Goal: Book appointment/travel/reservation

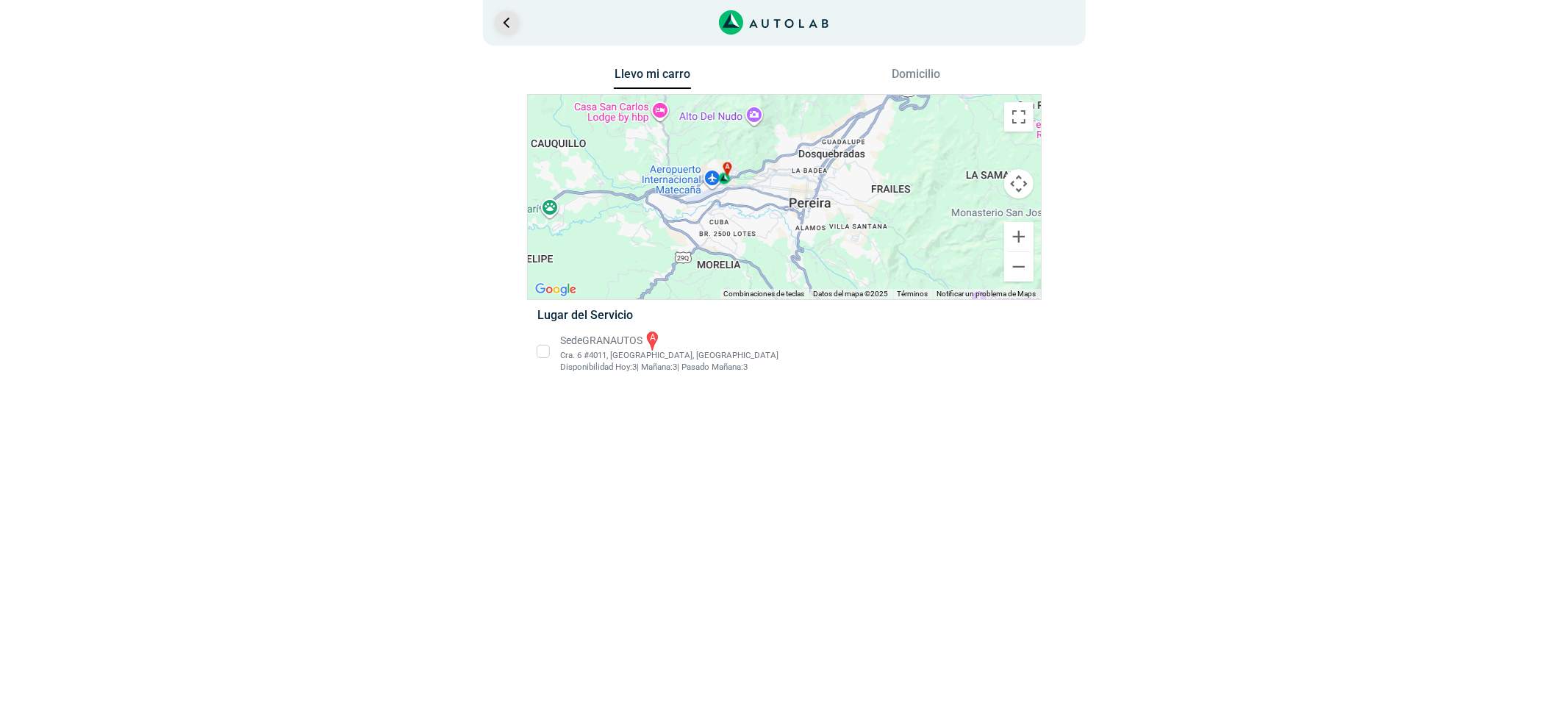
click at [505, 24] on link "Ir al paso anterior" at bounding box center [506, 23] width 24 height 24
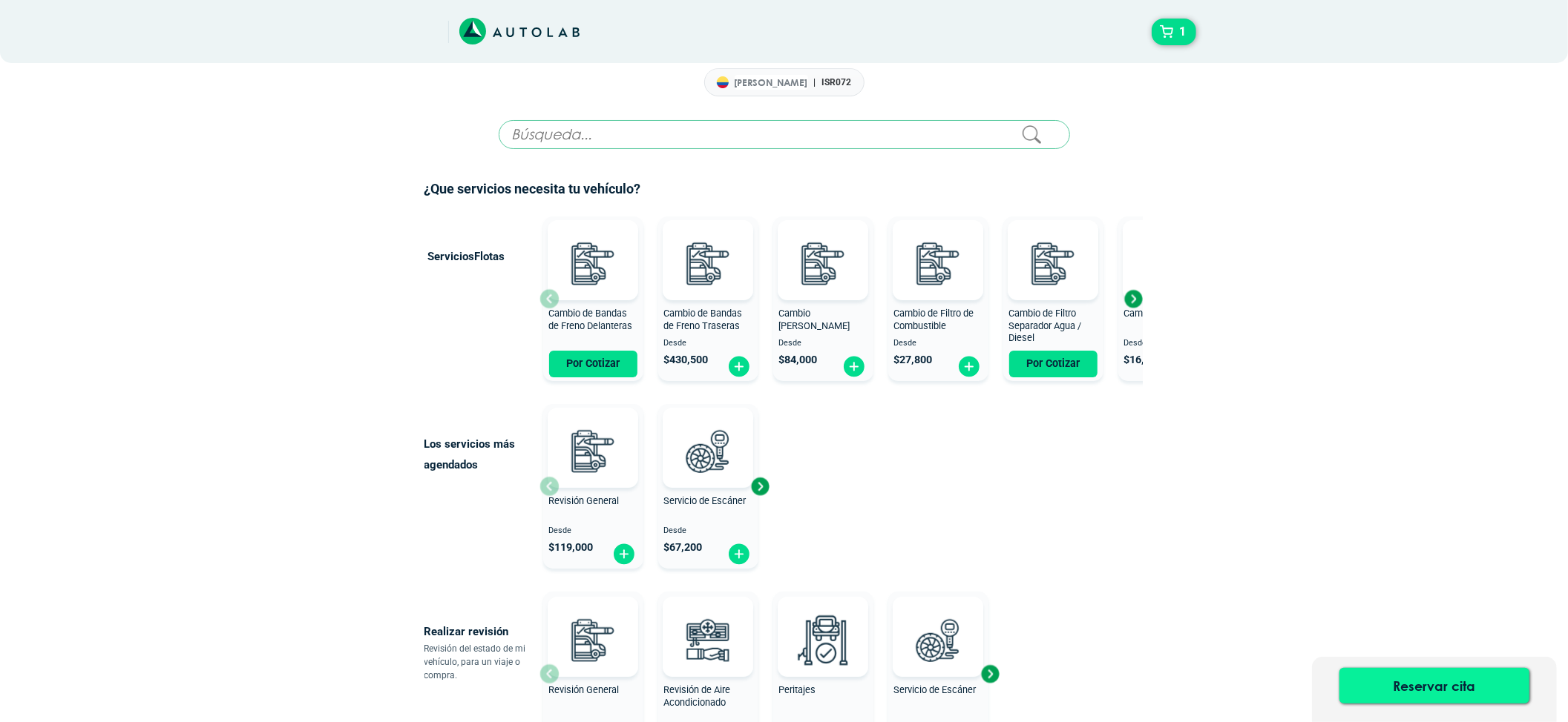
click at [1417, 677] on button "Reservar cita" at bounding box center [1434, 686] width 190 height 35
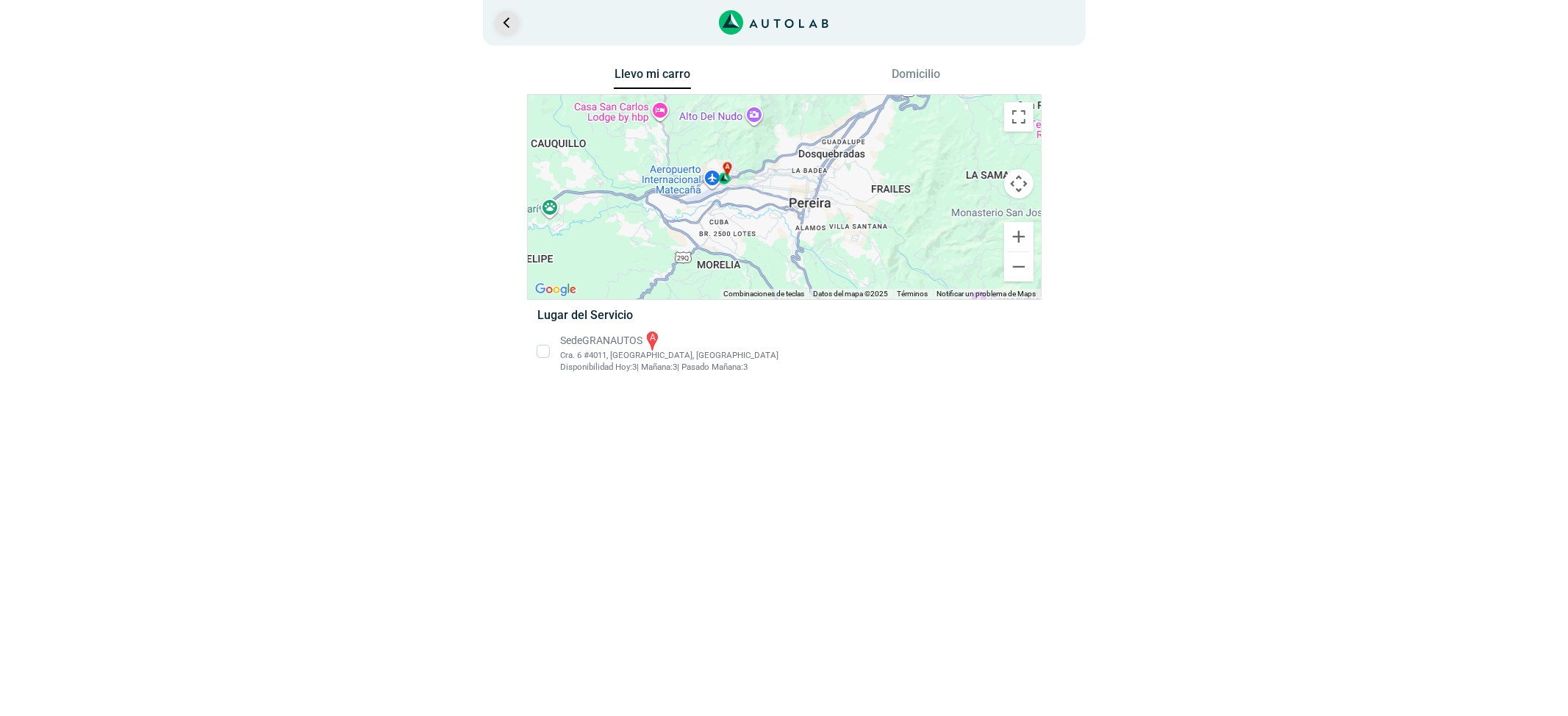
click at [510, 15] on link "Ir al paso anterior" at bounding box center [506, 23] width 24 height 24
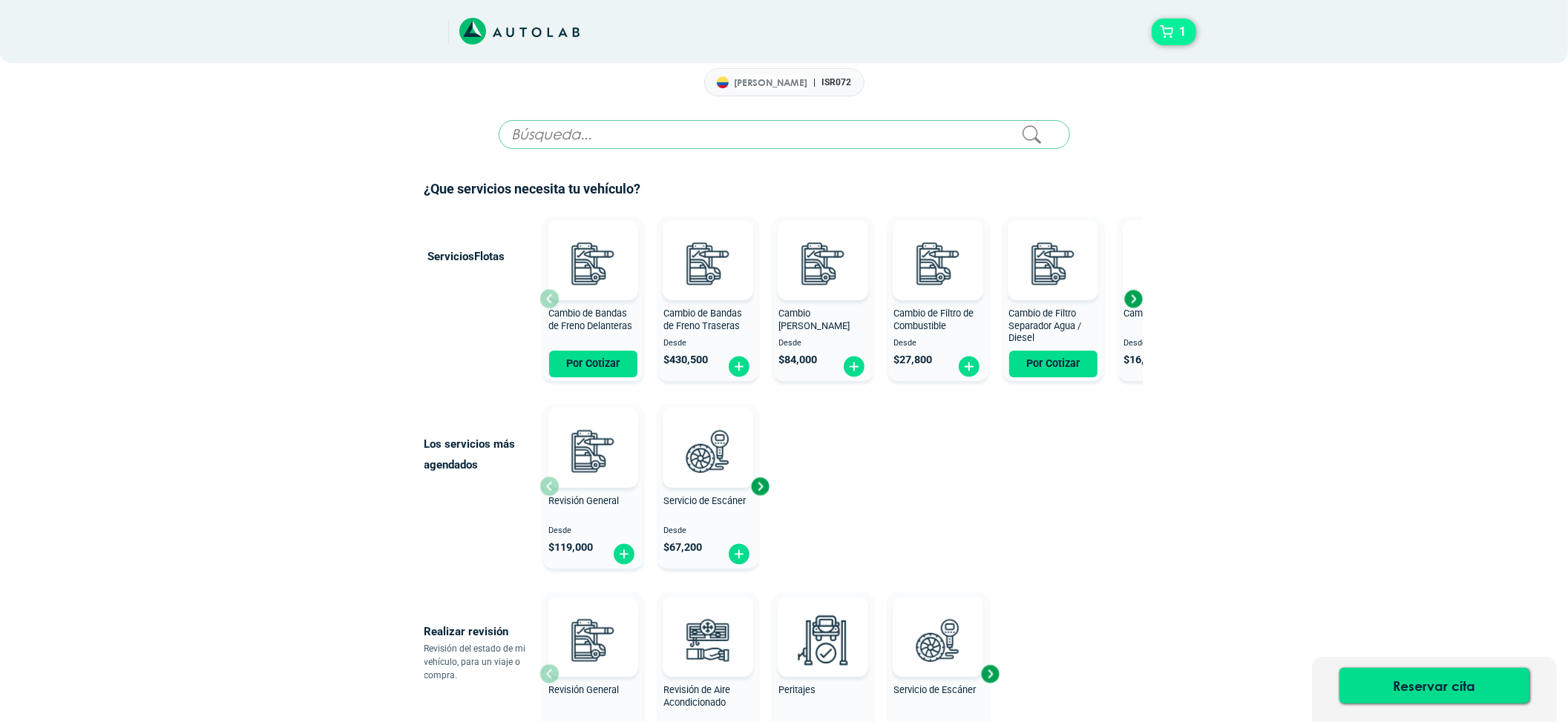
click at [1173, 37] on button "1" at bounding box center [1174, 31] width 44 height 27
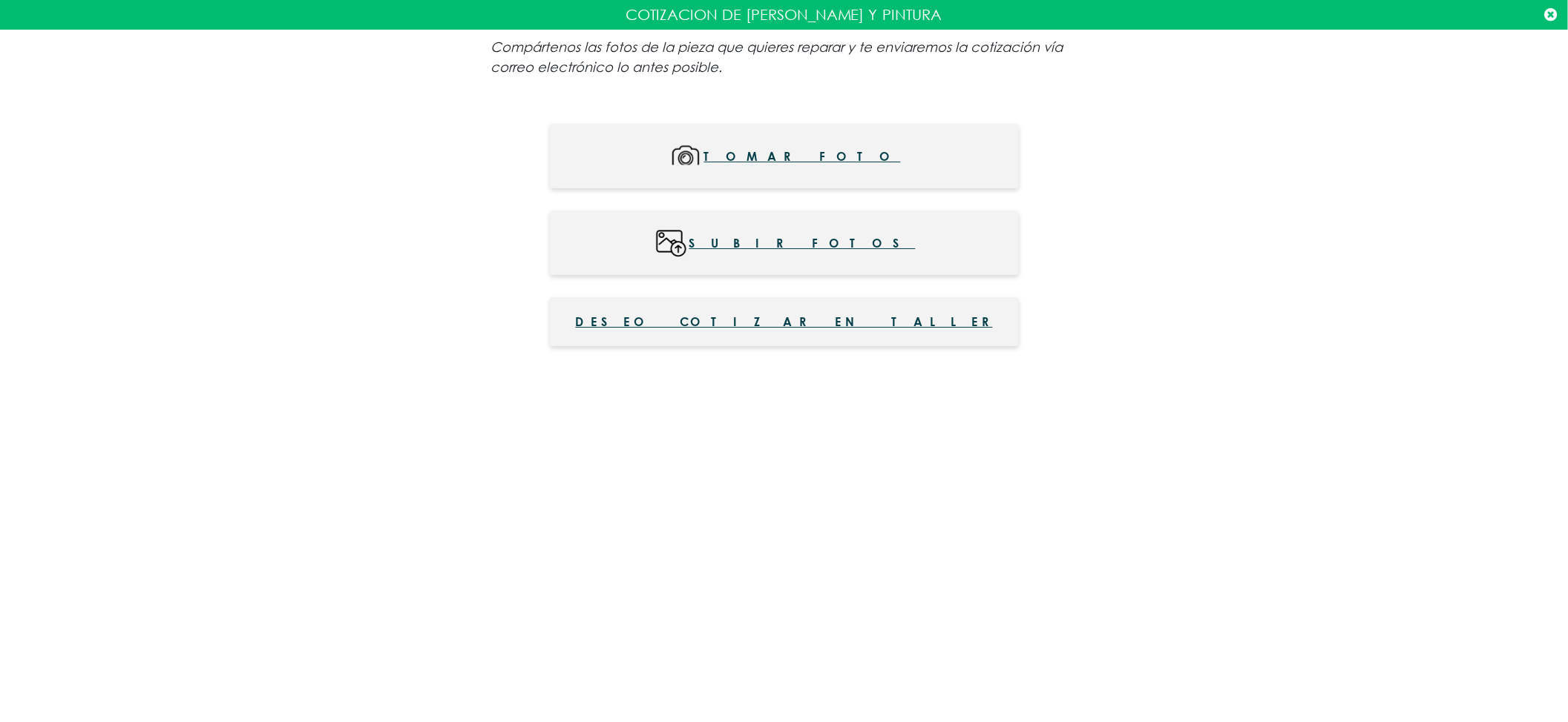
click at [1552, 15] on icon at bounding box center [1550, 15] width 12 height 15
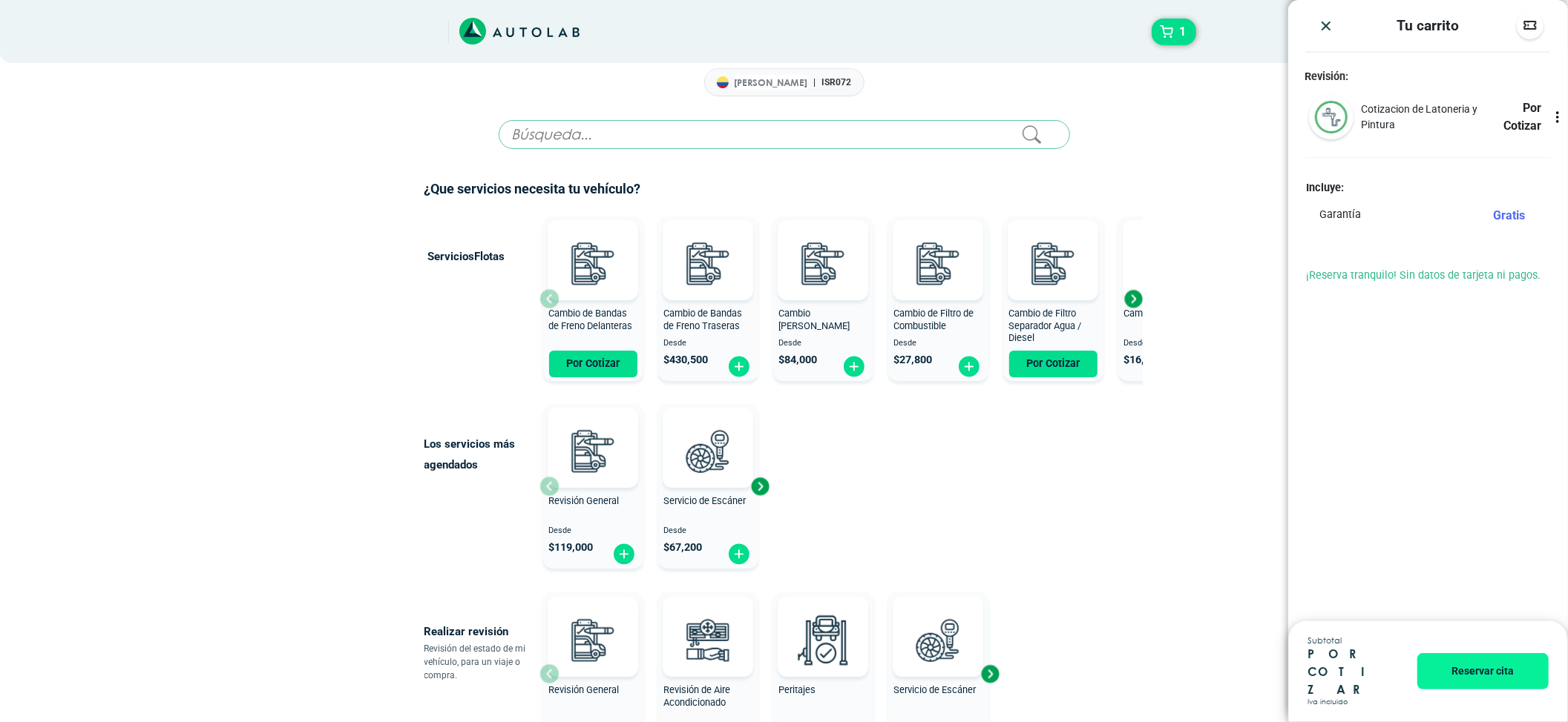
click at [1555, 119] on icon at bounding box center [1557, 116] width 15 height 15
click at [1324, 113] on img at bounding box center [1331, 117] width 33 height 33
click at [1552, 117] on icon at bounding box center [1557, 116] width 15 height 15
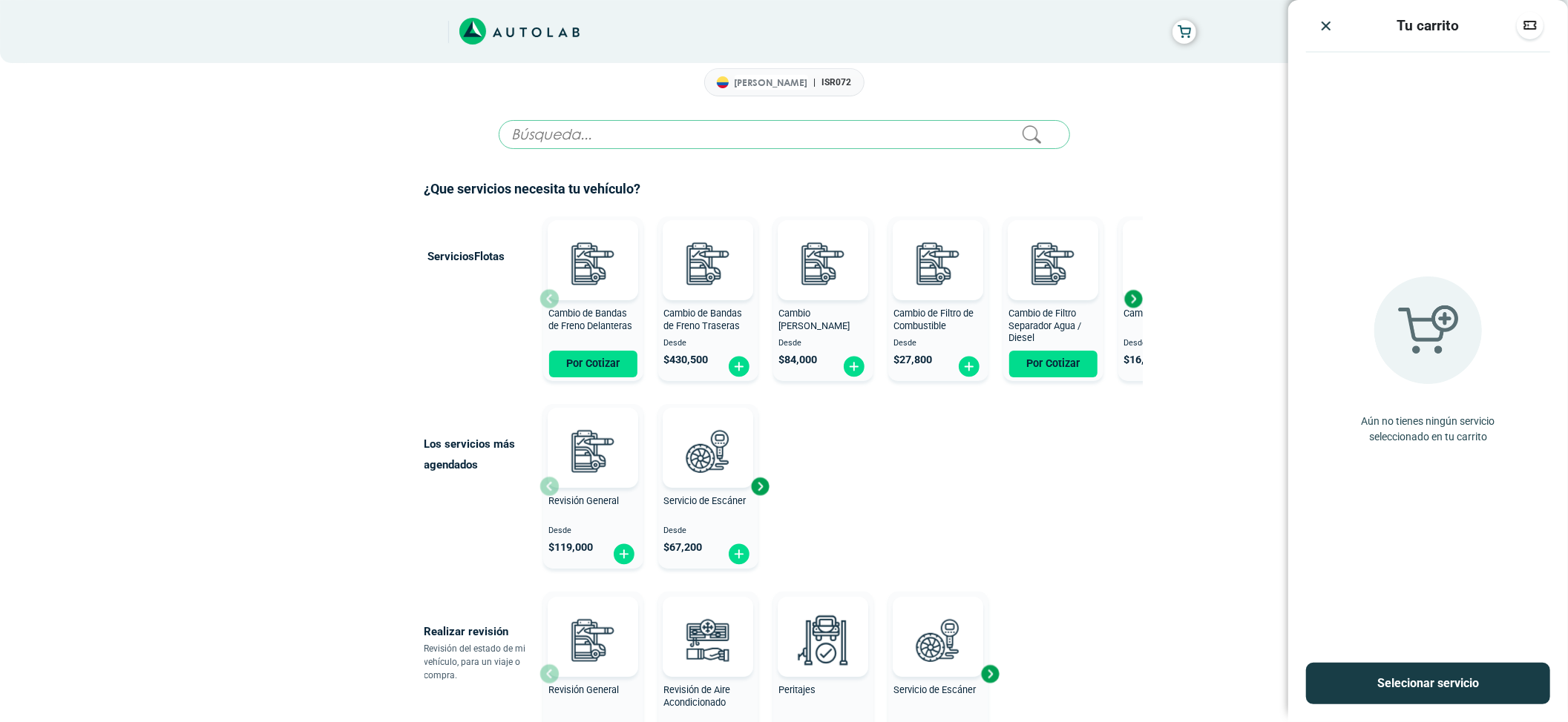
click at [1321, 28] on img "Close" at bounding box center [1325, 25] width 15 height 15
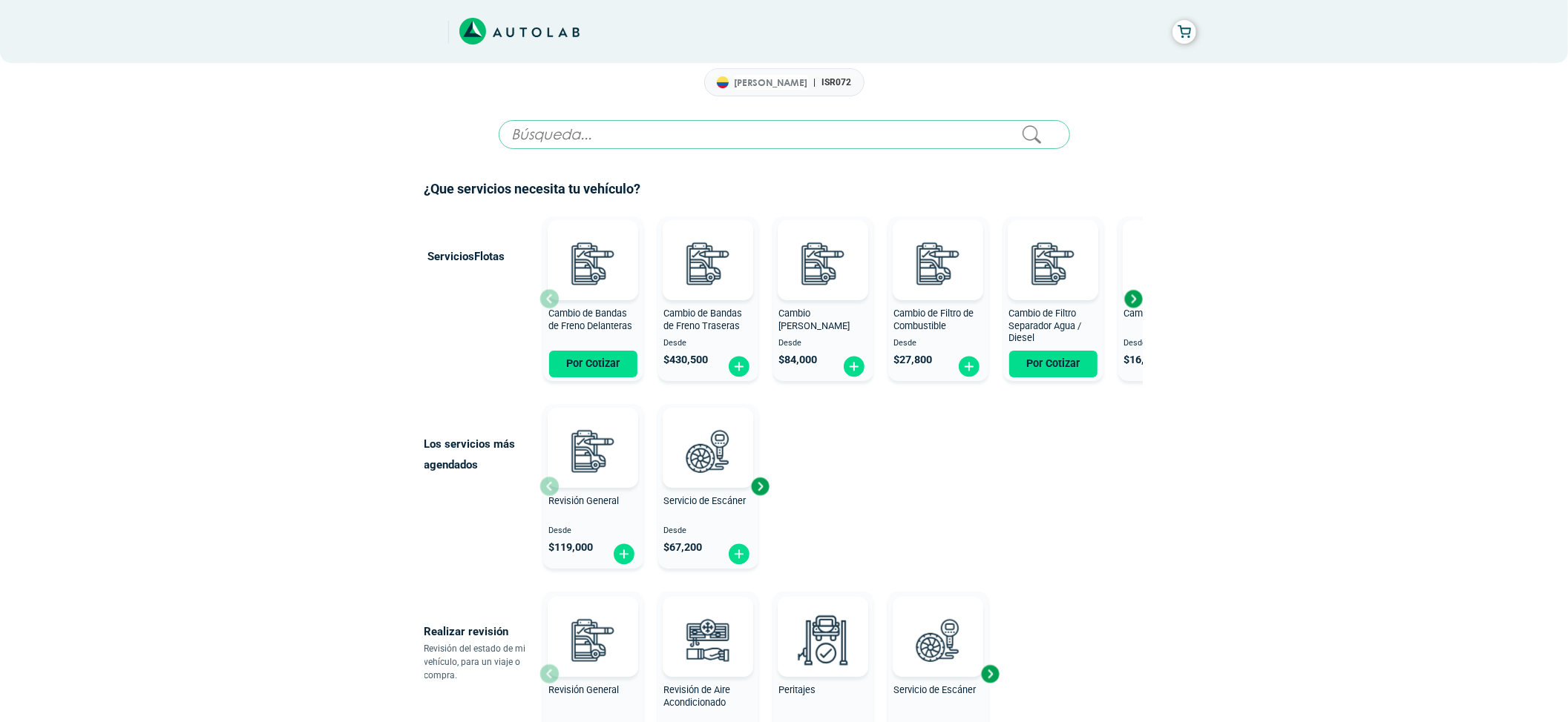
click at [763, 143] on input "text" at bounding box center [784, 135] width 571 height 29
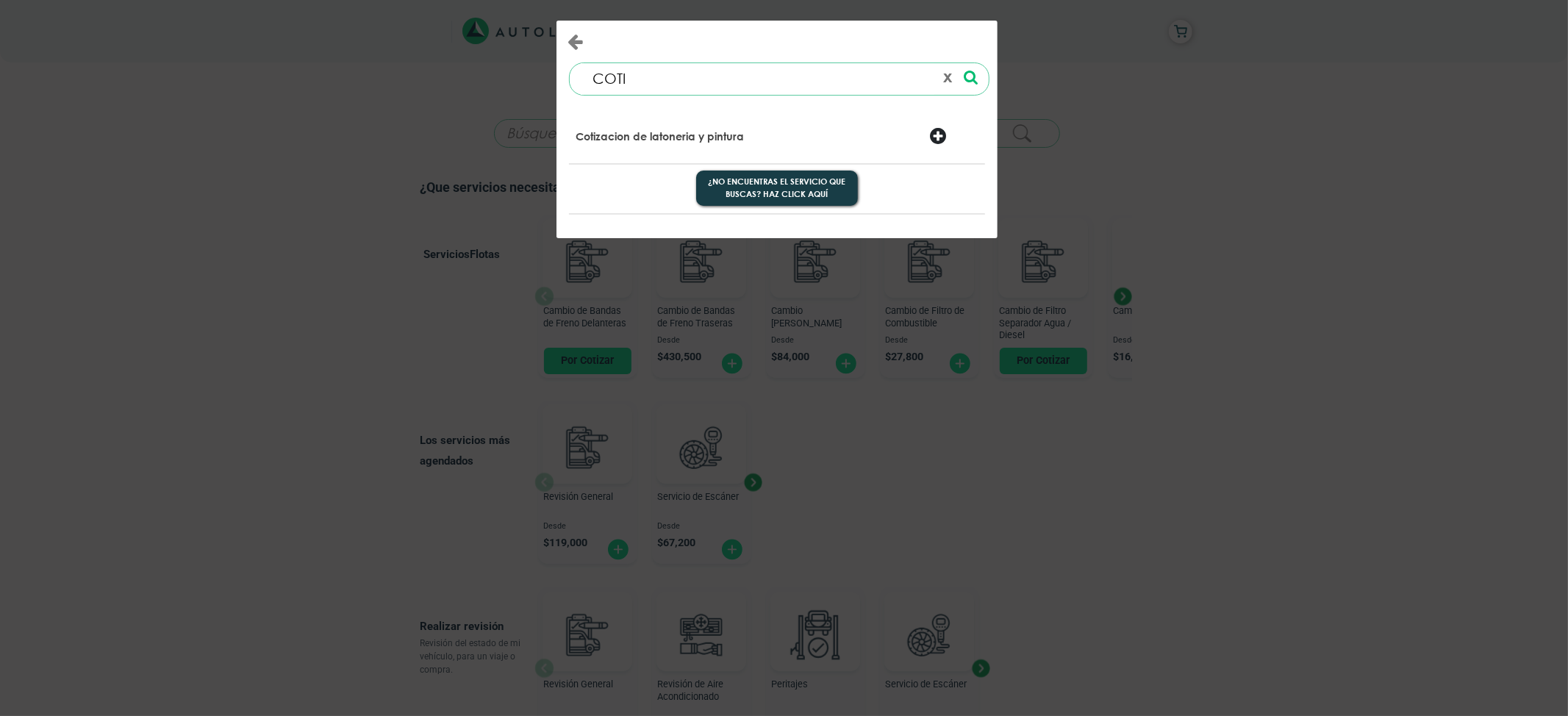
type input "COTI"
click at [756, 142] on div "Cotizacion de latoneria y pintura" at bounding box center [707, 137] width 282 height 21
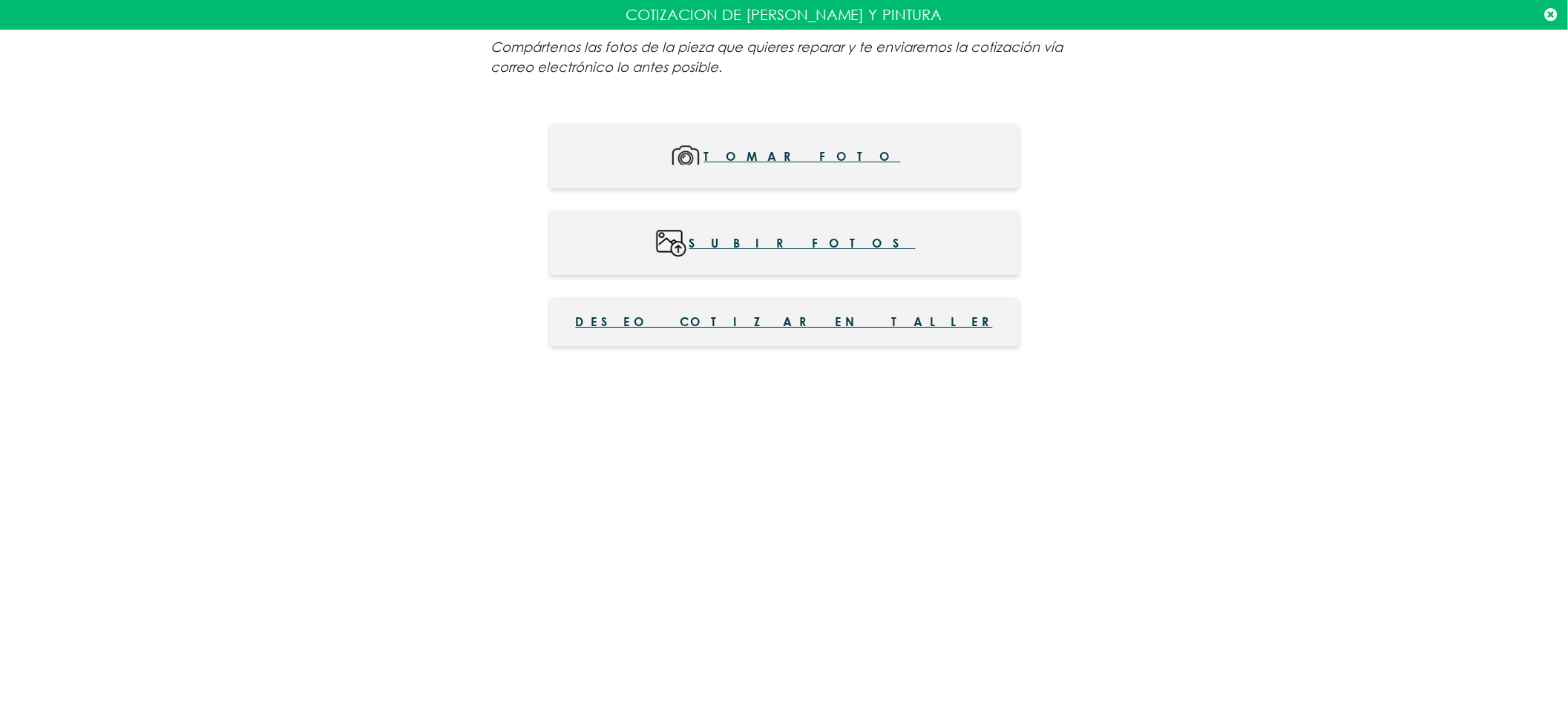
click at [791, 313] on button "Deseo cotizar en taller" at bounding box center [784, 322] width 469 height 49
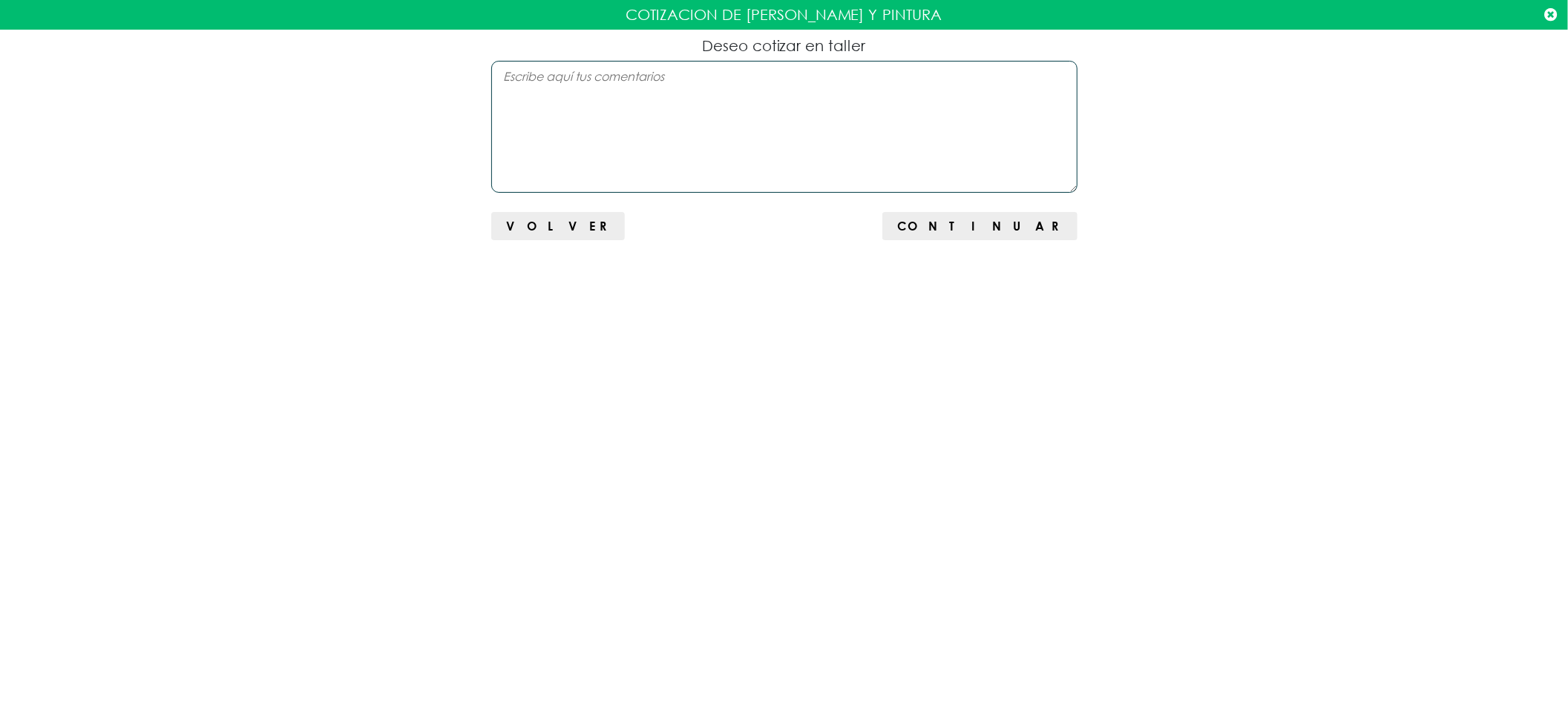
click at [791, 138] on textarea at bounding box center [784, 126] width 586 height 132
type textarea "BUMPER DELANTERO"
click at [1007, 225] on span "Continuar" at bounding box center [979, 226] width 165 height 14
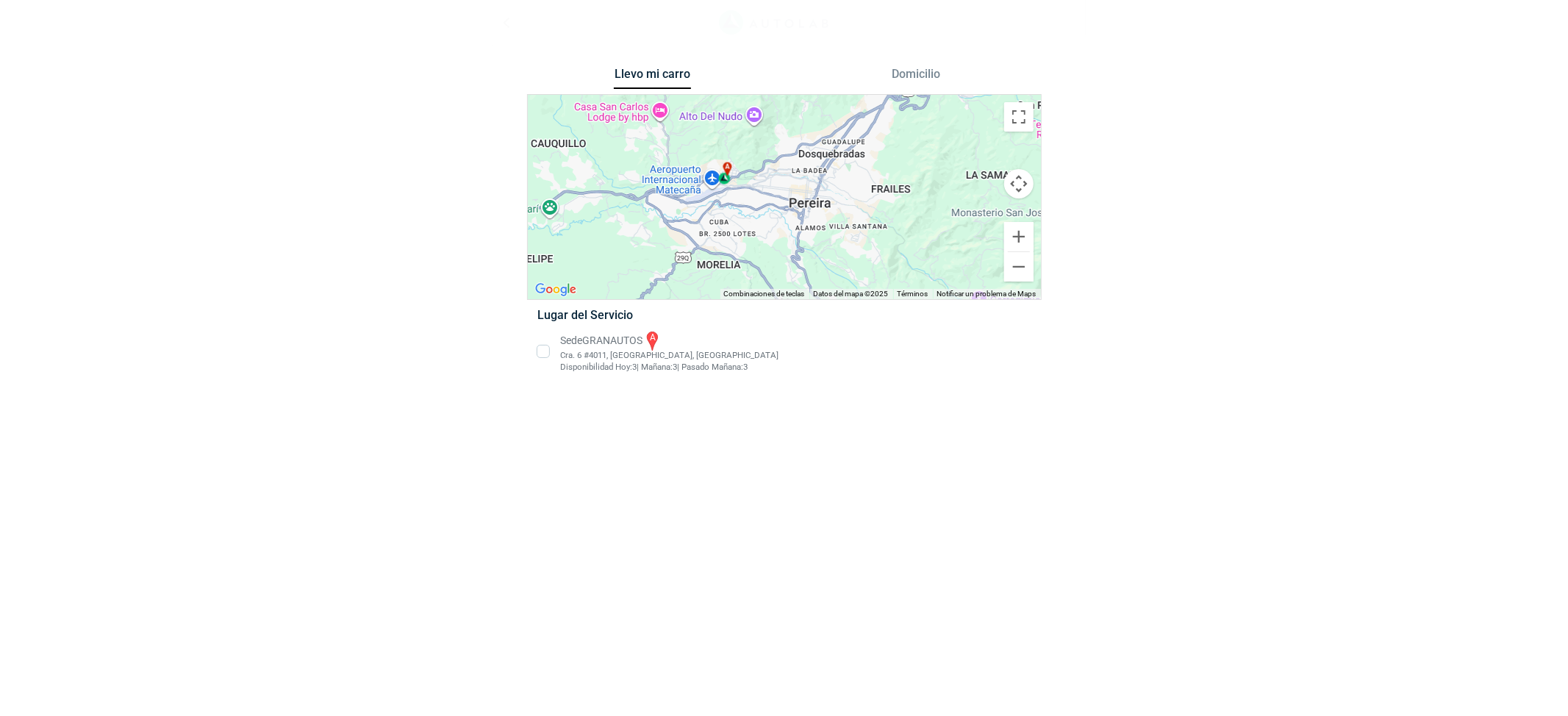
click at [572, 331] on li "Sede GRANAUTOS a Cra. 6 #4011, Pereira, Risaralda Disponibilidad Hoy: 3 | Mañan…" at bounding box center [784, 352] width 515 height 44
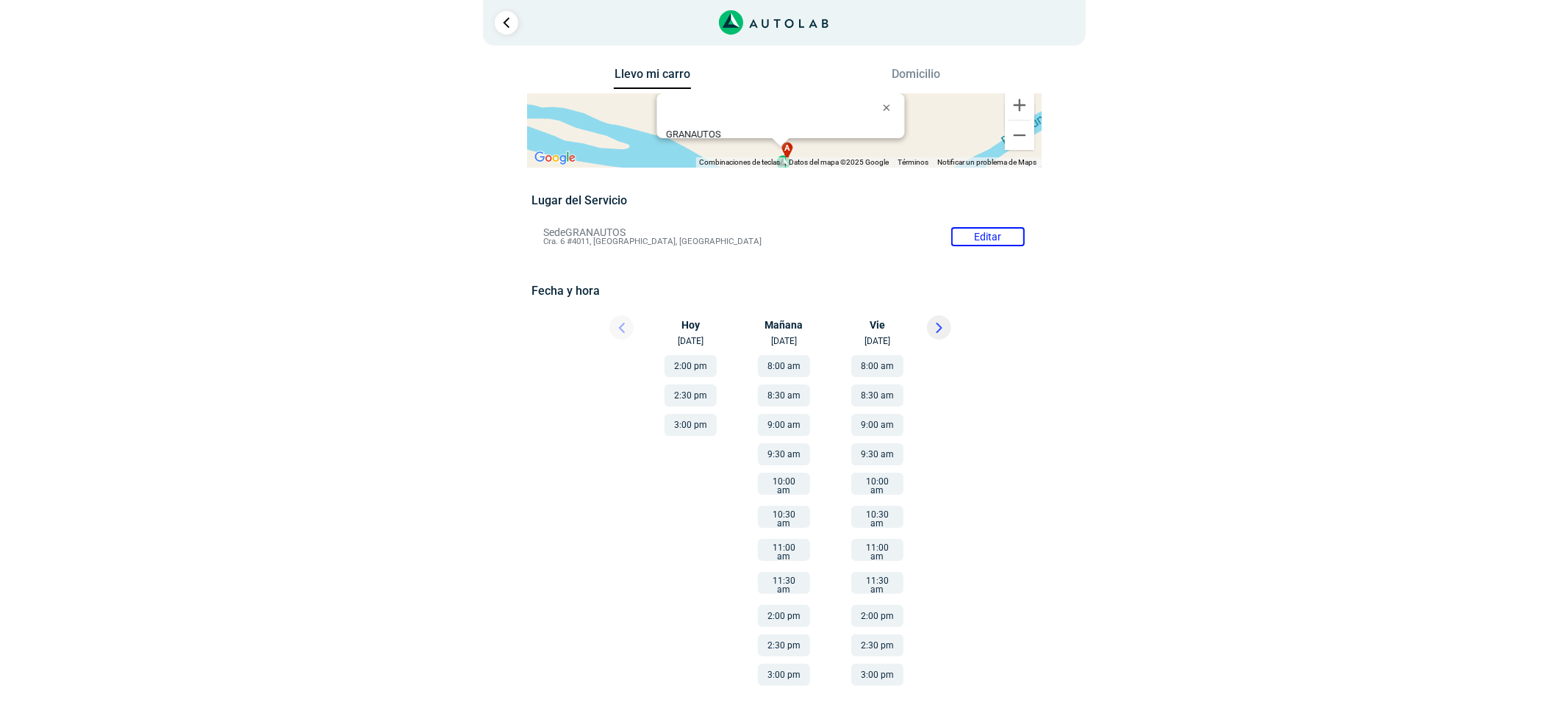
click at [785, 607] on button "2:00 pm" at bounding box center [784, 616] width 52 height 22
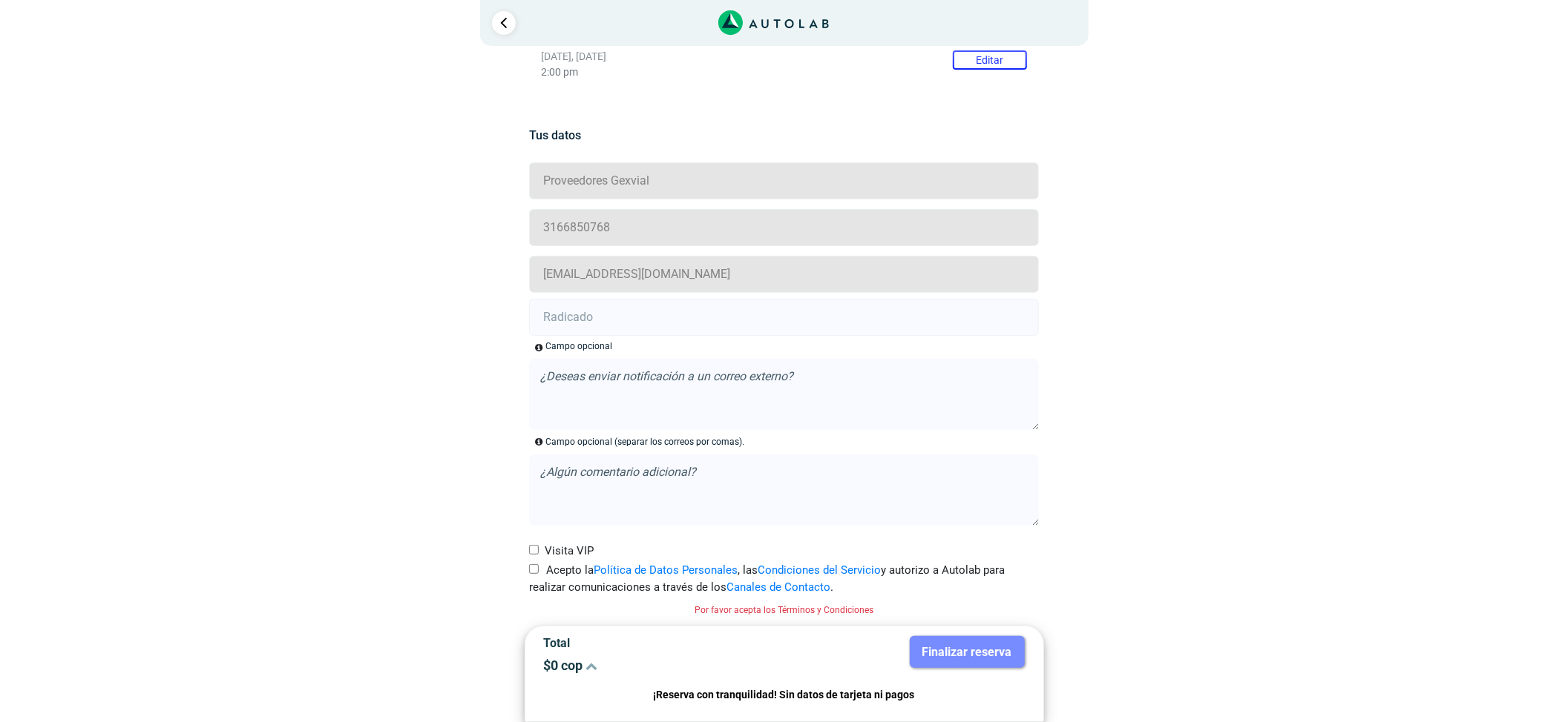
click at [532, 565] on input "Acepto la Política de Datos Personales , las Condiciones del Servicio y autoriz…" at bounding box center [534, 569] width 10 height 10
checkbox input "true"
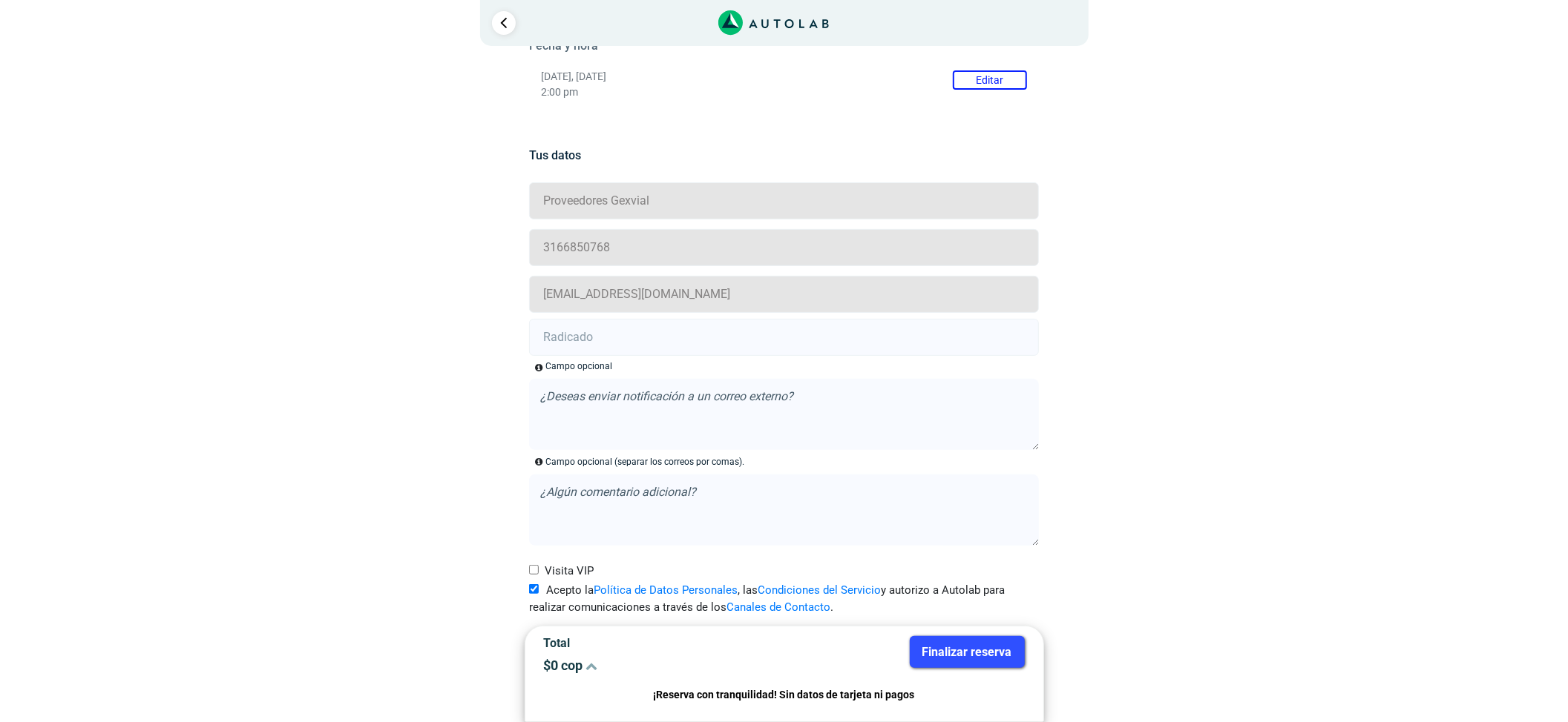
click at [791, 345] on input "text" at bounding box center [784, 337] width 509 height 37
paste input "21007839"
type input "21007839"
click at [941, 649] on button "Finalizar reserva" at bounding box center [967, 652] width 115 height 32
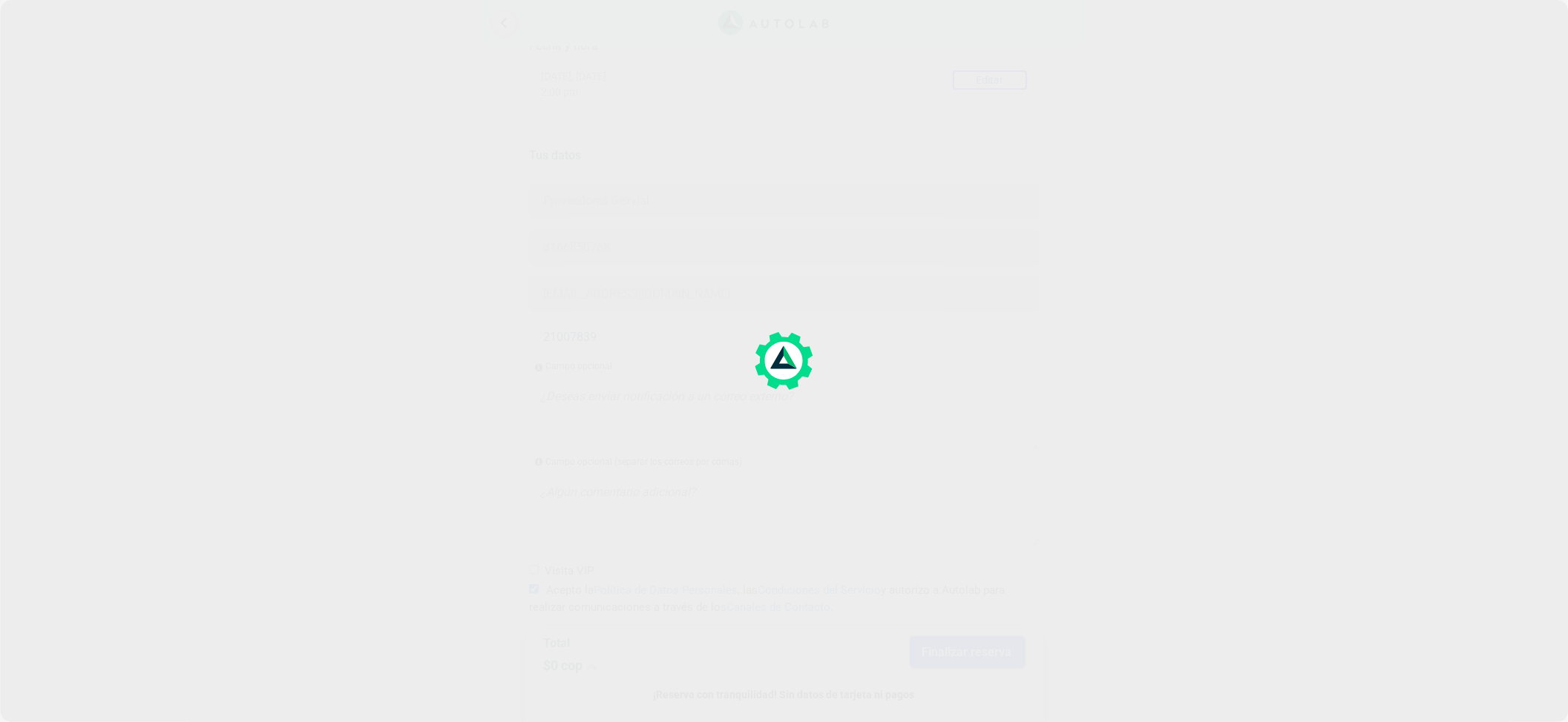
scroll to position [0, 0]
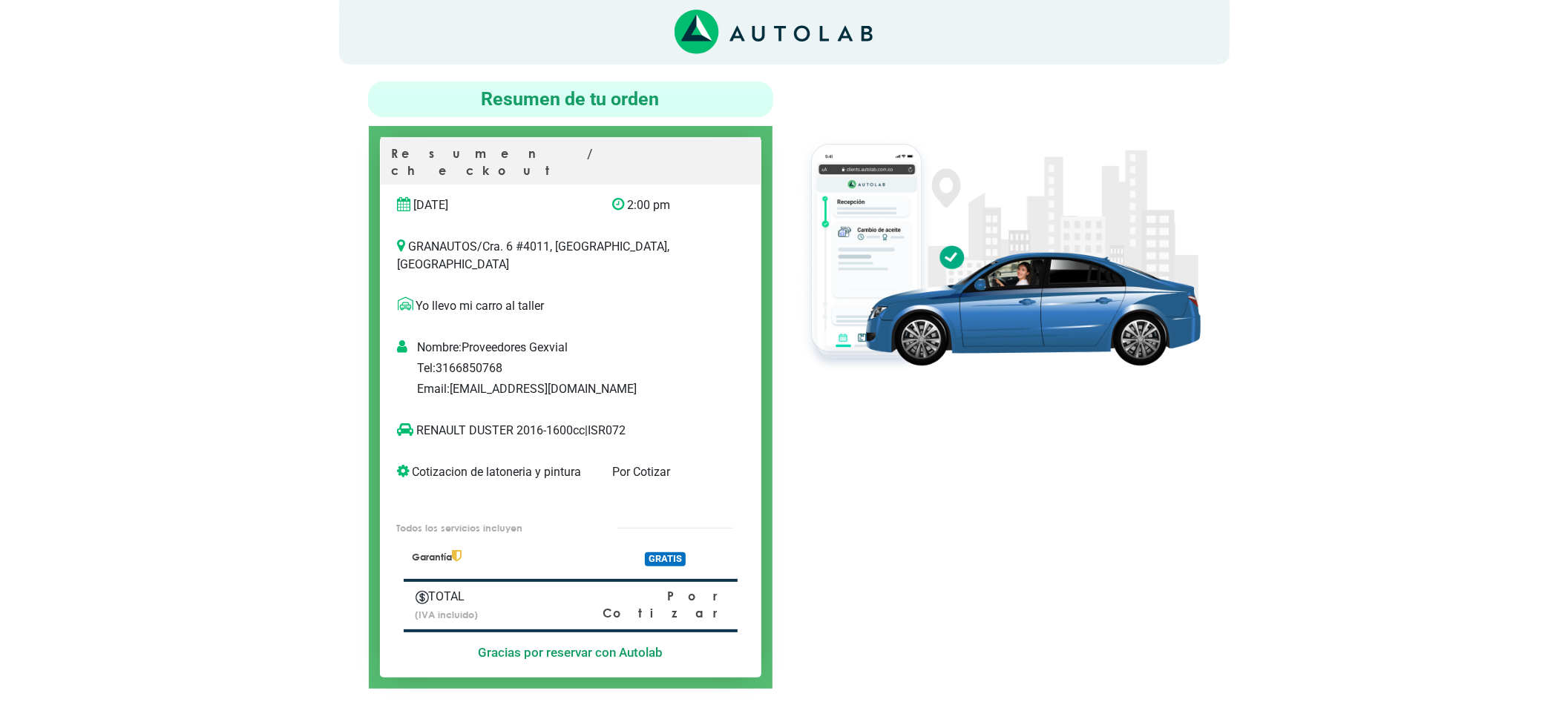
scroll to position [99, 0]
click at [611, 410] on div "RENAULT DUSTER 2016-1600cc | ISR072" at bounding box center [571, 430] width 380 height 41
click at [614, 421] on p "RENAULT DUSTER 2016-1600cc | ISR072" at bounding box center [555, 430] width 316 height 18
copy p "ISR072"
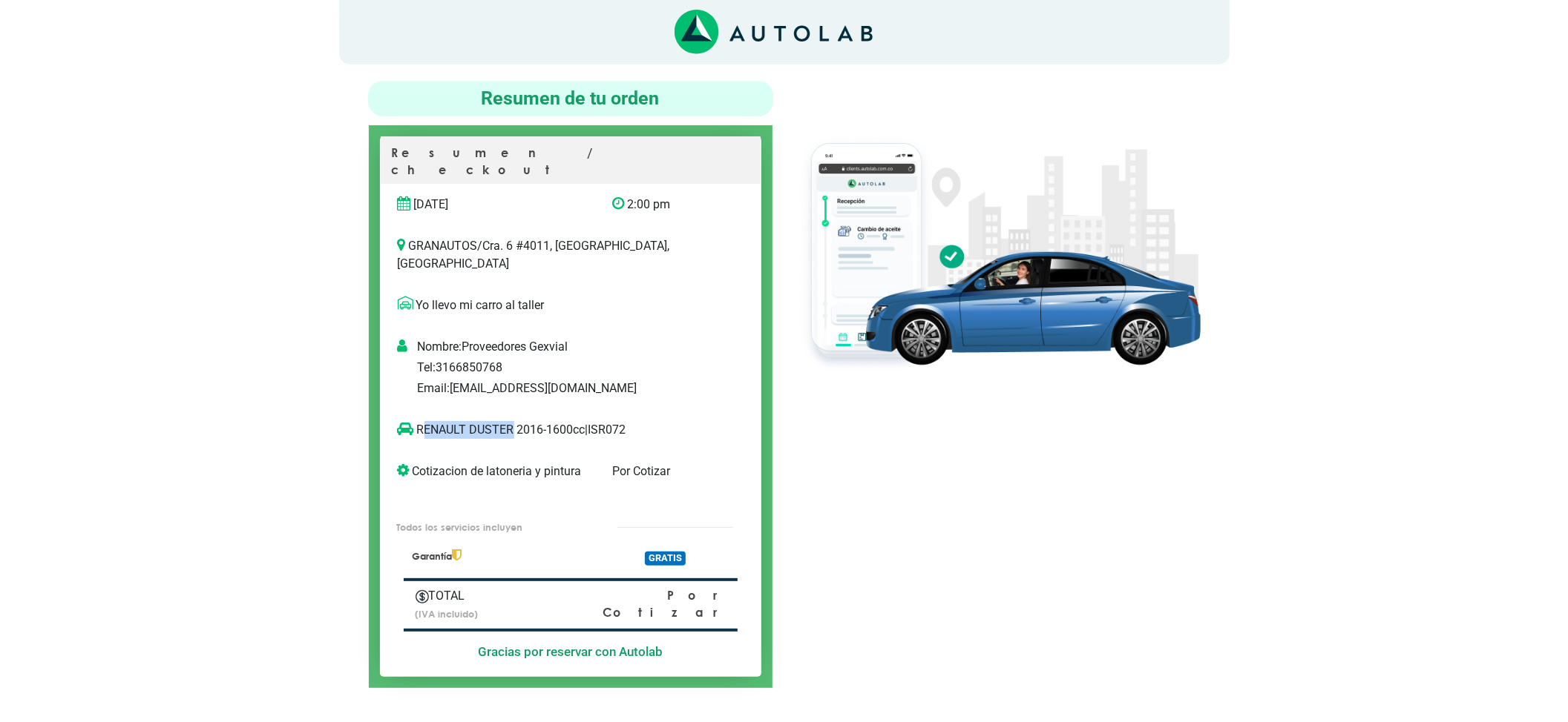
copy p "ENAULT DUSTER"
drag, startPoint x: 513, startPoint y: 393, endPoint x: 421, endPoint y: 405, distance: 92.8
click at [421, 421] on div "RENAULT DUSTER 2016-1600cc | ISR072" at bounding box center [555, 436] width 338 height 30
copy p "RENAULT DUSTER 2"
drag, startPoint x: 413, startPoint y: 386, endPoint x: 522, endPoint y: 397, distance: 109.6
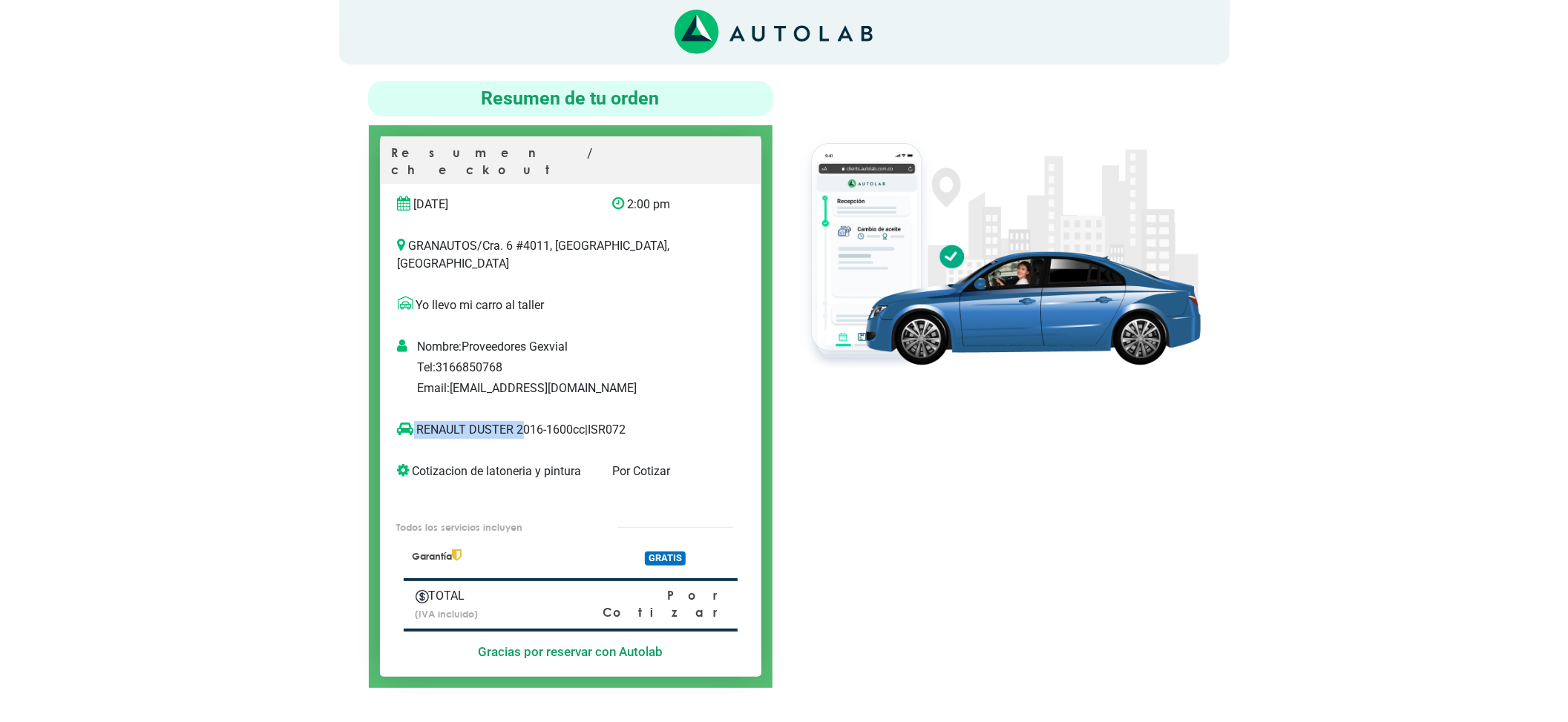
click at [522, 410] on div "RENAULT DUSTER 2016-1600cc | ISR072" at bounding box center [571, 430] width 380 height 41
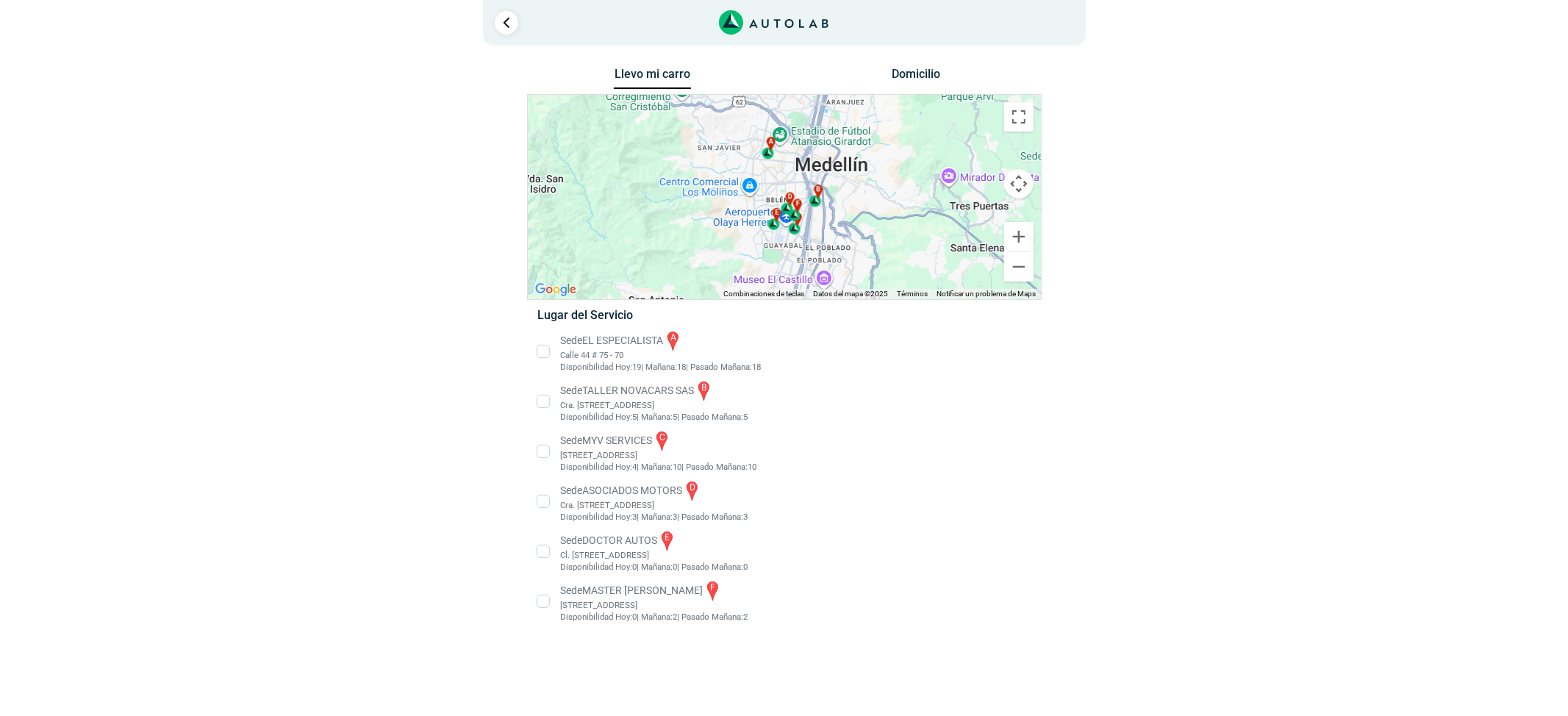
click at [635, 606] on li "Sede MASTER MOTRIZ f Cl 20 #52 35, Guayabal, Medellín, Guayabal, Medellín, Anti…" at bounding box center [784, 601] width 515 height 44
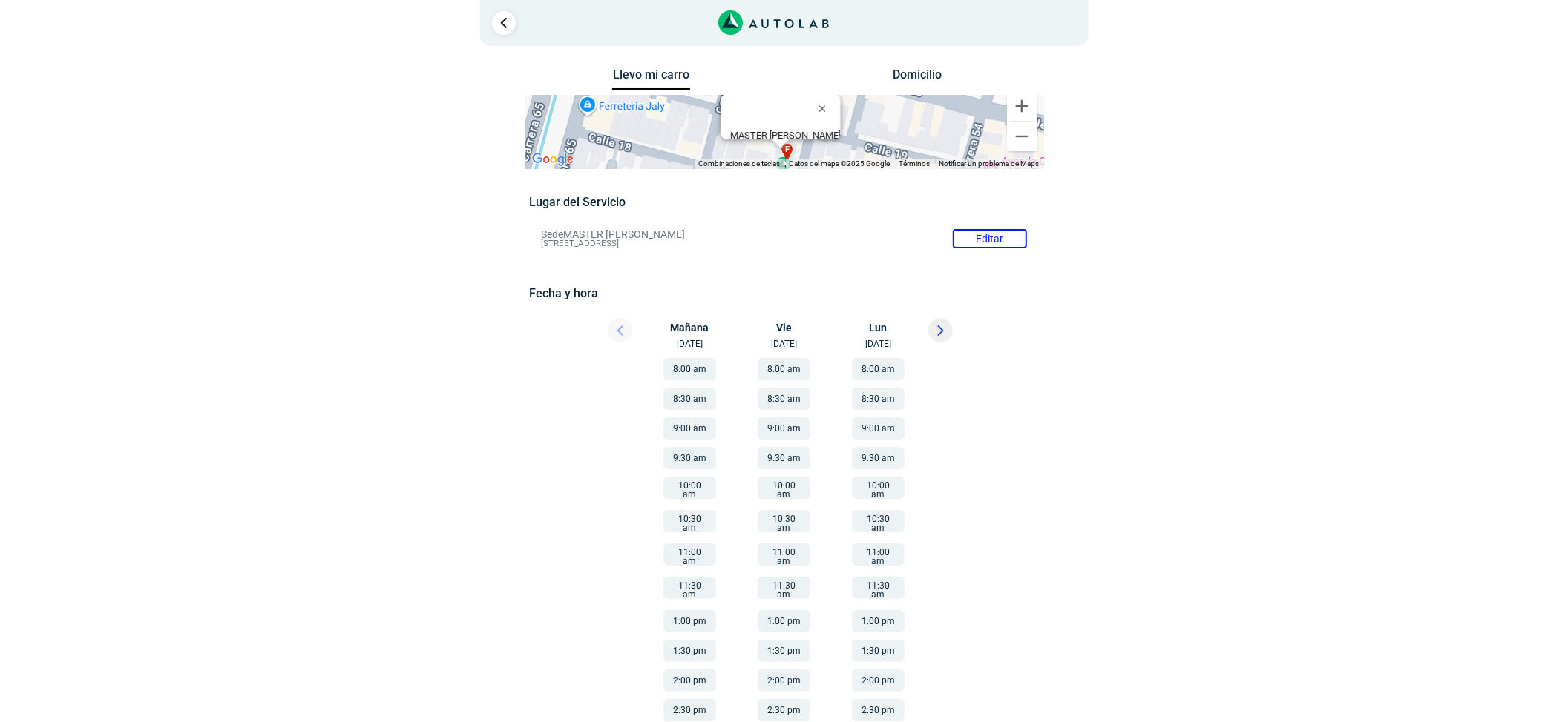
click at [938, 331] on icon at bounding box center [940, 331] width 7 height 11
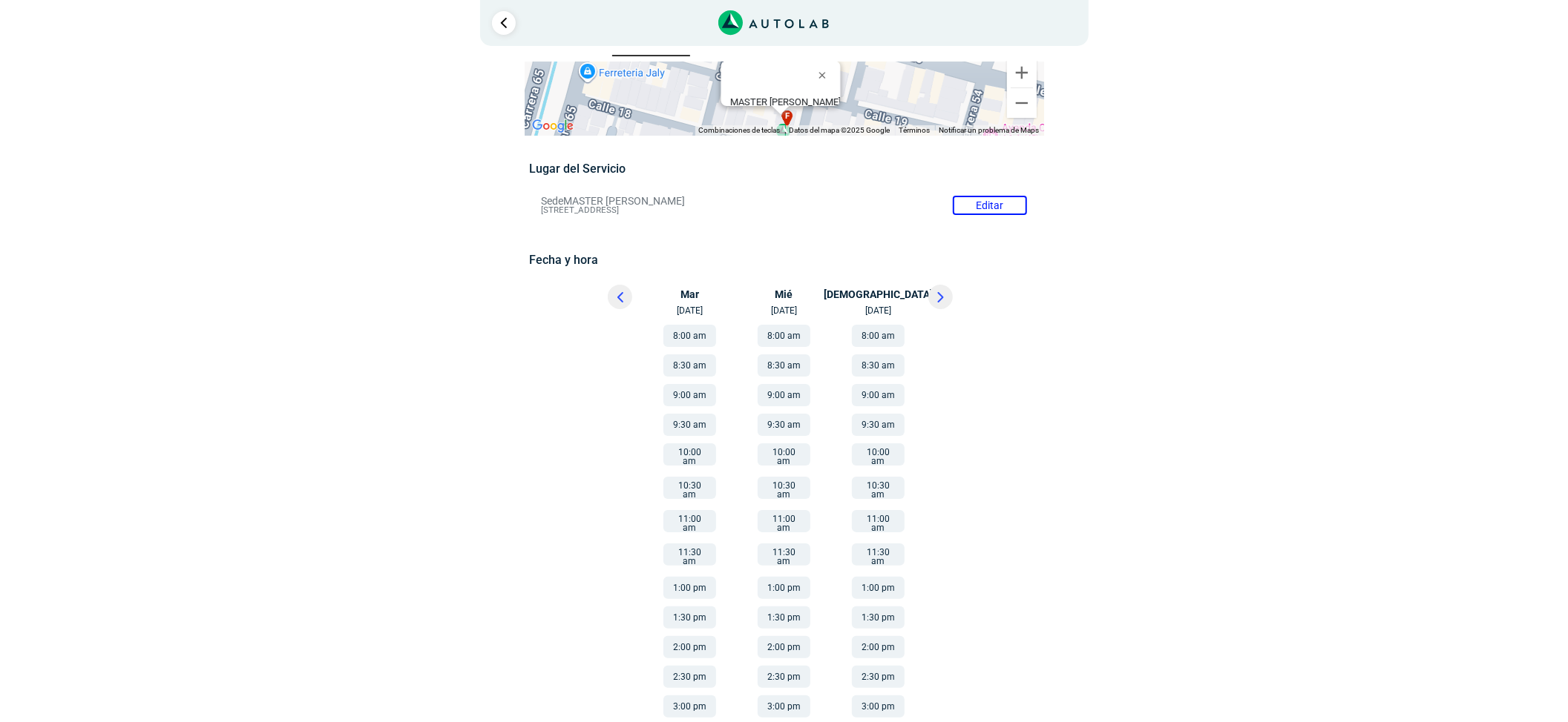
click at [687, 544] on button "11:30 am" at bounding box center [689, 554] width 53 height 22
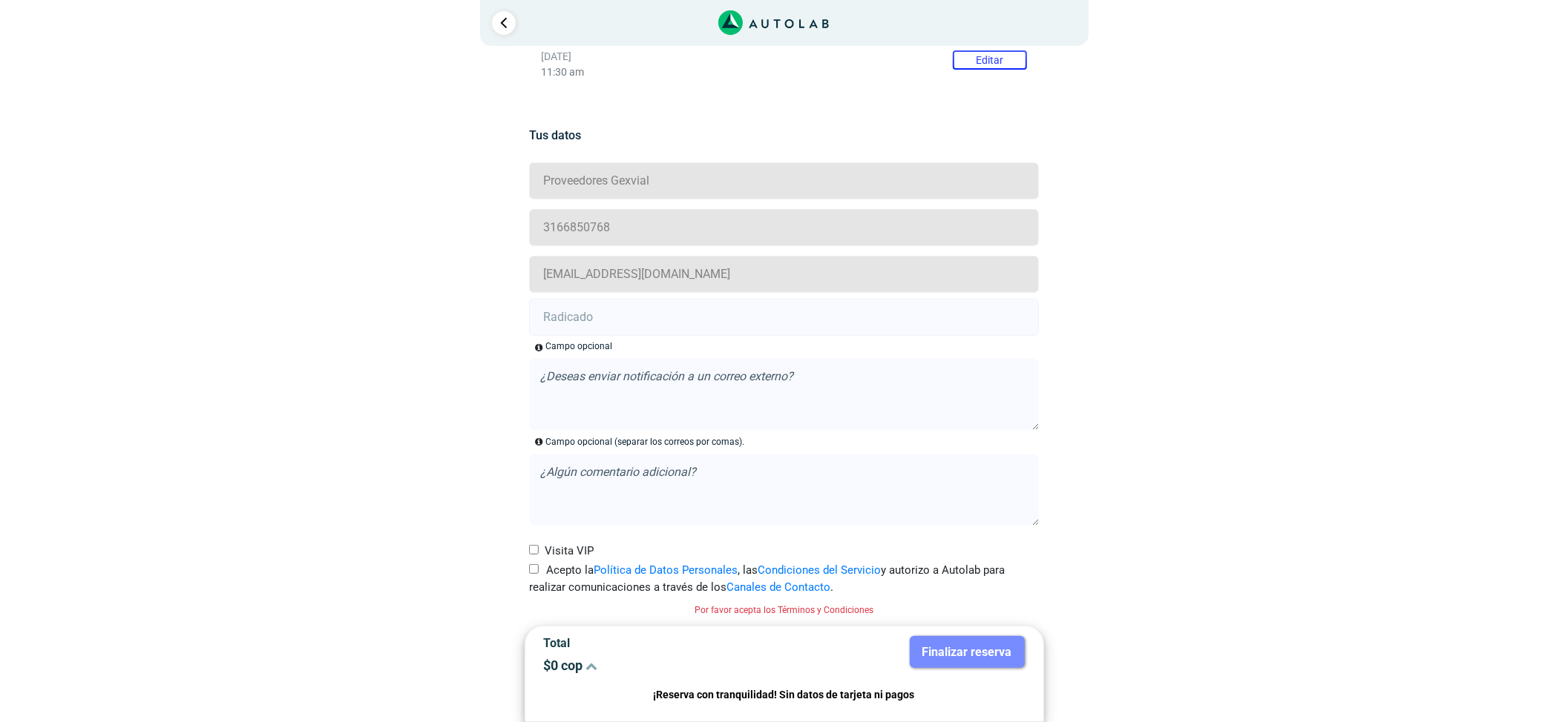
click at [565, 573] on label "Acepto la Política de Datos Personales , las Condiciones del Servicio y autoriz…" at bounding box center [784, 579] width 509 height 34
click at [538, 573] on input "Acepto la Política de Datos Personales , las Condiciones del Servicio y autoriz…" at bounding box center [534, 569] width 10 height 10
checkbox input "true"
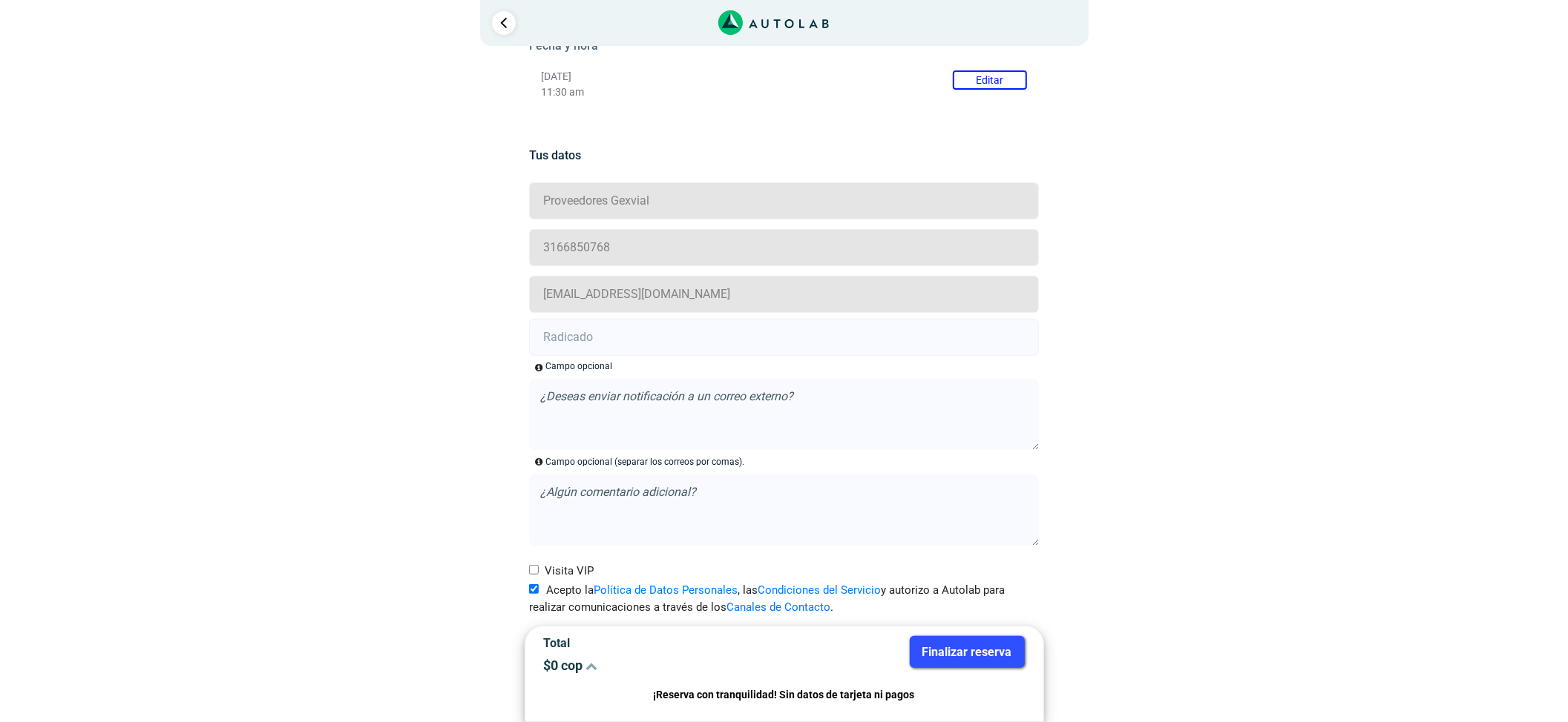
scroll to position [249, 0]
click at [588, 299] on input "[EMAIL_ADDRESS][DOMAIN_NAME]" at bounding box center [784, 294] width 509 height 37
click at [581, 327] on input "text" at bounding box center [784, 337] width 509 height 37
paste input "20916826"
type input "20916826"
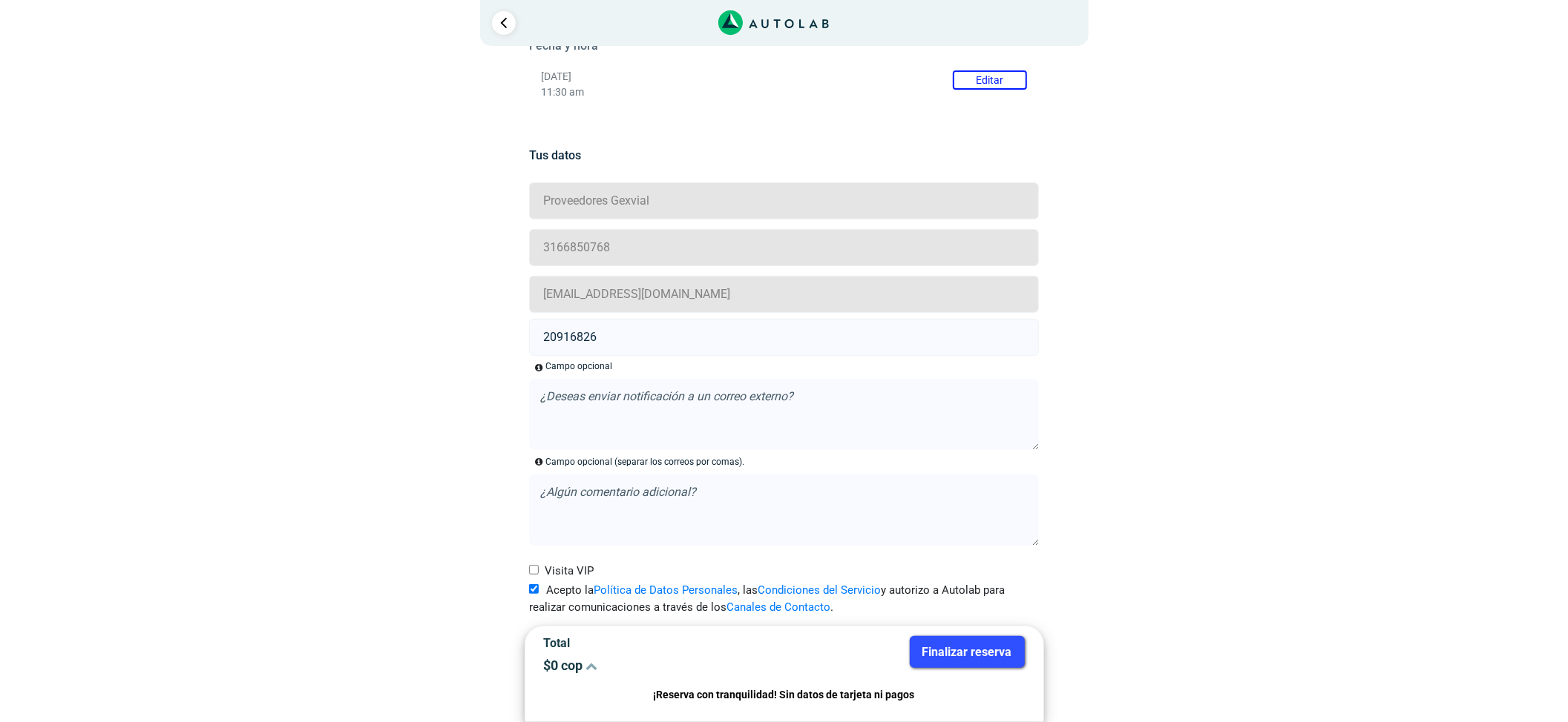
click at [941, 650] on button "Finalizar reserva" at bounding box center [967, 652] width 115 height 32
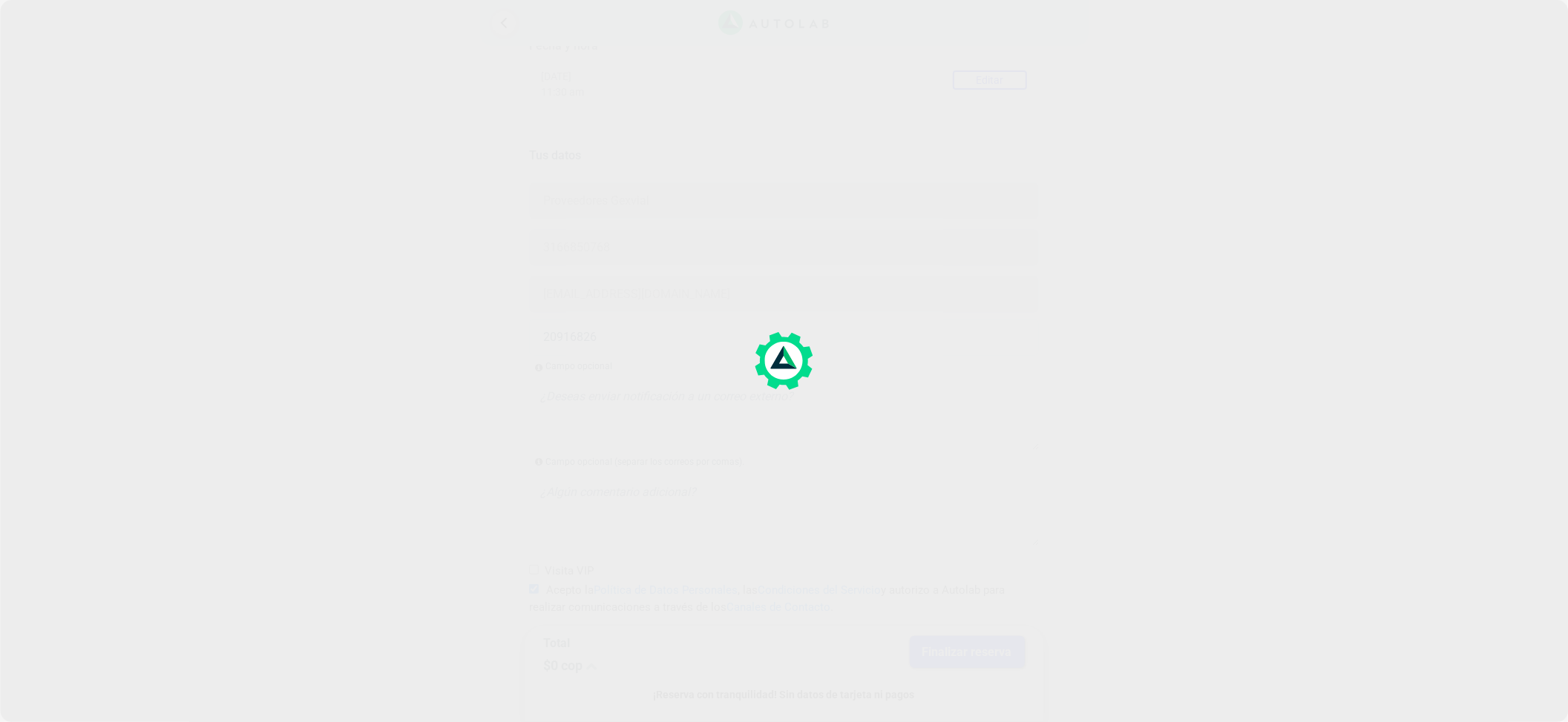
scroll to position [0, 0]
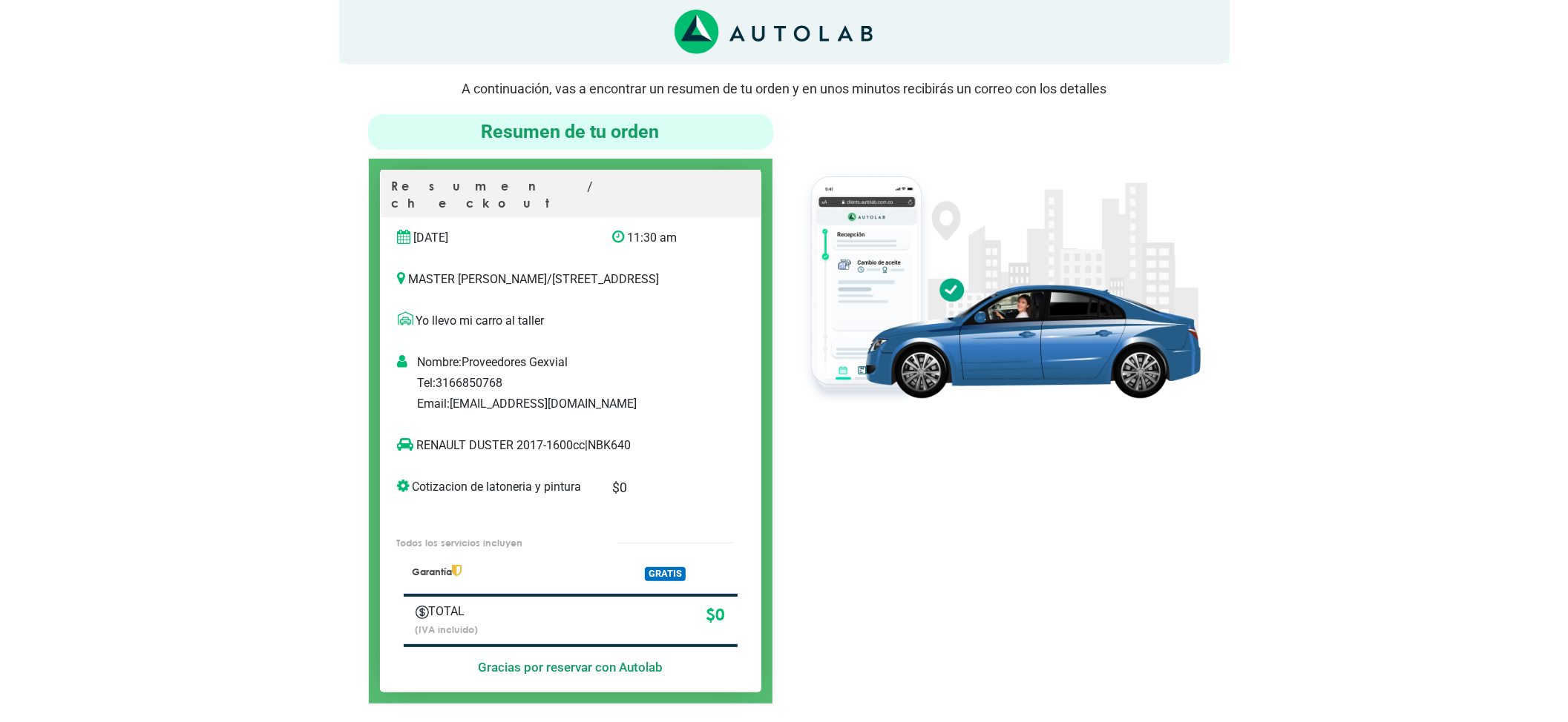
scroll to position [99, 0]
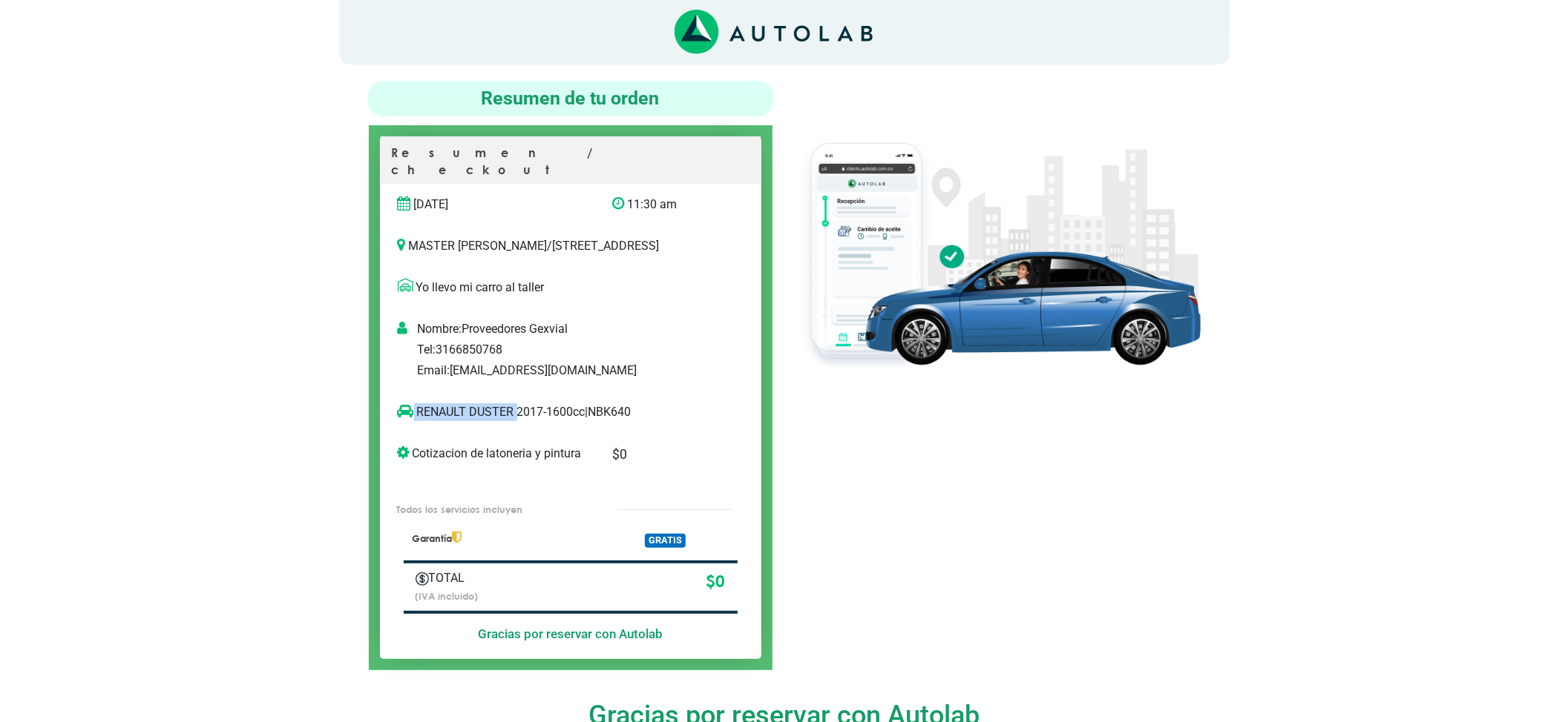
drag, startPoint x: 514, startPoint y: 410, endPoint x: 415, endPoint y: 415, distance: 99.1
click at [415, 415] on p "RENAULT DUSTER 2017-1600cc | NBK640" at bounding box center [555, 412] width 316 height 18
copy p "RENAULT DUSTER"
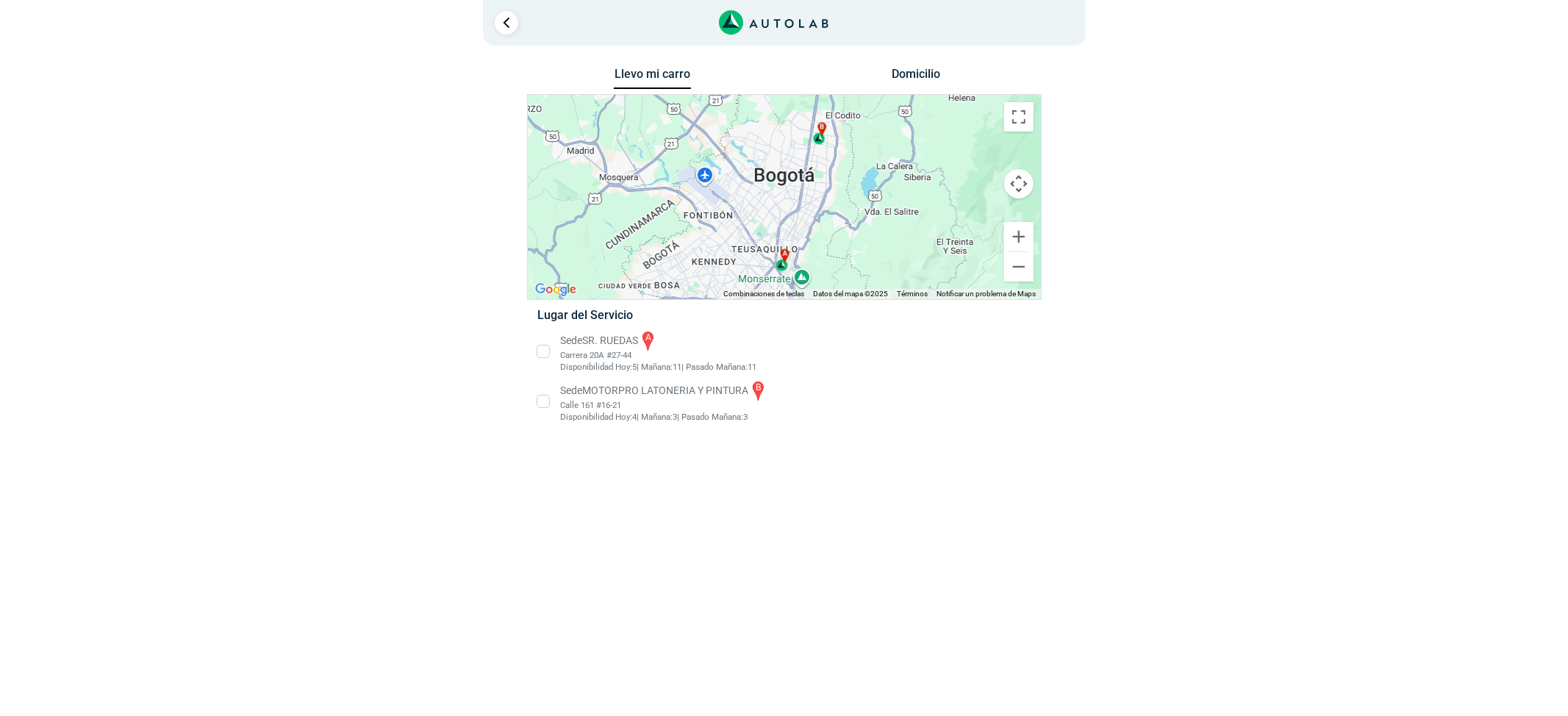
click at [598, 412] on li "Sede MOTORPRO LATONERIA Y PINTURA b Calle 161 #16-21 Disponibilidad [DATE]: 4 |…" at bounding box center [784, 402] width 515 height 44
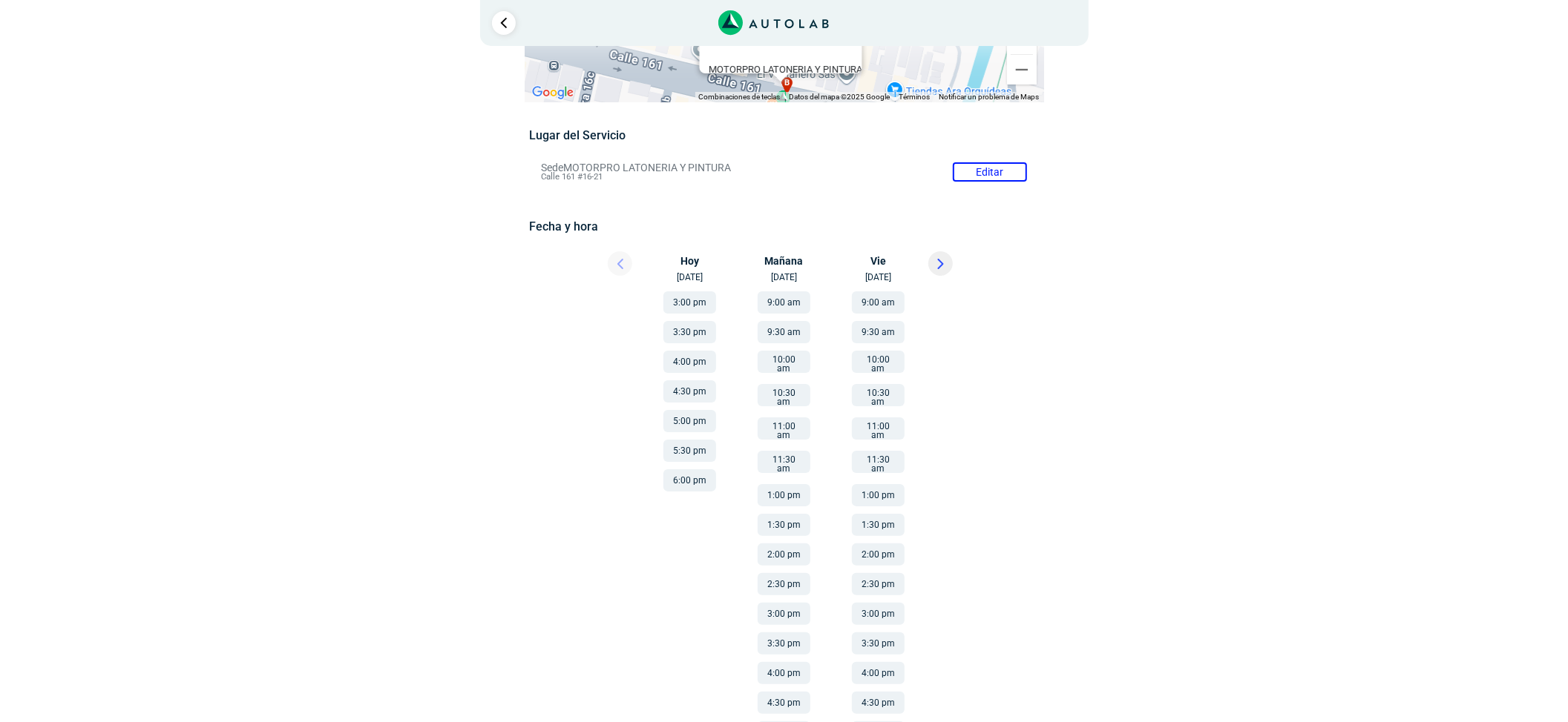
scroll to position [152, 0]
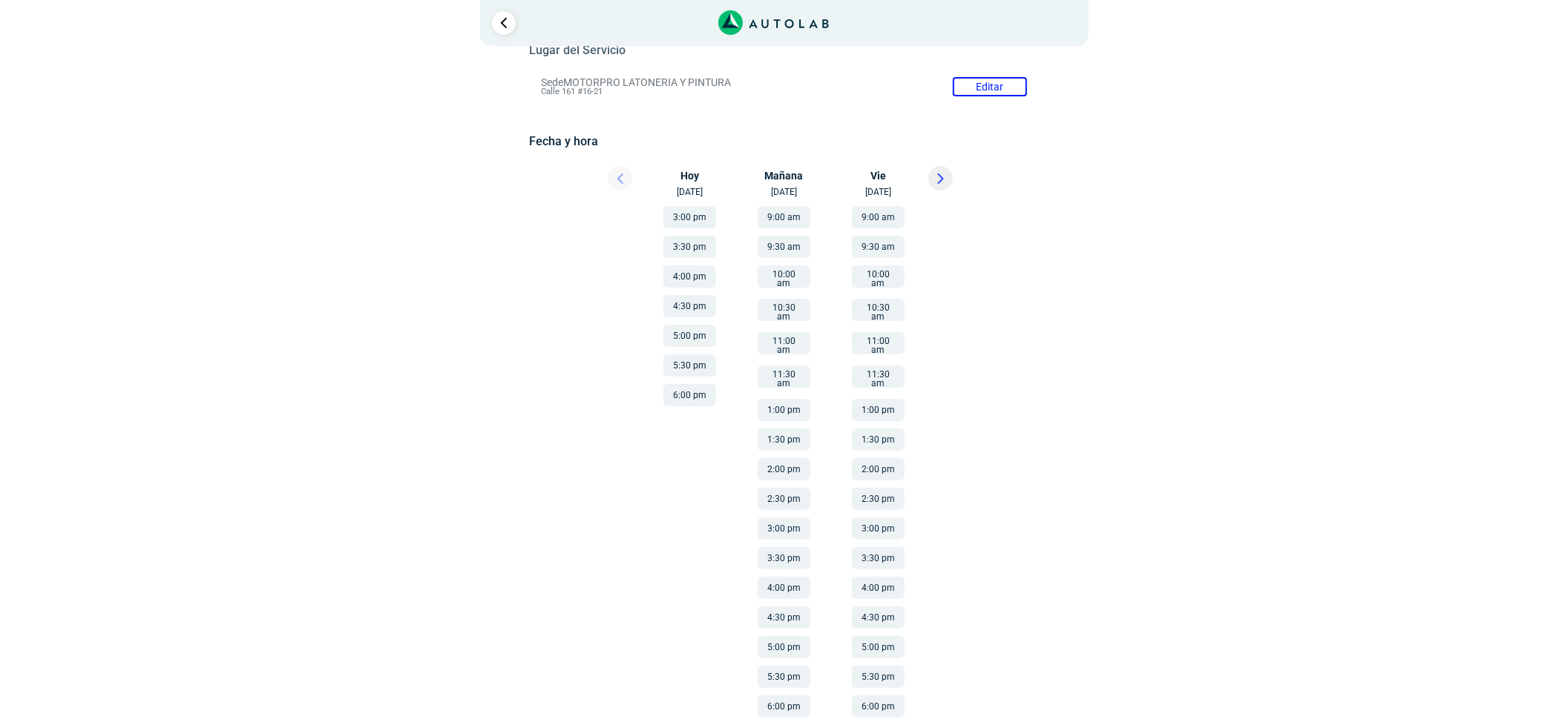
click at [872, 488] on button "2:30 pm" at bounding box center [878, 498] width 53 height 22
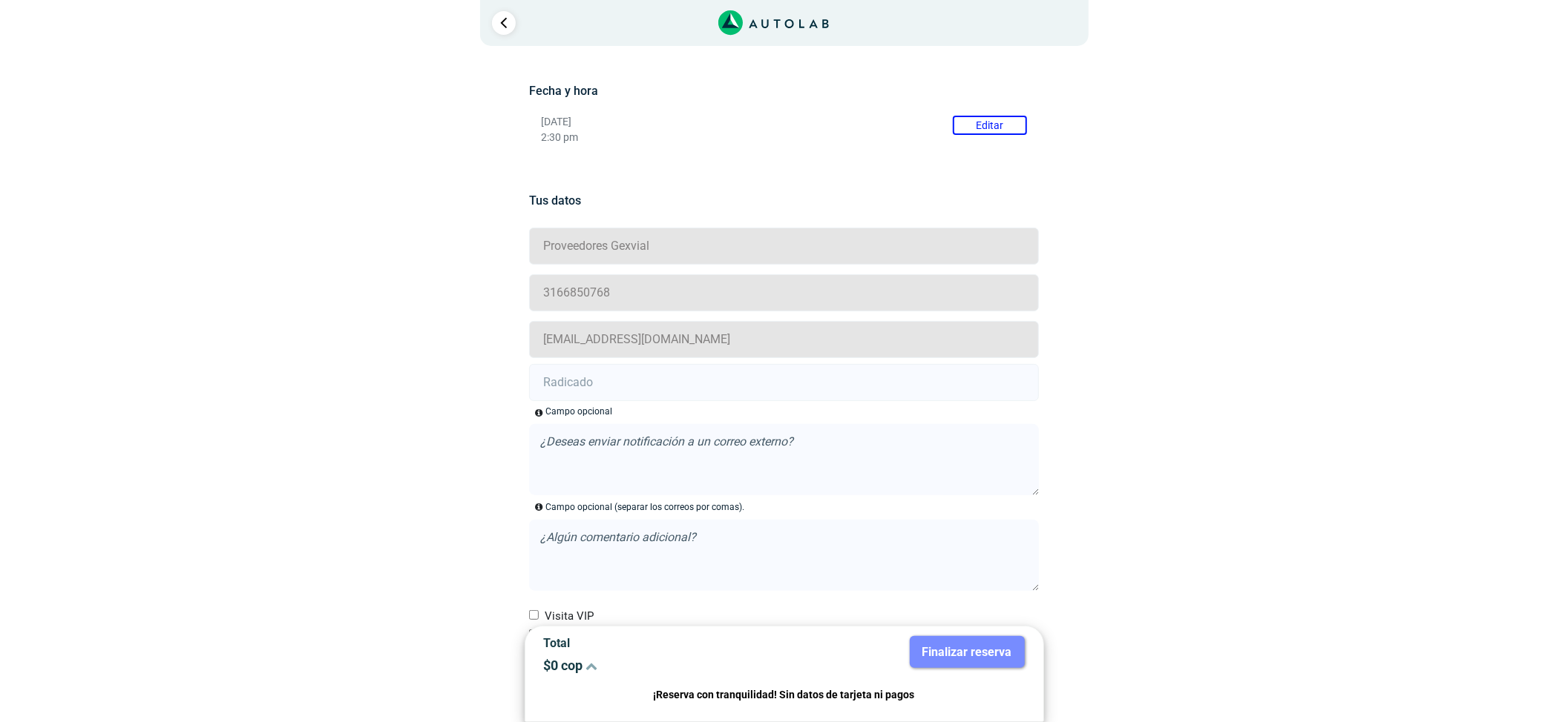
scroll to position [269, 0]
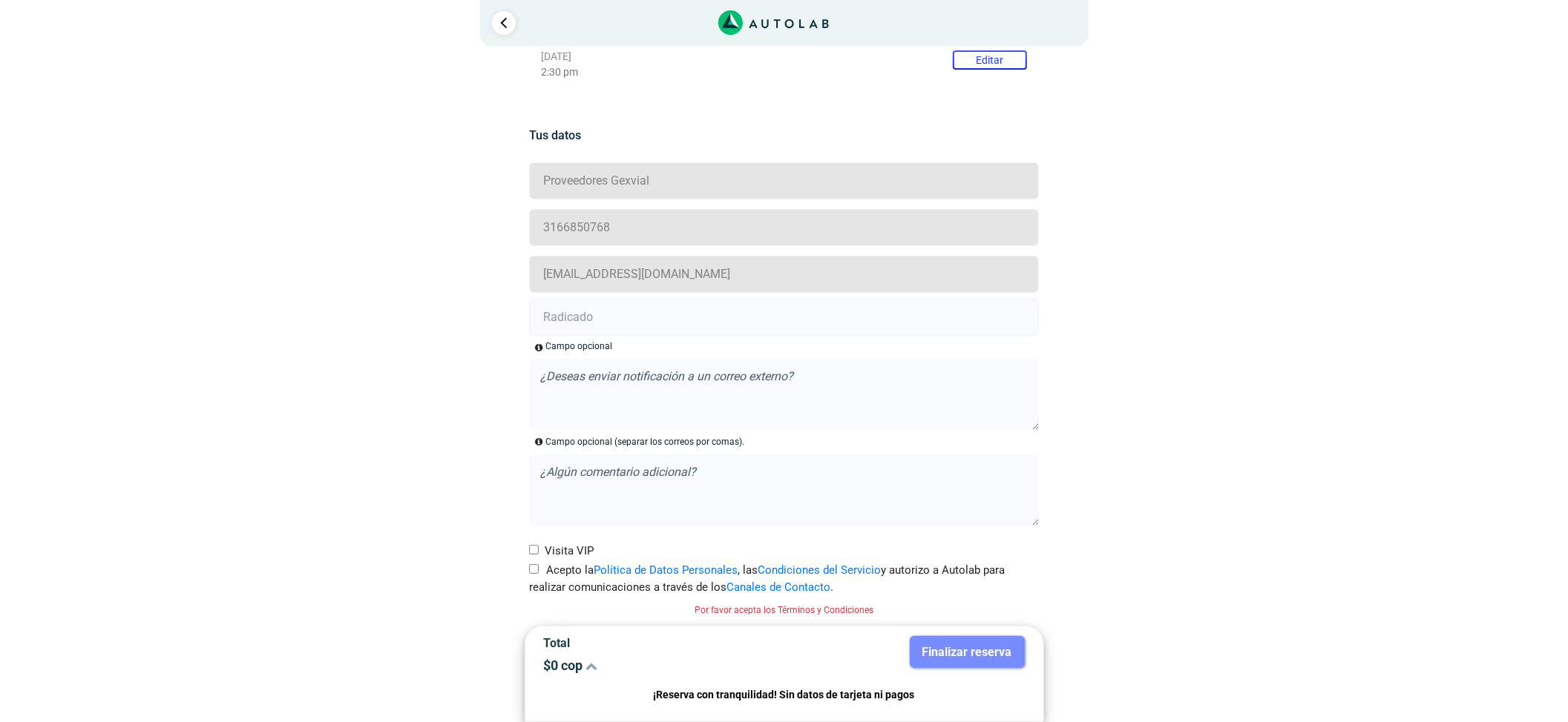
click at [797, 333] on input "text" at bounding box center [784, 317] width 509 height 37
paste input "21001304"
type input "21001304"
click at [553, 573] on label "Acepto la Política de Datos Personales , las Condiciones del Servicio y autoriz…" at bounding box center [784, 579] width 509 height 34
click at [538, 573] on input "Acepto la Política de Datos Personales , las Condiciones del Servicio y autoriz…" at bounding box center [534, 569] width 10 height 10
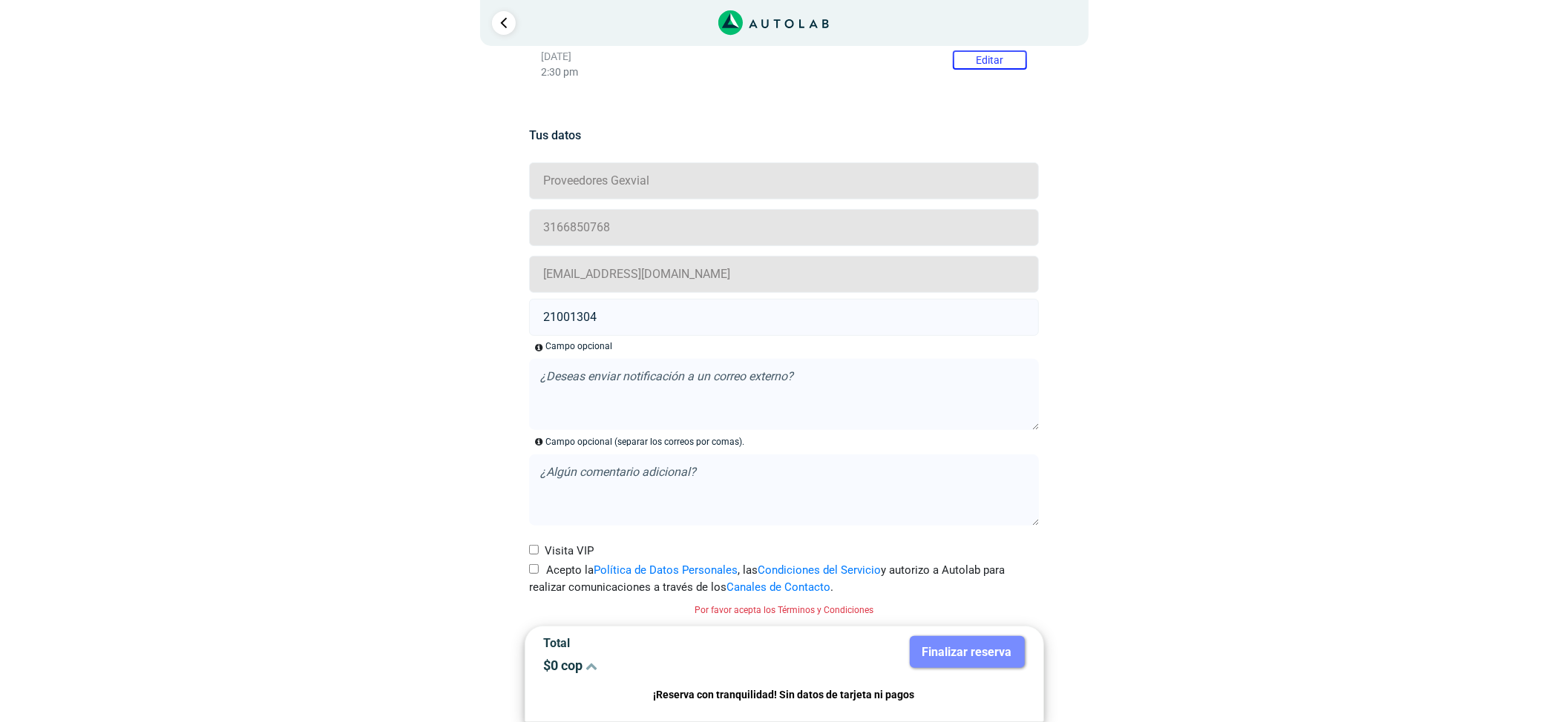
checkbox input "true"
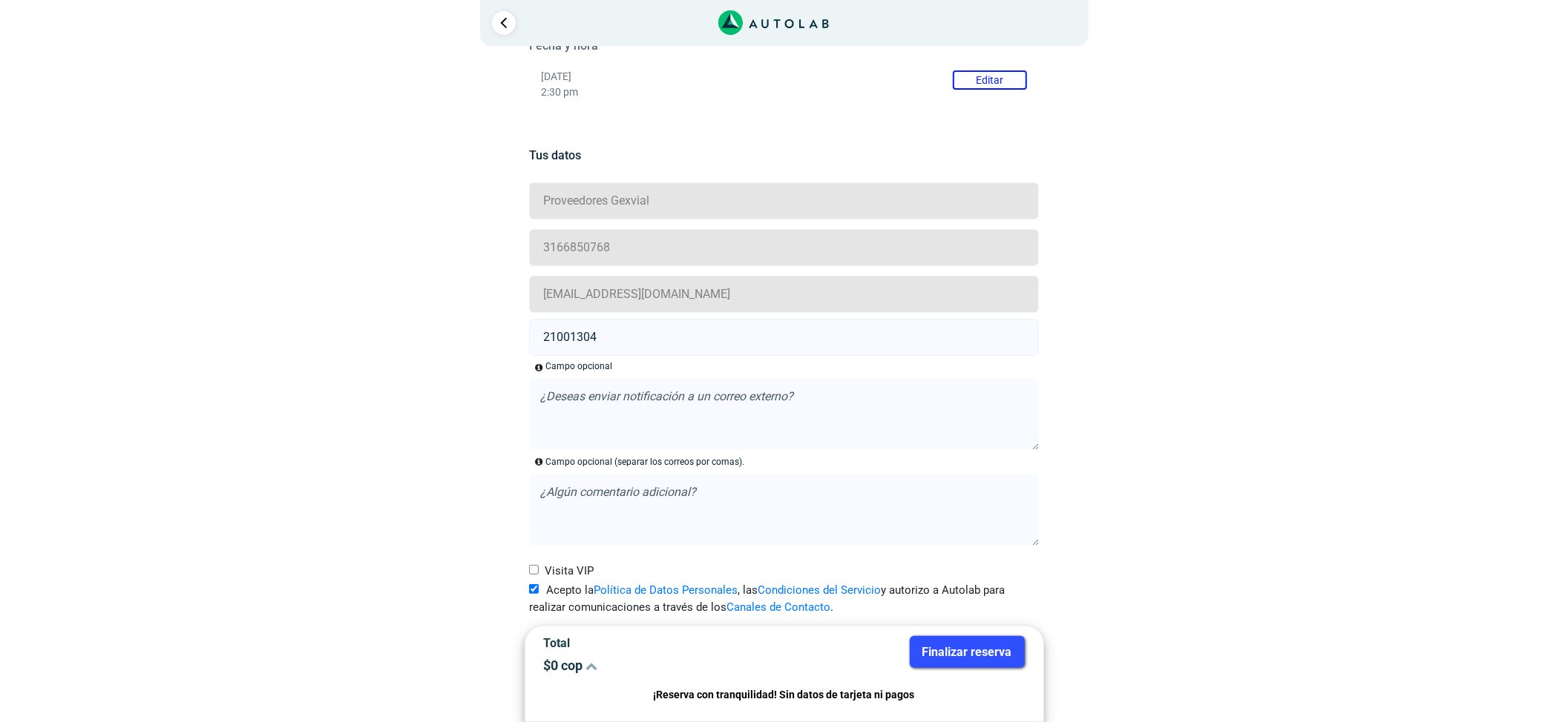
click at [543, 573] on label "Visita VIP" at bounding box center [561, 571] width 64 height 17
click at [538, 573] on input "Visita VIP" at bounding box center [534, 570] width 10 height 10
click at [532, 573] on input "Visita VIP" at bounding box center [534, 570] width 10 height 10
checkbox input "false"
click at [930, 660] on button "Finalizar reserva" at bounding box center [967, 652] width 115 height 32
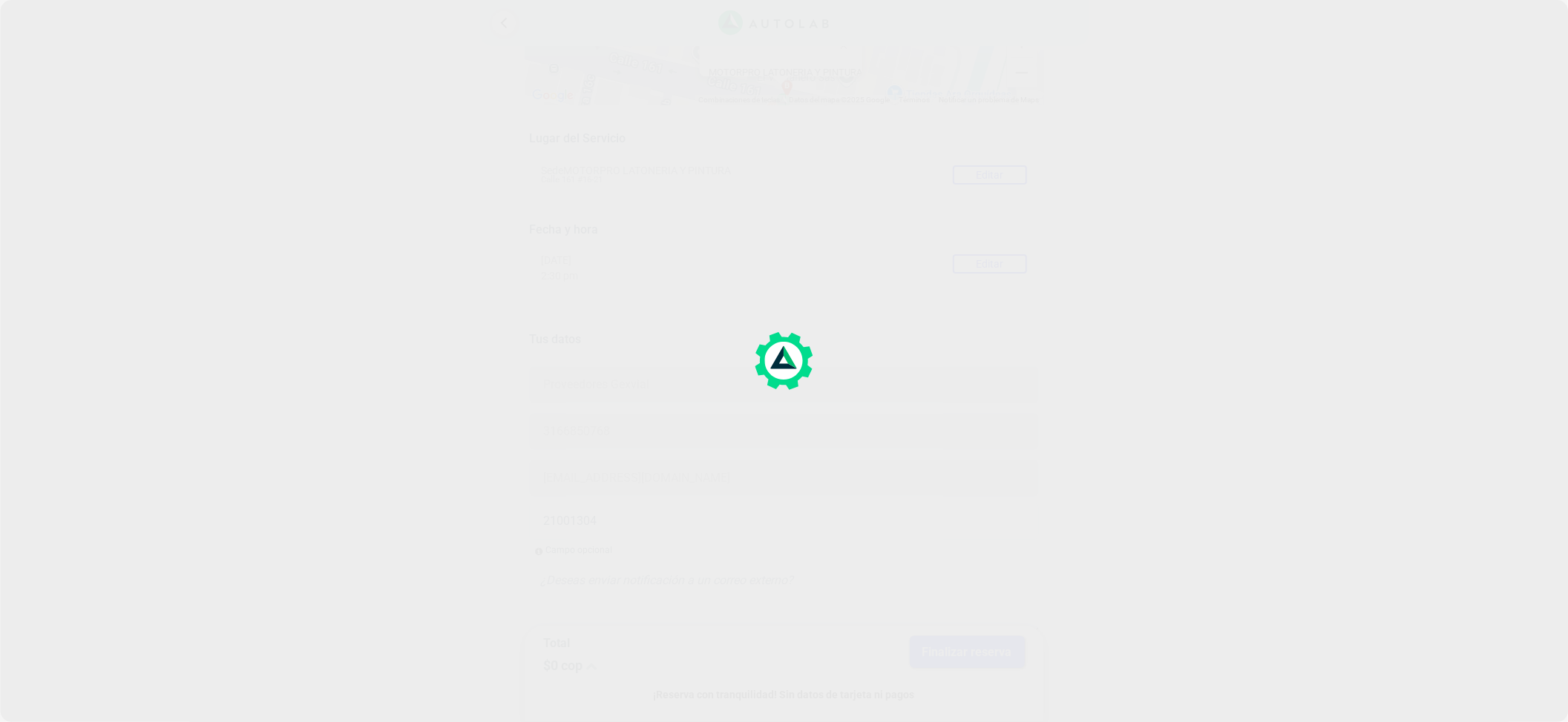
scroll to position [99, 0]
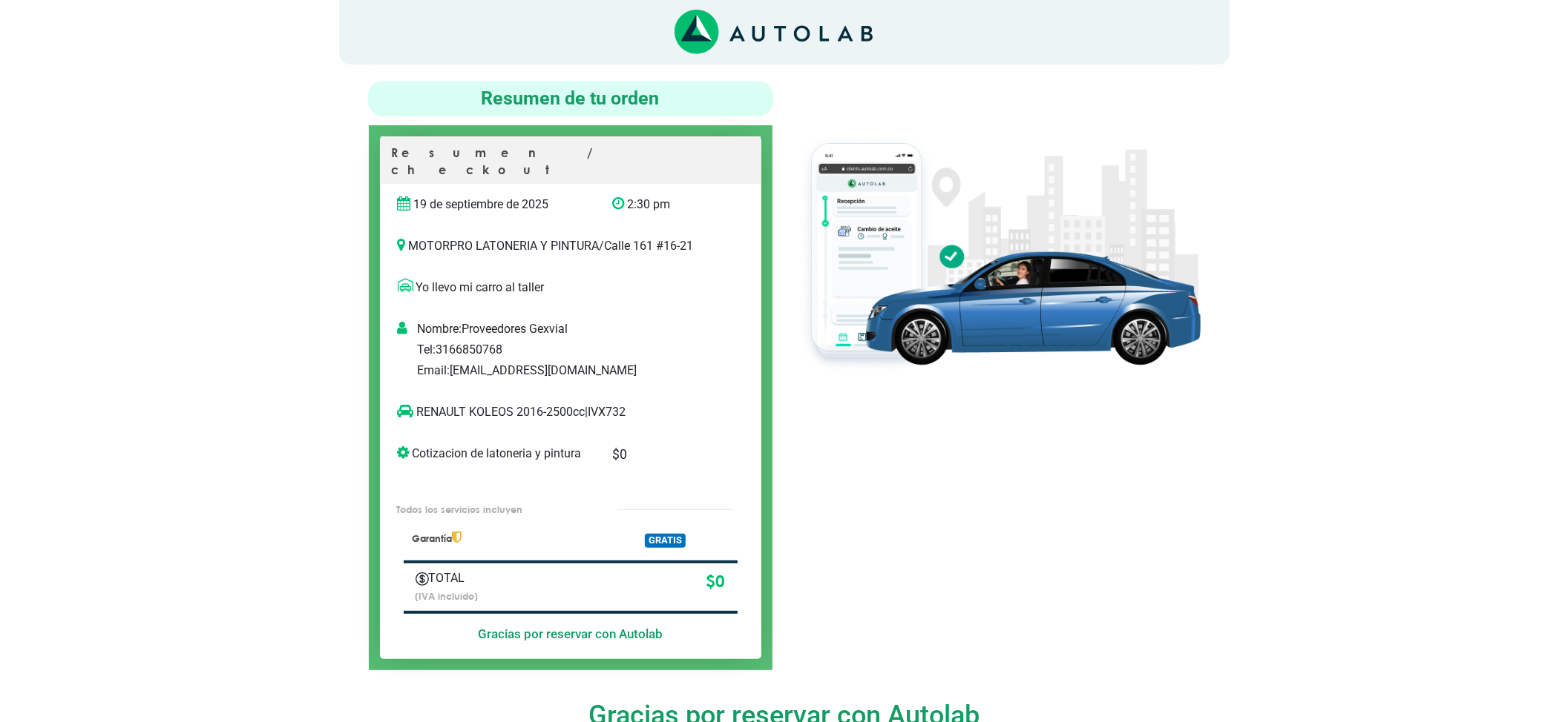
click at [617, 403] on p "RENAULT KOLEOS 2016-2500cc | IVX732" at bounding box center [555, 412] width 316 height 18
copy p "IVX732"
click at [618, 403] on p "RENAULT KOLEOS 2016-2500cc | IVX732" at bounding box center [555, 412] width 316 height 18
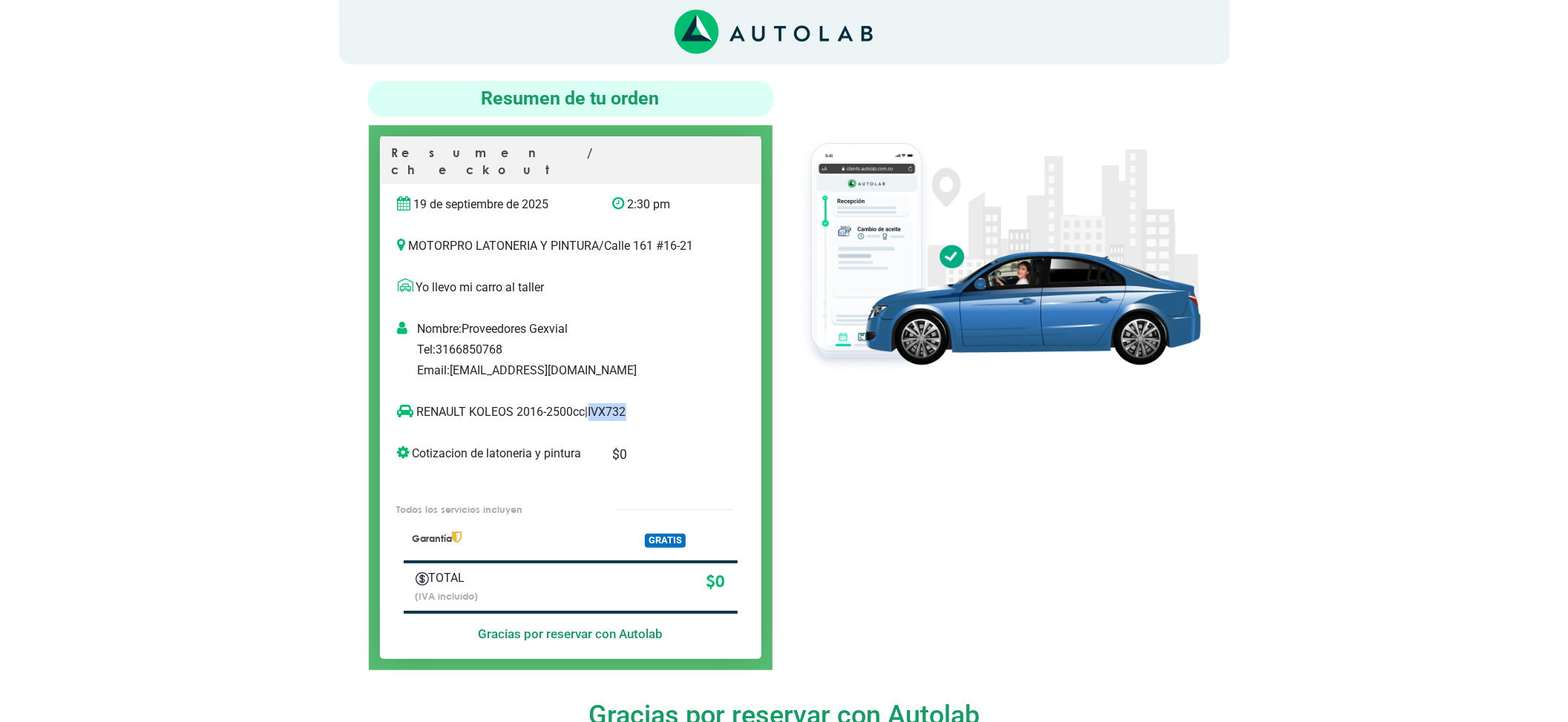
click at [618, 403] on p "RENAULT KOLEOS 2016-2500cc | IVX732" at bounding box center [555, 412] width 316 height 18
drag, startPoint x: 510, startPoint y: 396, endPoint x: 418, endPoint y: 399, distance: 92.0
click at [418, 403] on p "RENAULT KOLEOS 2016-2500cc | IVX732" at bounding box center [555, 412] width 316 height 18
copy p "RENAULT KOLEOS"
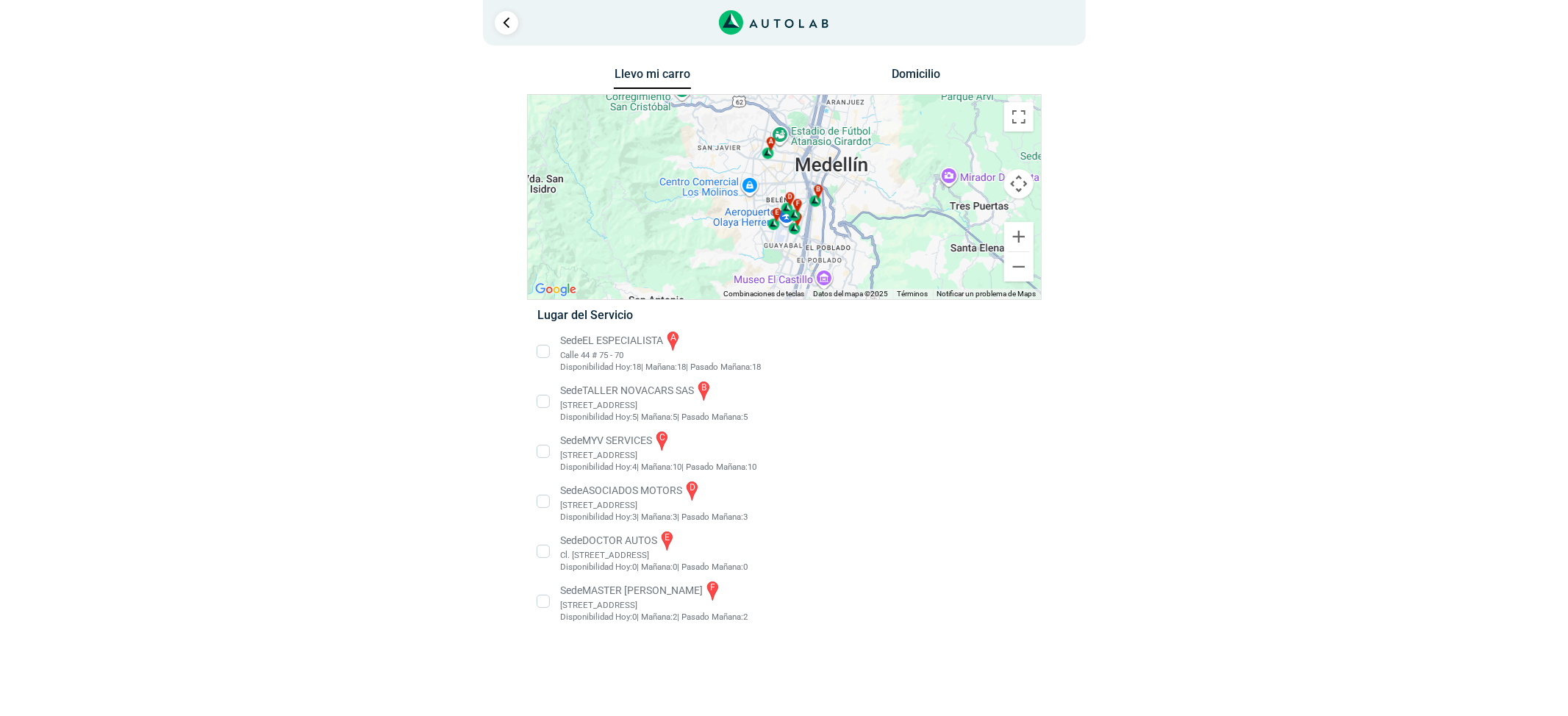
click at [606, 560] on li "Sede DOCTOR AUTOS e Cl. [STREET_ADDRESS]" at bounding box center [784, 551] width 515 height 44
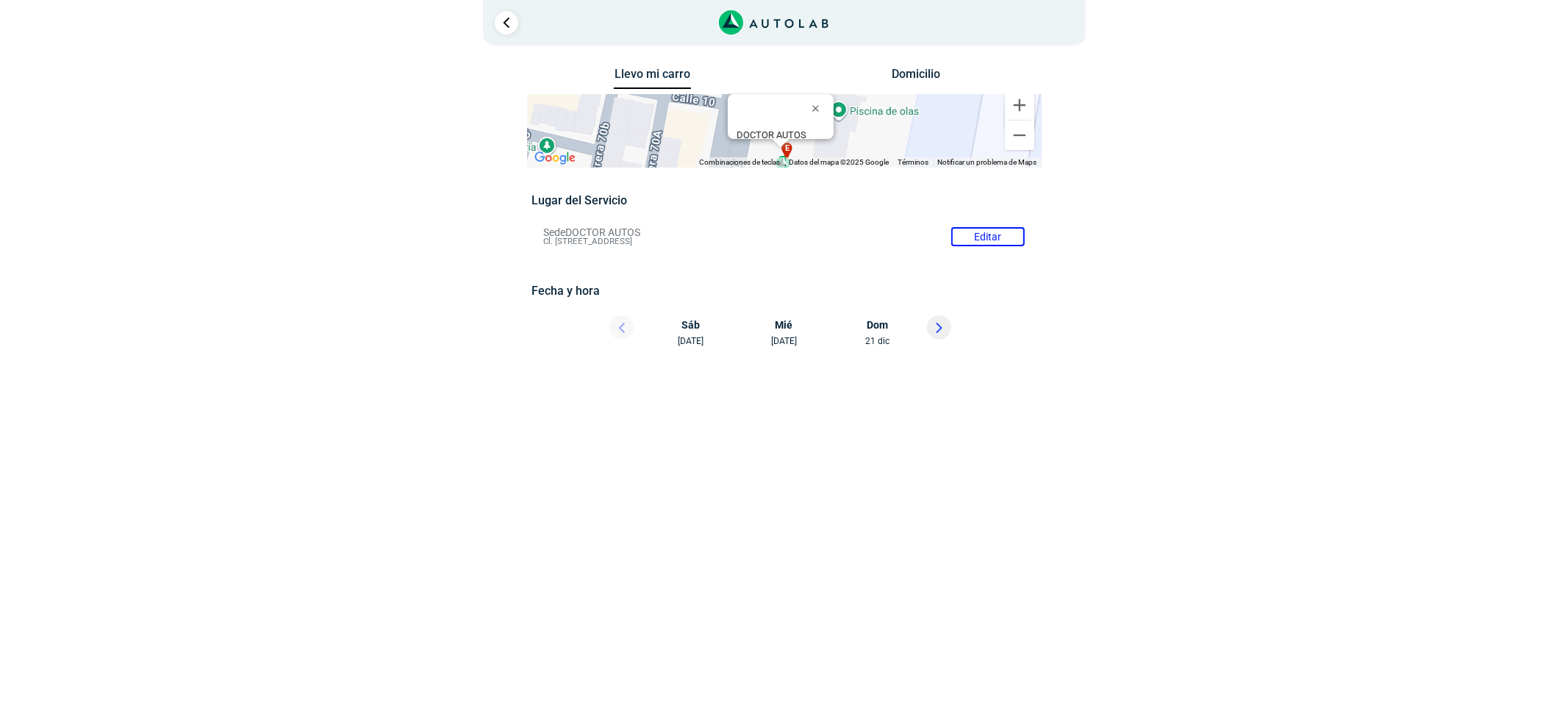
click at [987, 235] on li "Sede DOCTOR AUTOS Editar Cl. 8B #65-49, Guayabal, Medellín, Guayabal, Medellín,…" at bounding box center [783, 236] width 503 height 24
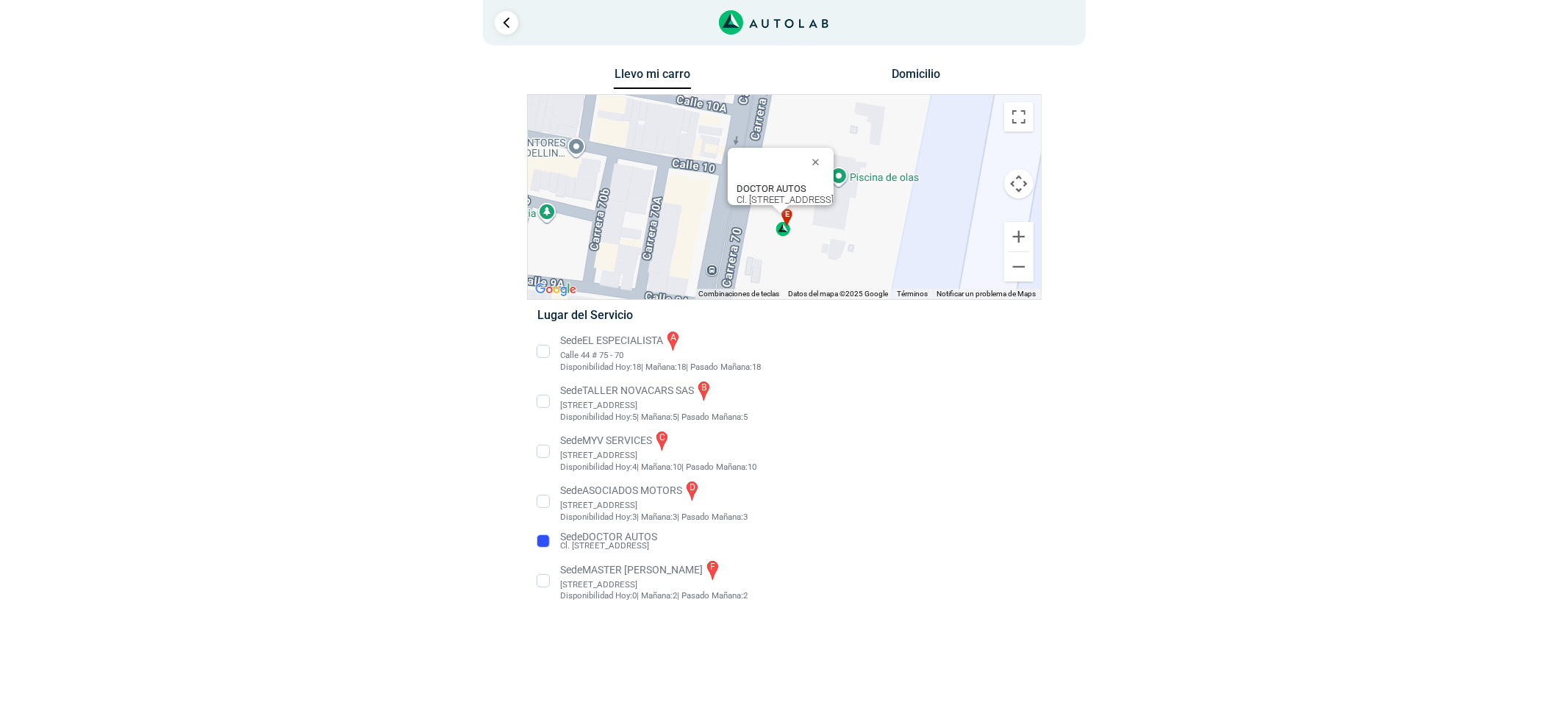
click at [628, 580] on li "Sede MASTER MOTRIZ f Cl 20 #52 35, Guayabal, Medellín, Guayabal, Medellín, Anti…" at bounding box center [784, 581] width 515 height 44
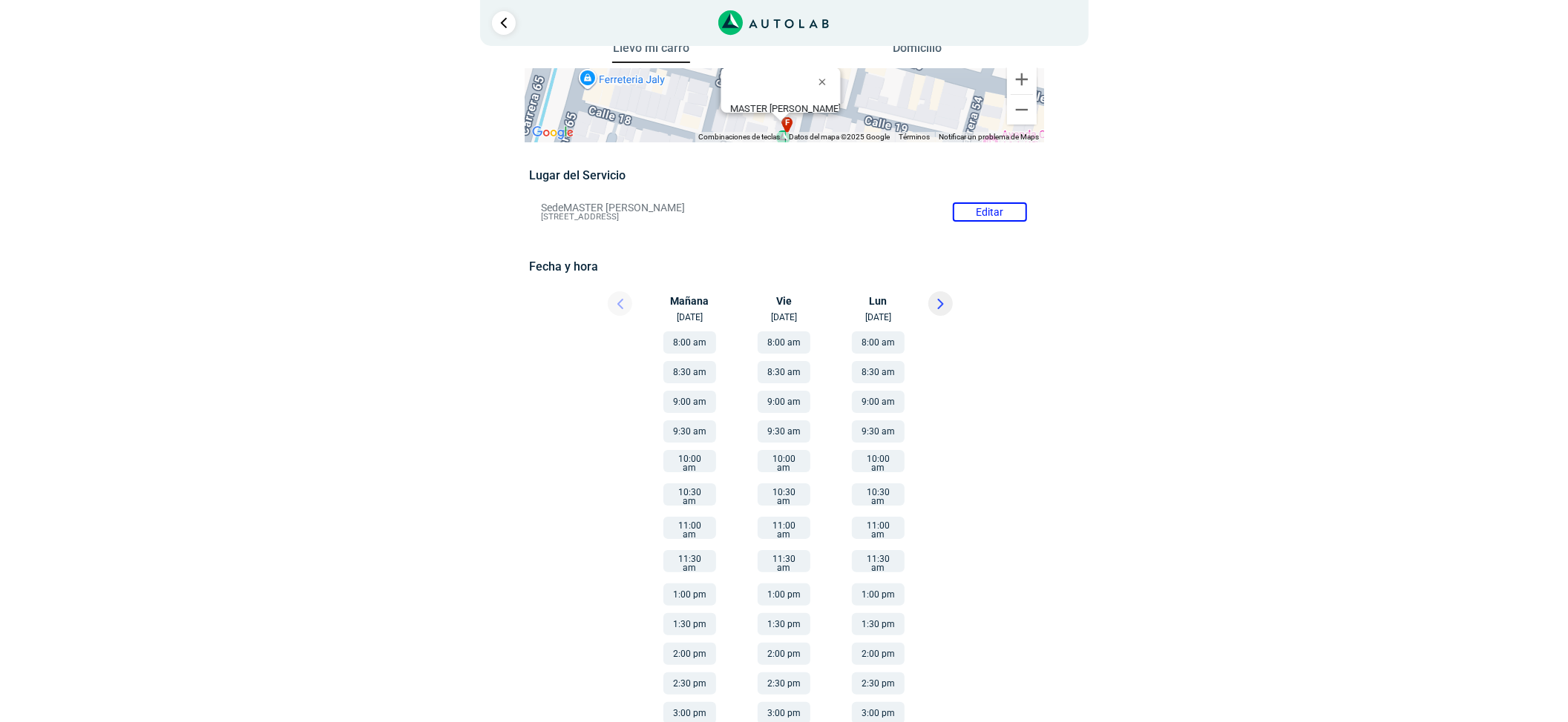
scroll to position [34, 0]
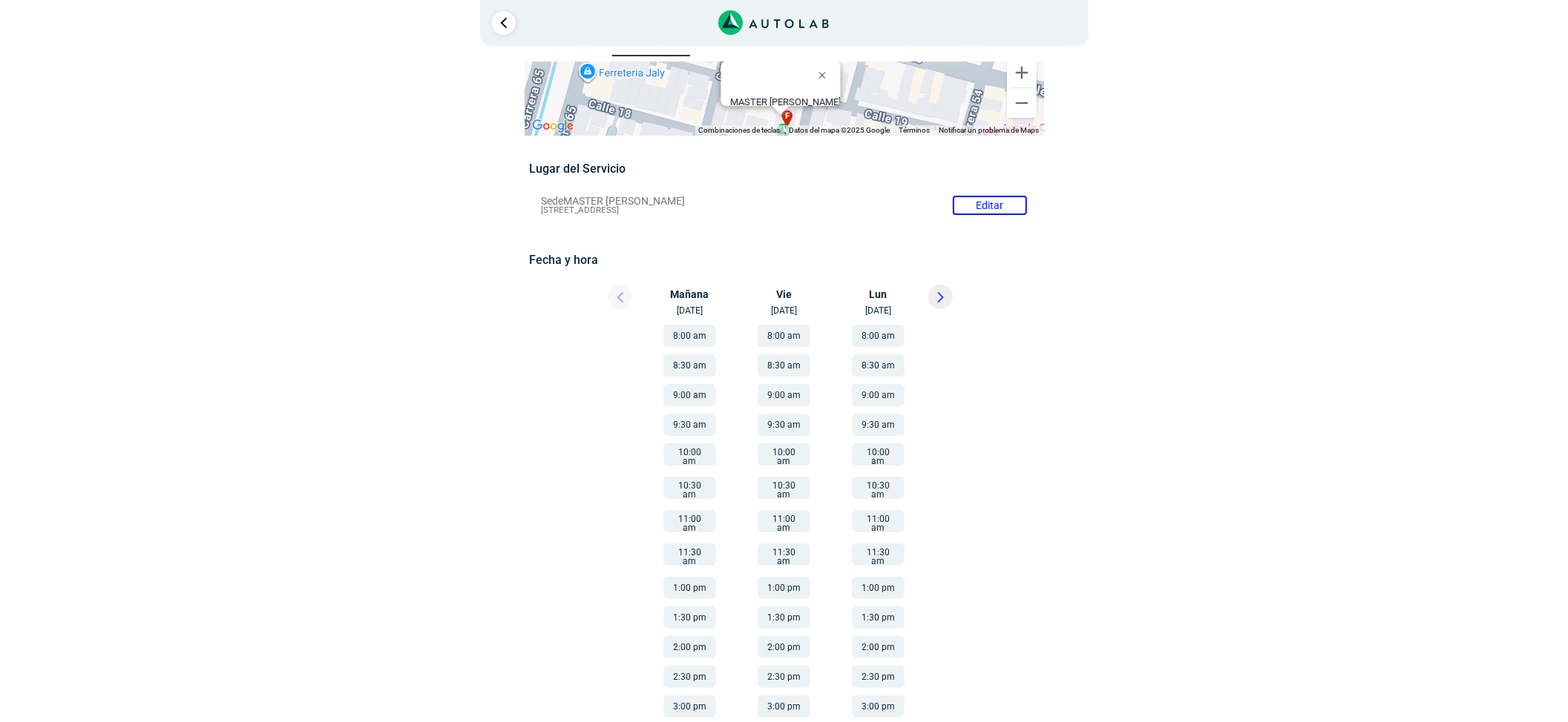
click at [933, 300] on button at bounding box center [941, 297] width 25 height 25
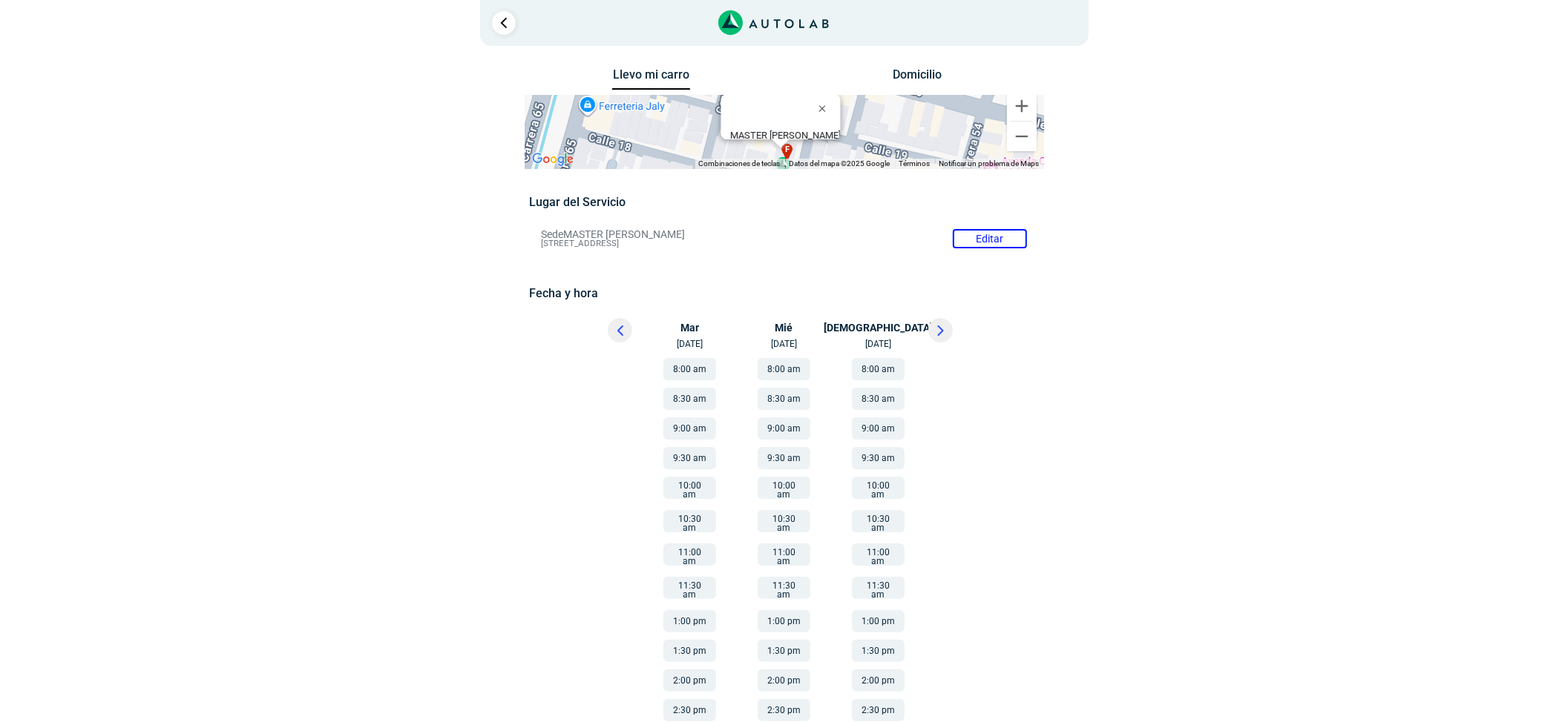
click at [613, 338] on button at bounding box center [620, 331] width 25 height 25
click at [944, 326] on button at bounding box center [941, 331] width 25 height 25
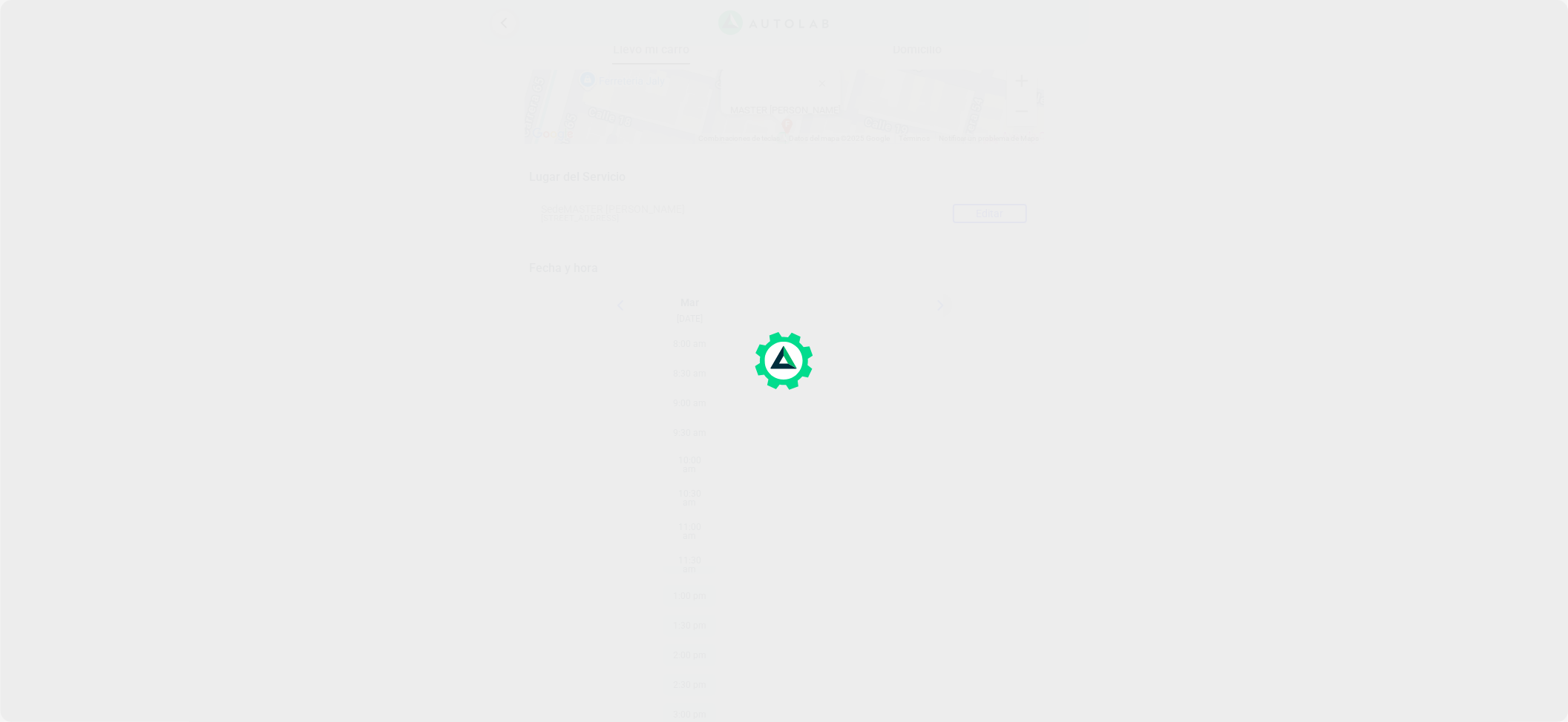
scroll to position [34, 0]
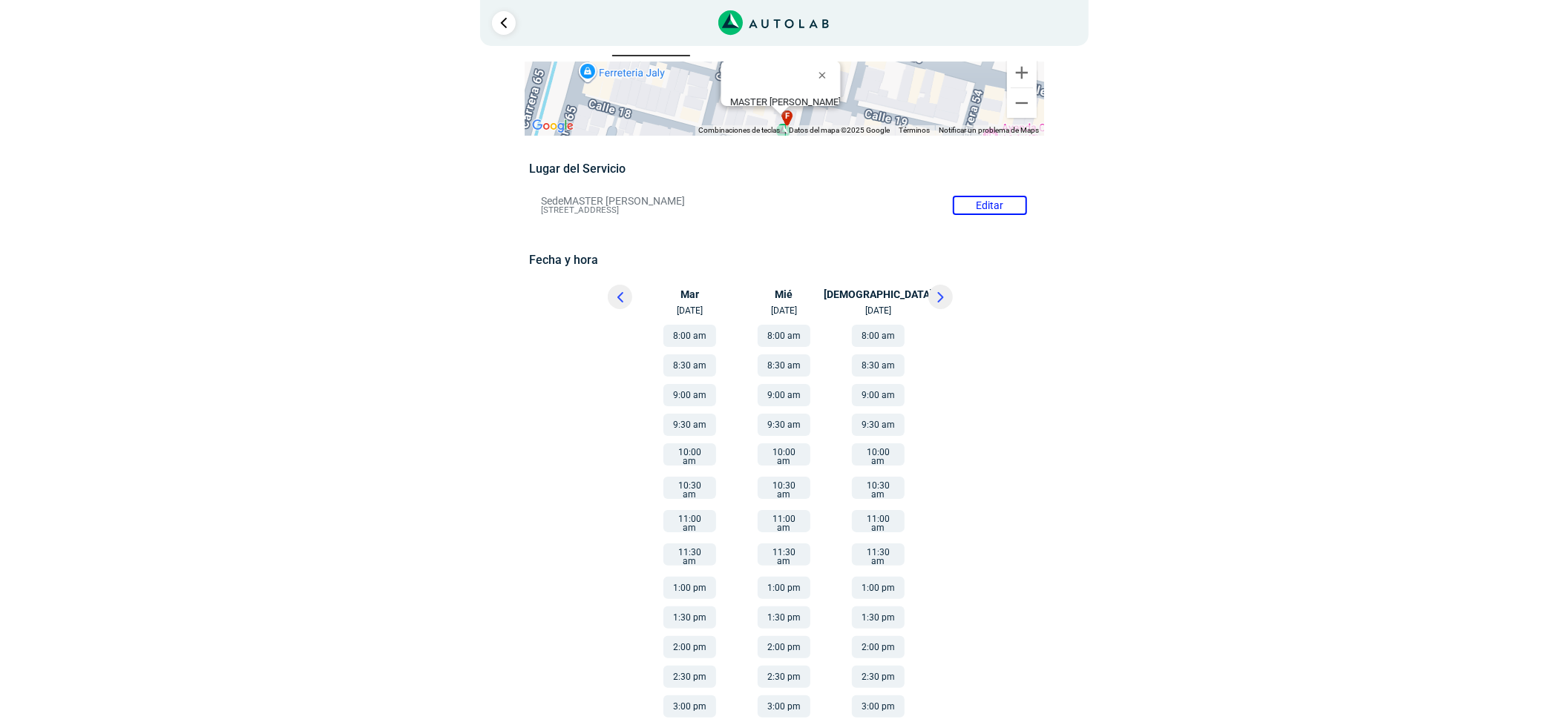
click at [696, 577] on button "1:00 pm" at bounding box center [689, 588] width 53 height 22
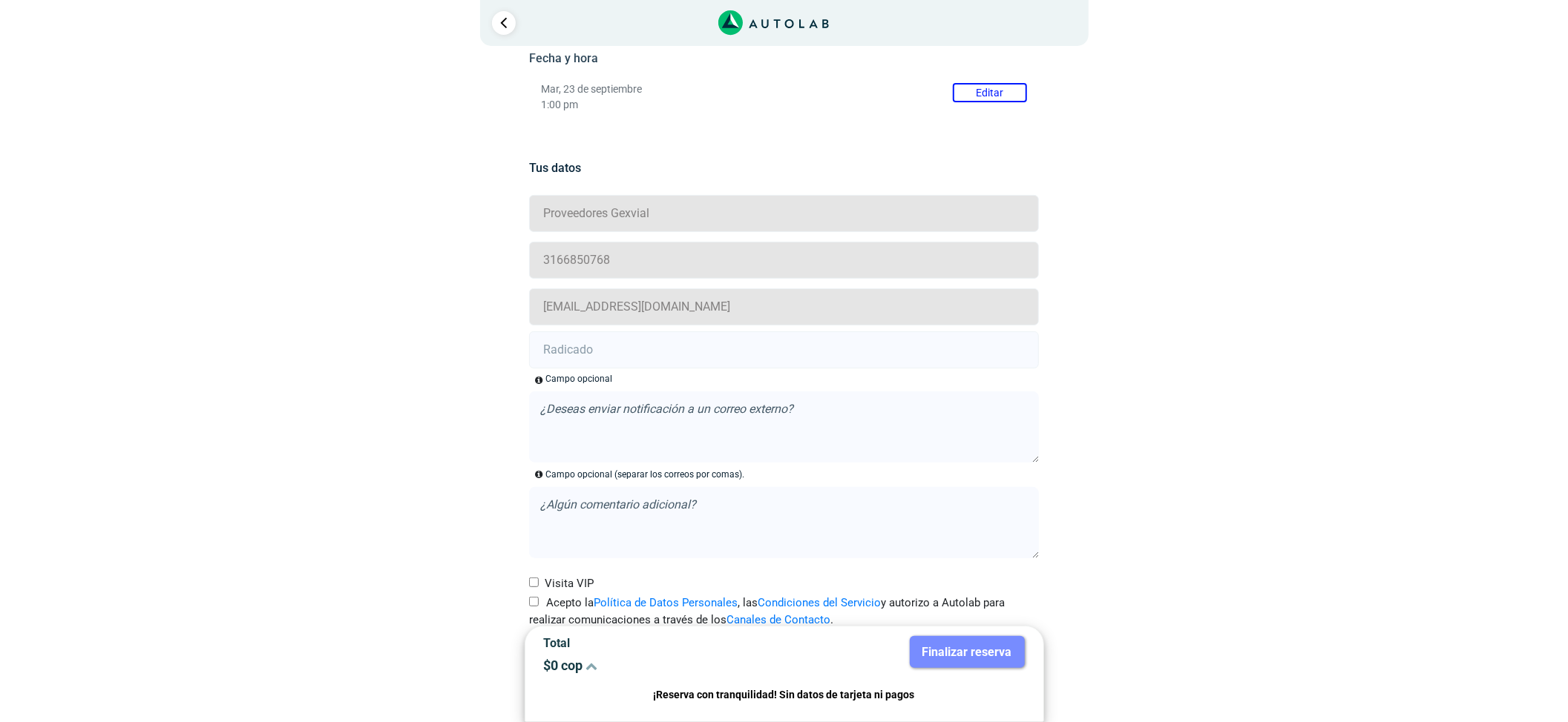
scroll to position [269, 0]
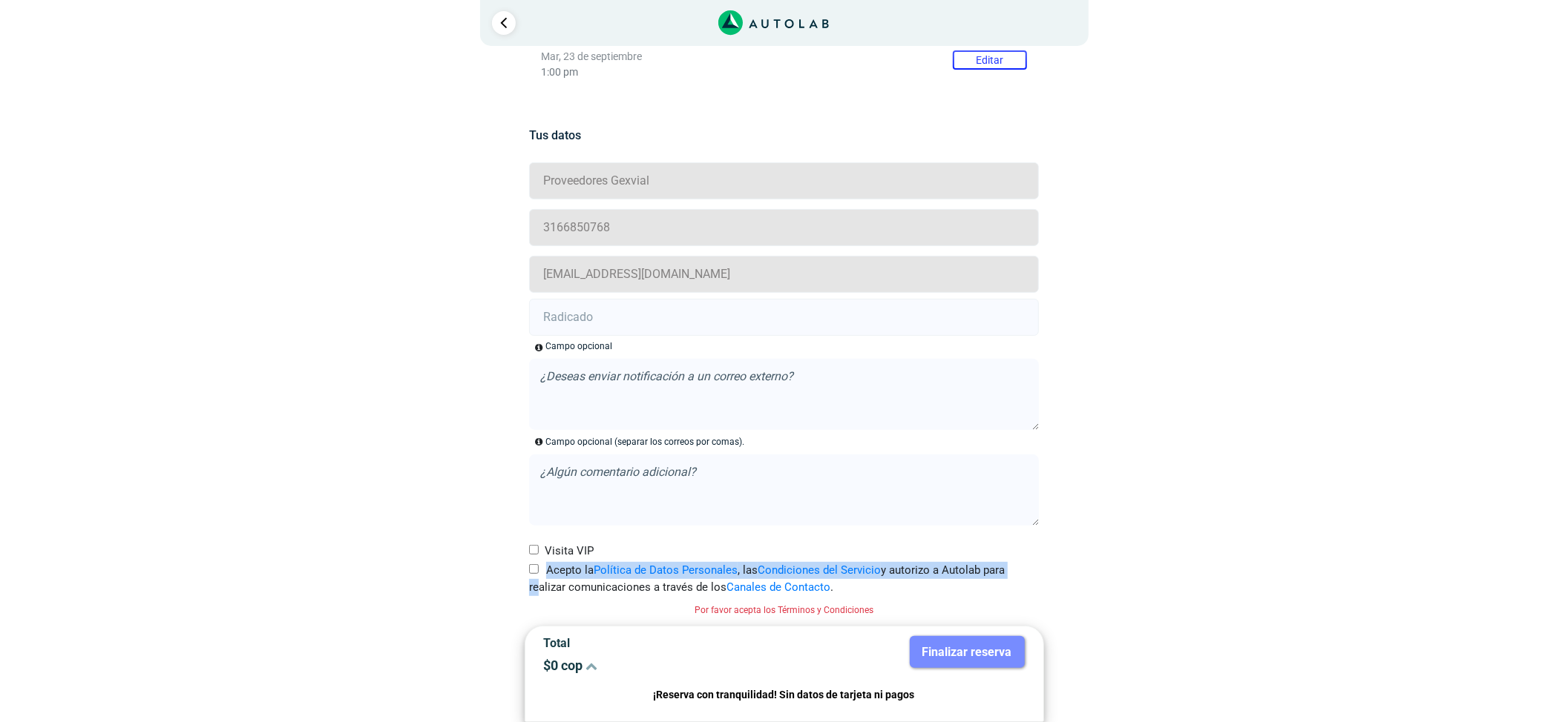
click at [532, 579] on label "Acepto la Política de Datos Personales , las Condiciones del Servicio y autoriz…" at bounding box center [784, 579] width 509 height 34
click at [532, 568] on input "Acepto la Política de Datos Personales , las Condiciones del Servicio y autoriz…" at bounding box center [534, 569] width 10 height 10
checkbox input "true"
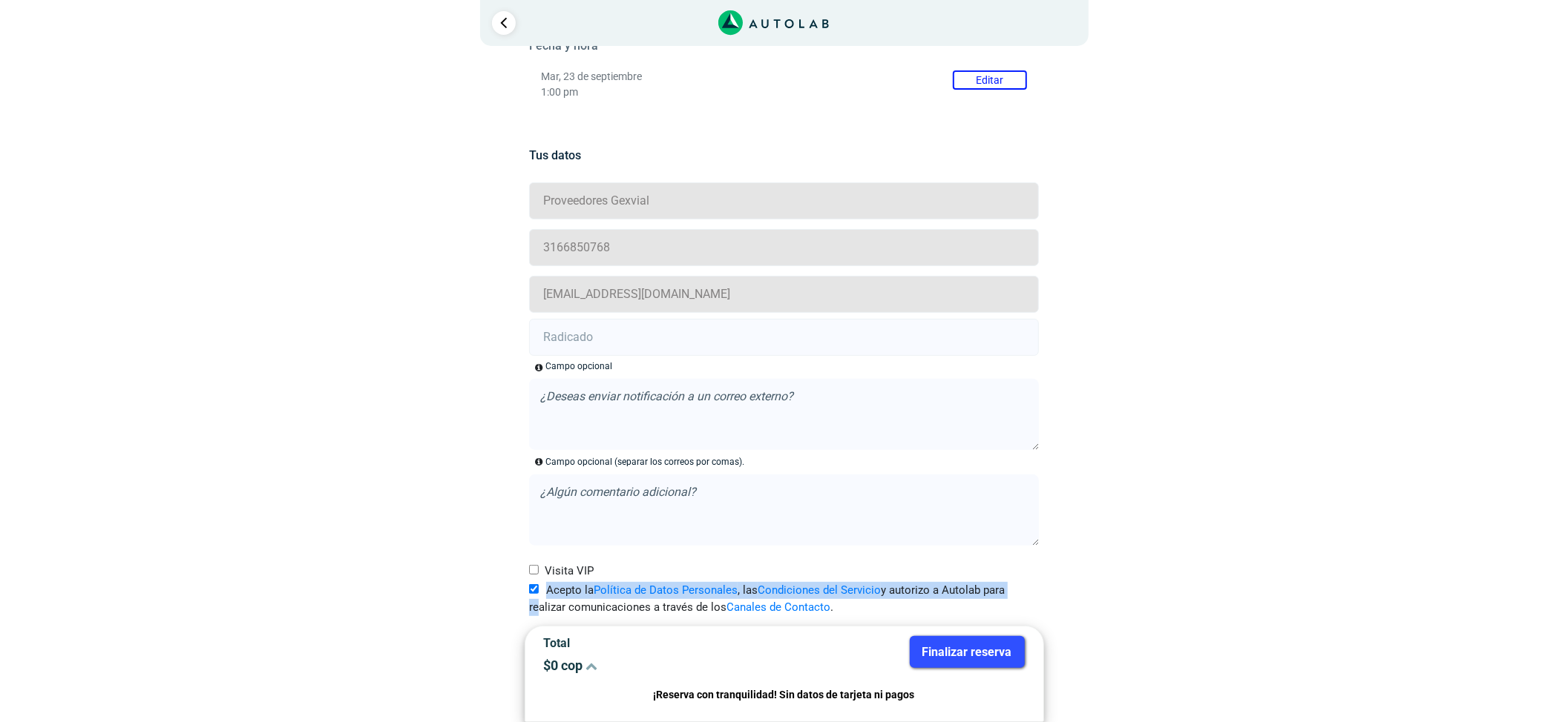
scroll to position [249, 0]
click at [702, 336] on input "text" at bounding box center [784, 337] width 509 height 37
paste input "21007352"
type input "21007352"
click at [956, 652] on button "Finalizar reserva" at bounding box center [967, 652] width 115 height 32
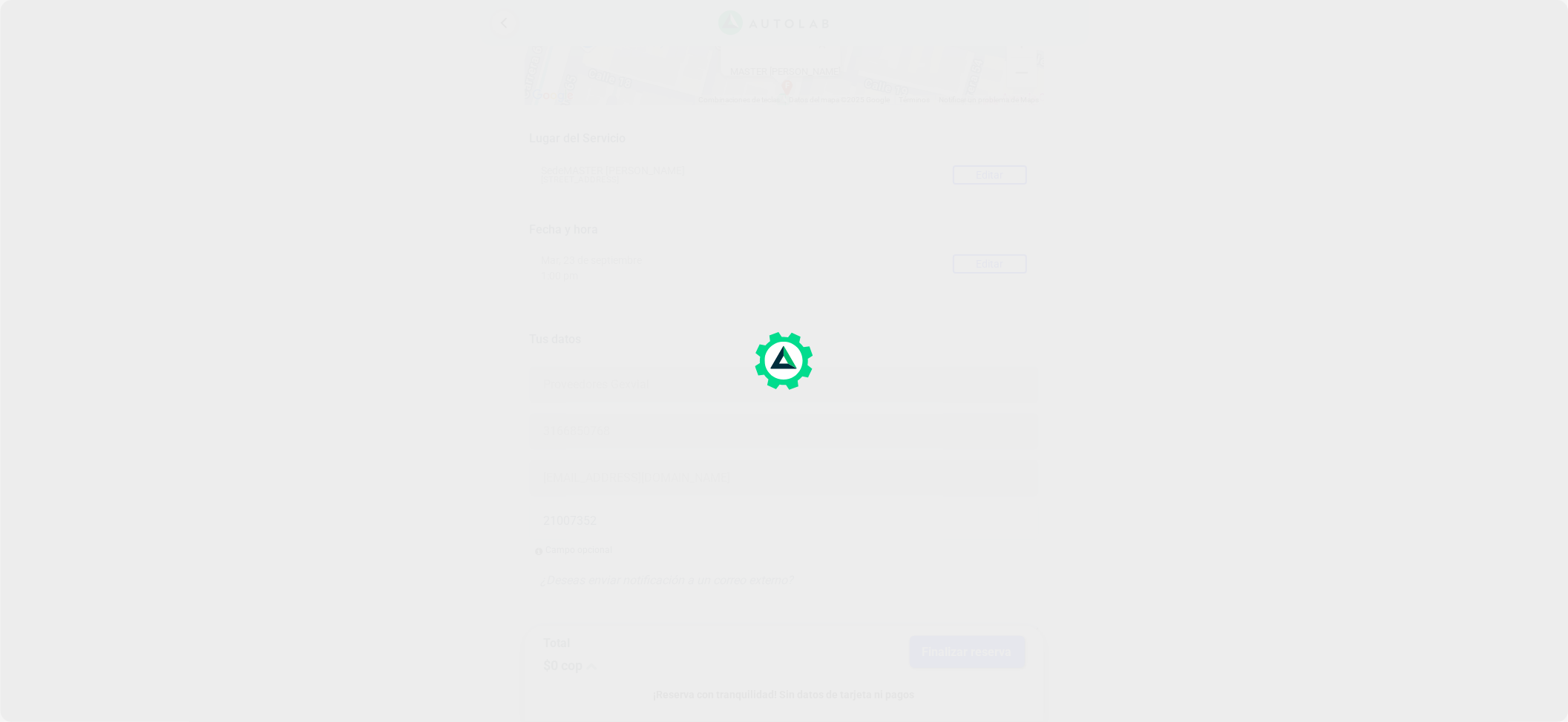
scroll to position [99, 0]
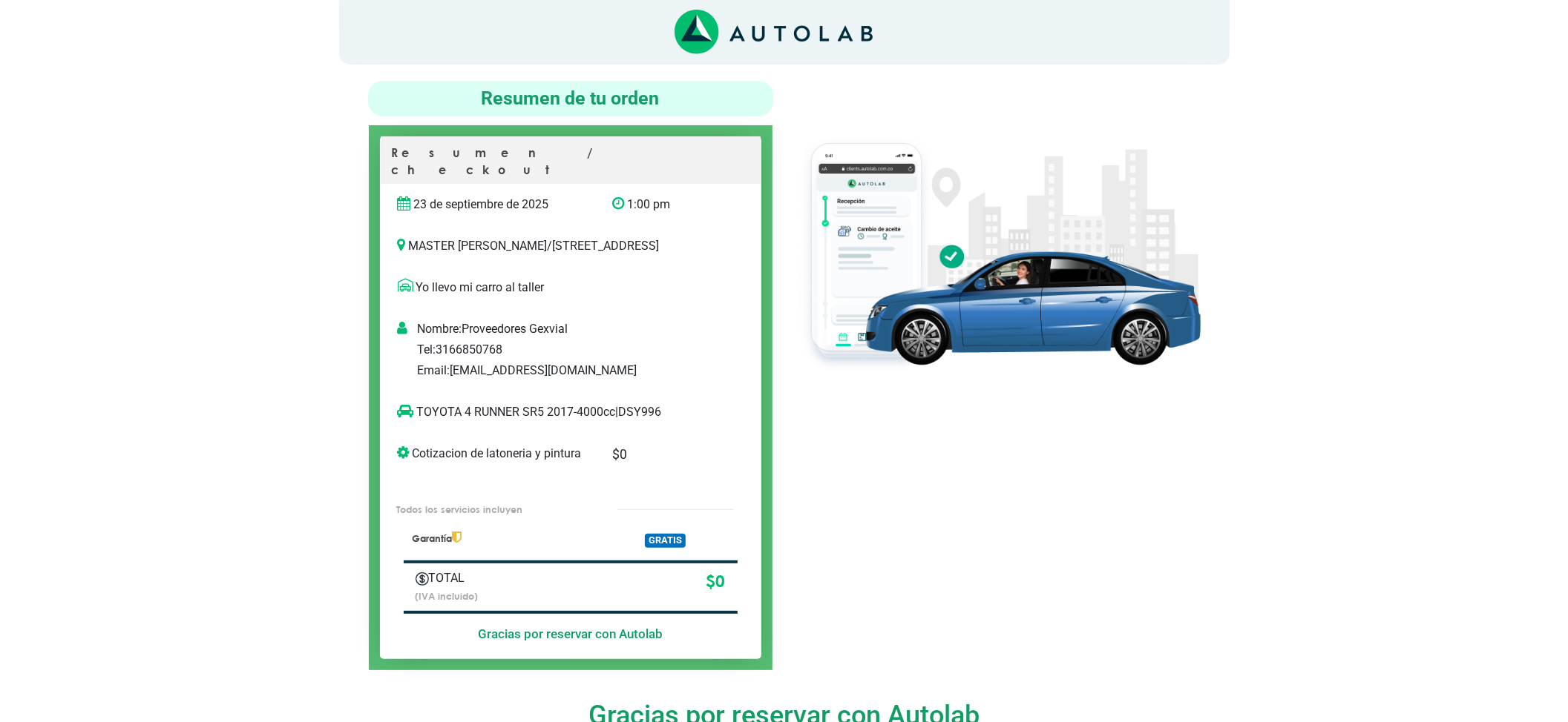
click at [641, 416] on p "TOYOTA 4 RUNNER SR5 2017-4000cc | DSY996" at bounding box center [555, 412] width 316 height 18
copy p "DSY996"
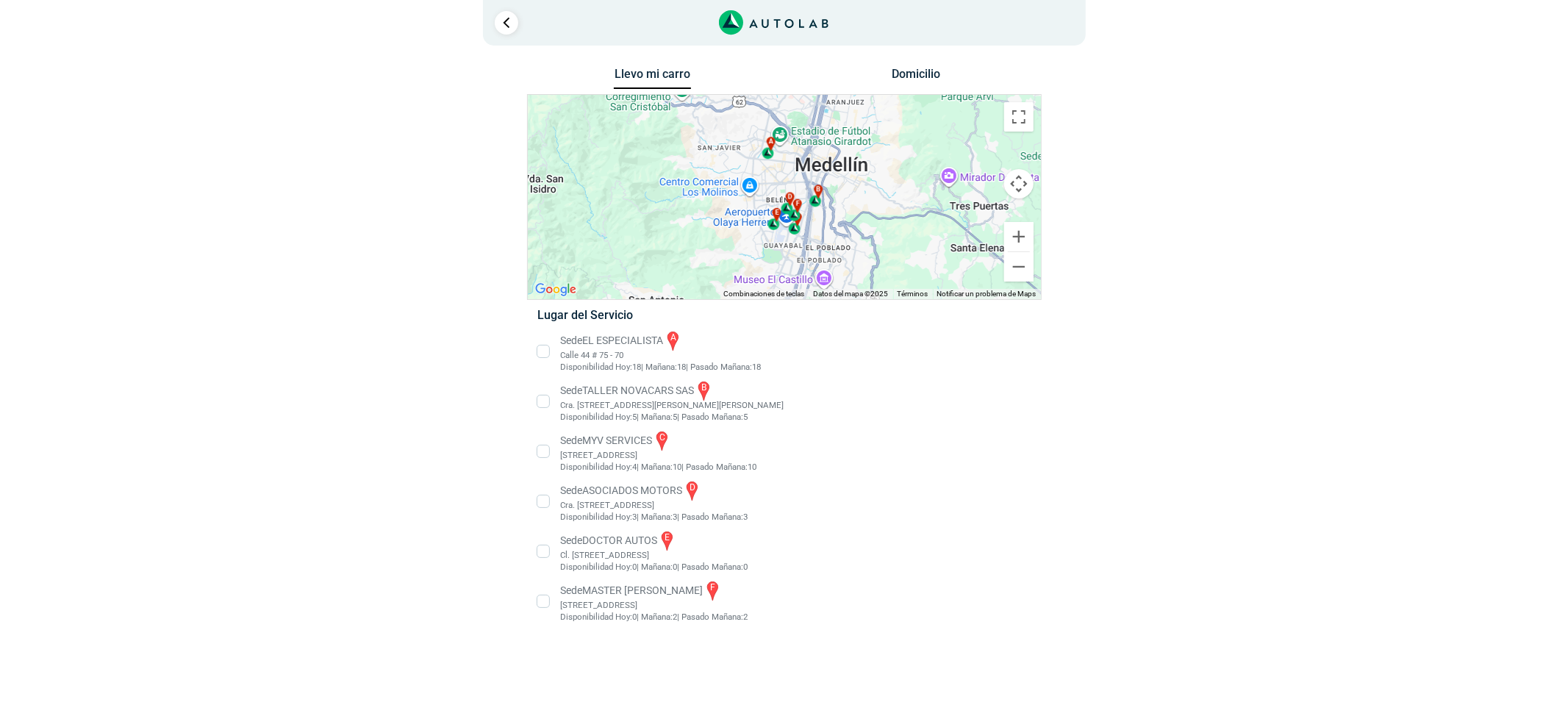
click at [654, 601] on li "Sede MASTER MOTRIZ f Cl 20 #52 35, Guayabal, Medellín, Guayabal, Medellín, Anti…" at bounding box center [784, 601] width 515 height 44
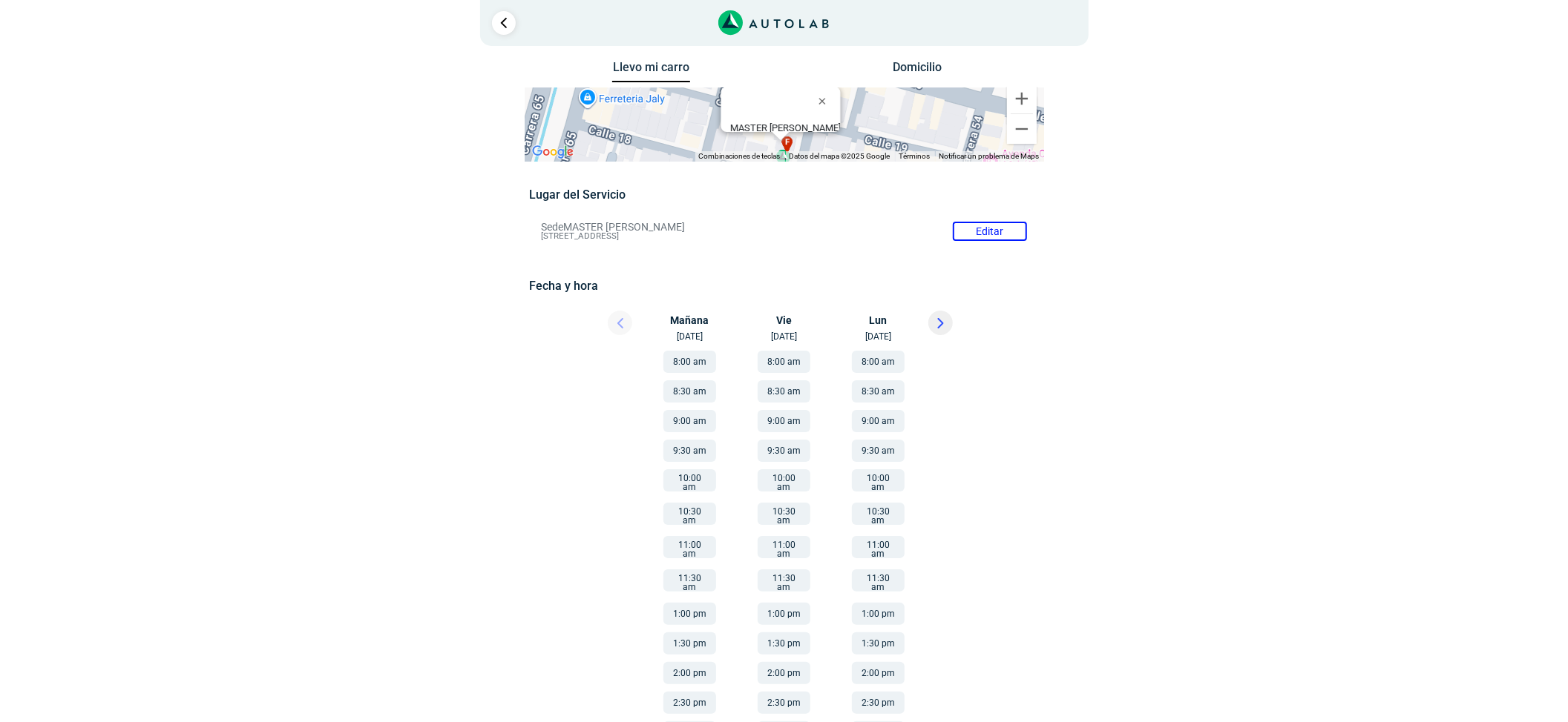
scroll to position [34, 0]
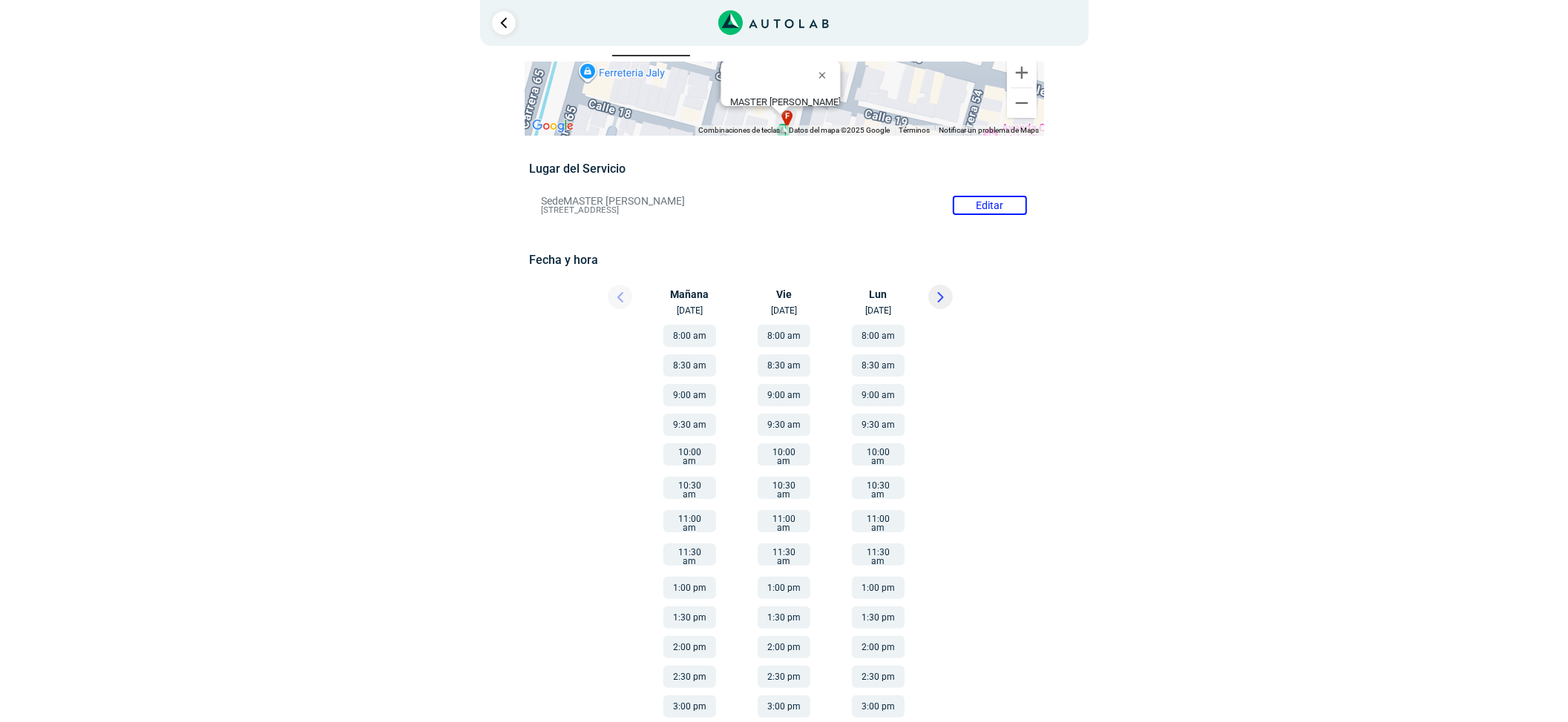
click at [939, 297] on icon at bounding box center [940, 298] width 5 height 9
click at [788, 581] on button "1:00 pm" at bounding box center [784, 588] width 53 height 22
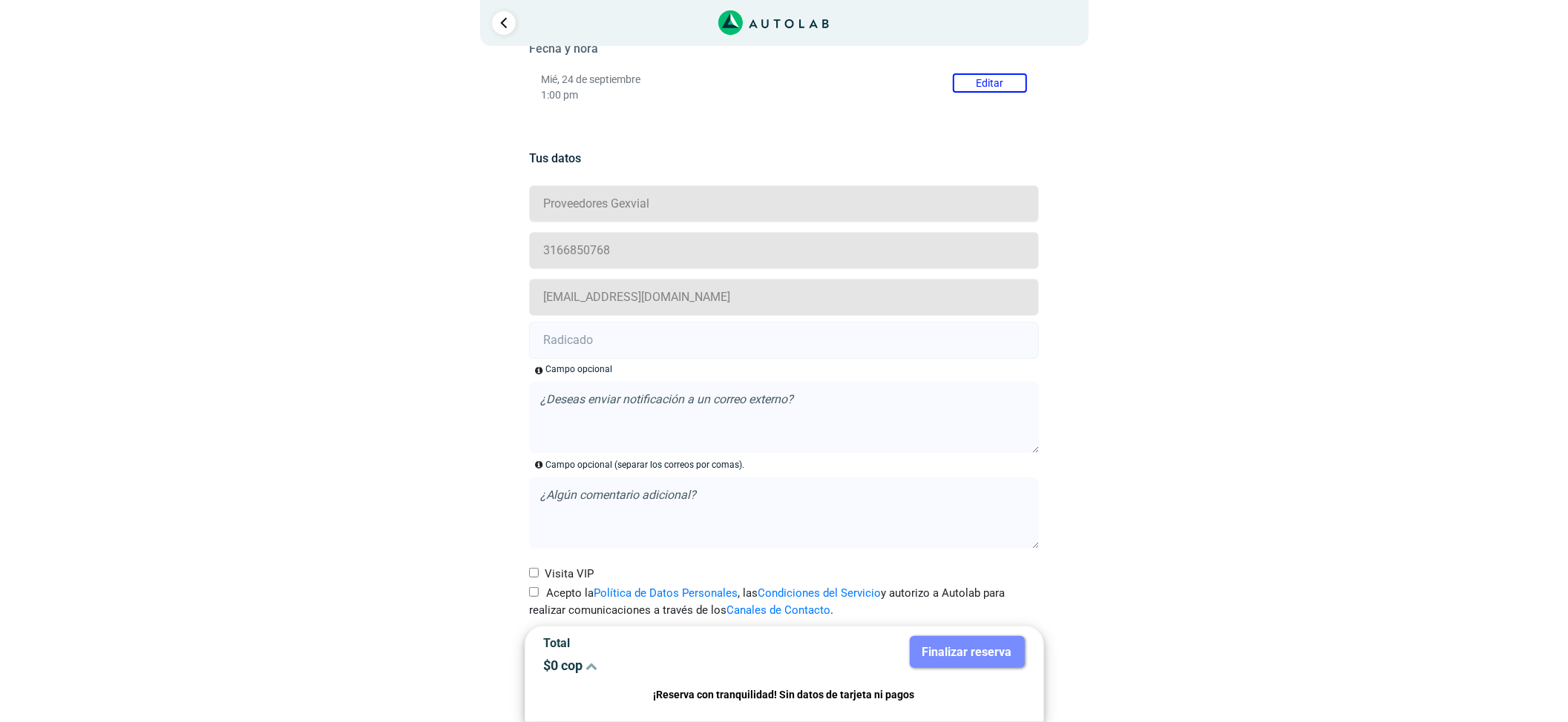
scroll to position [269, 0]
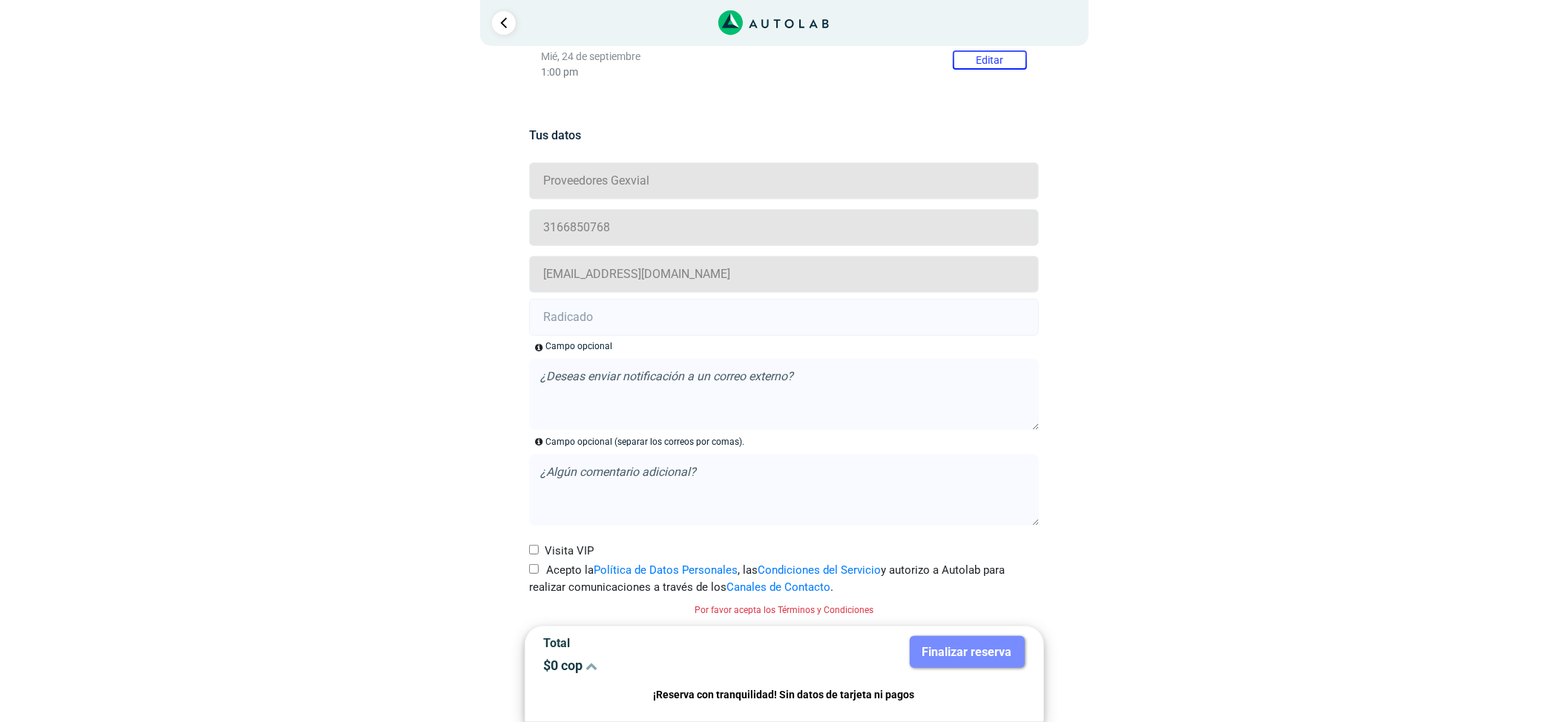
click at [530, 565] on input "Acepto la Política de Datos Personales , las Condiciones del Servicio y autoriz…" at bounding box center [534, 569] width 10 height 10
checkbox input "true"
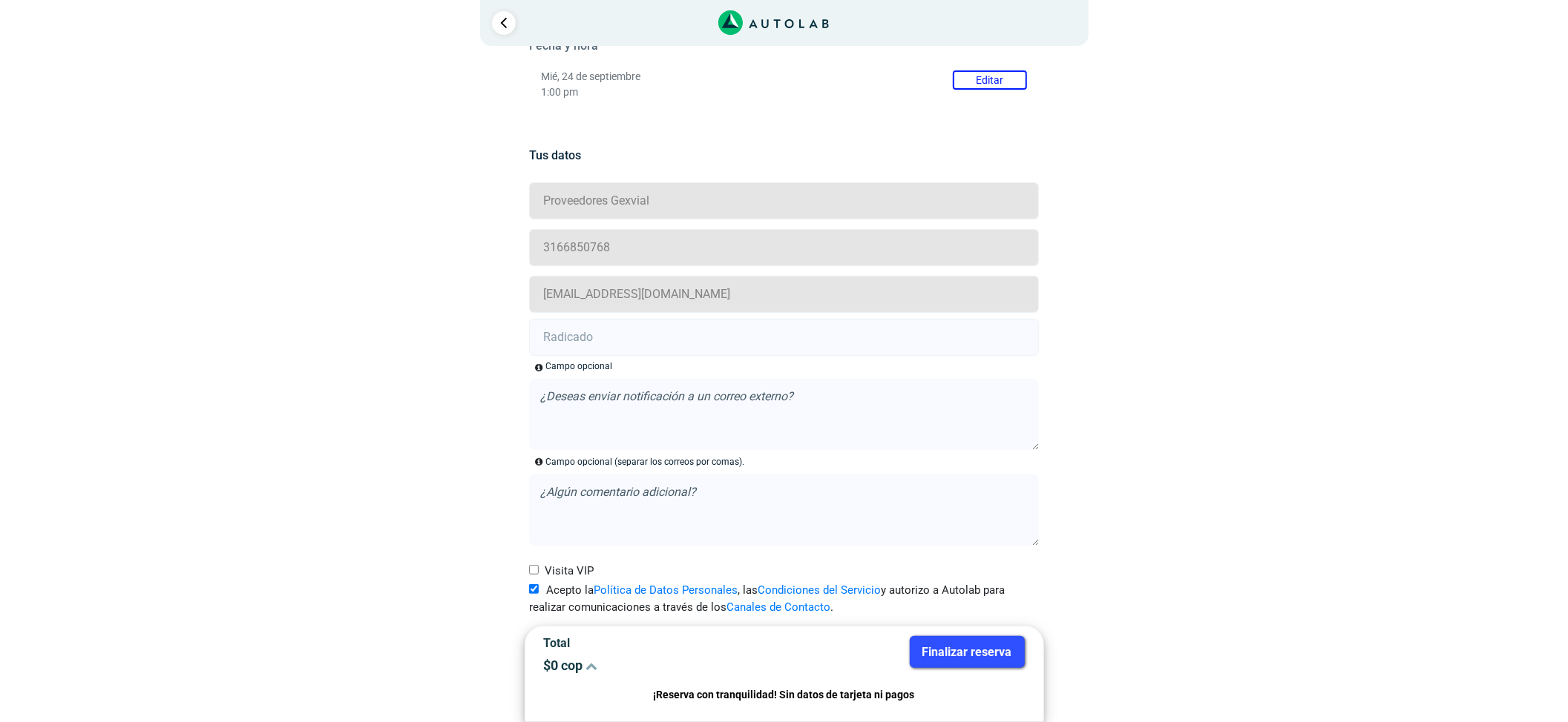
scroll to position [249, 0]
click at [764, 328] on input "text" at bounding box center [784, 337] width 509 height 37
paste input "21007984"
type input "21007984"
click at [934, 654] on button "Finalizar reserva" at bounding box center [967, 652] width 115 height 32
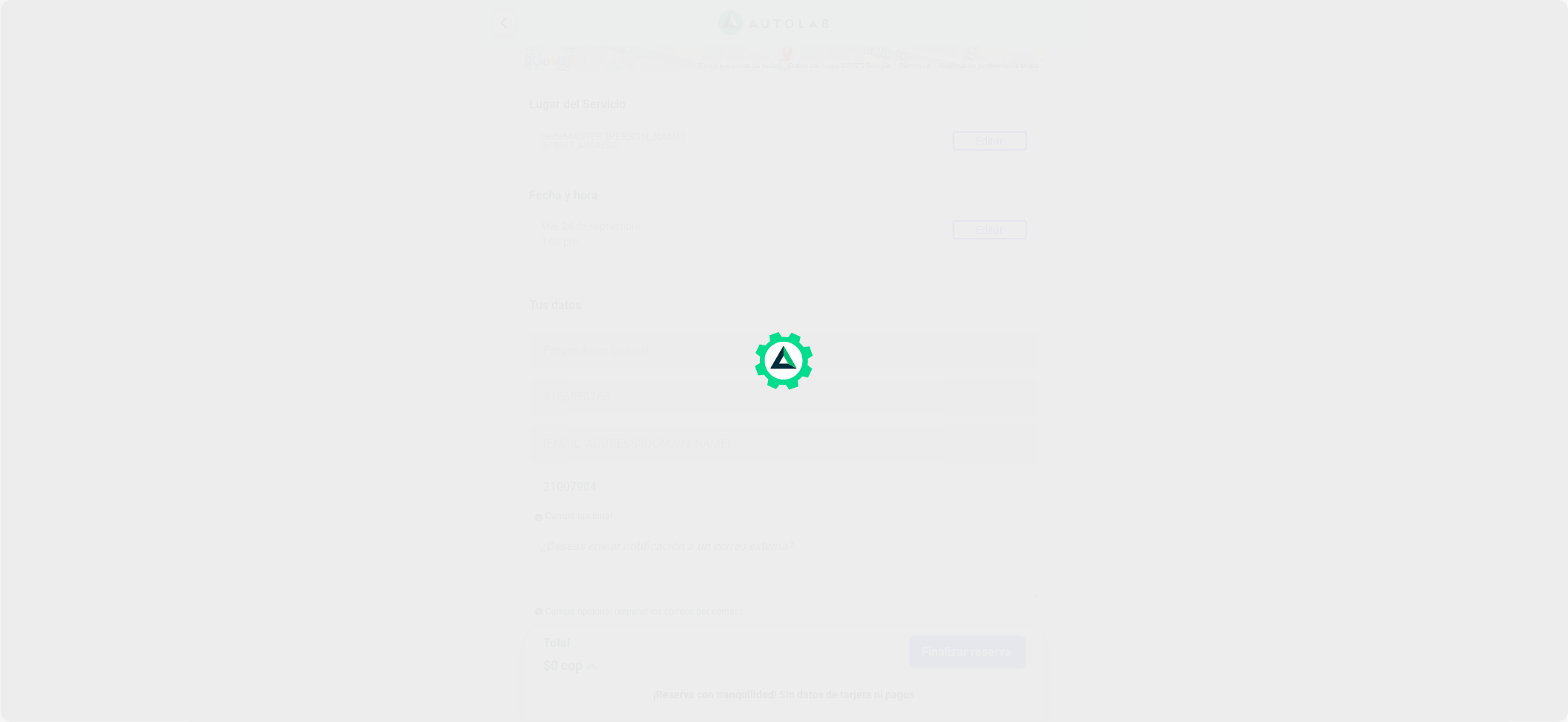
scroll to position [99, 0]
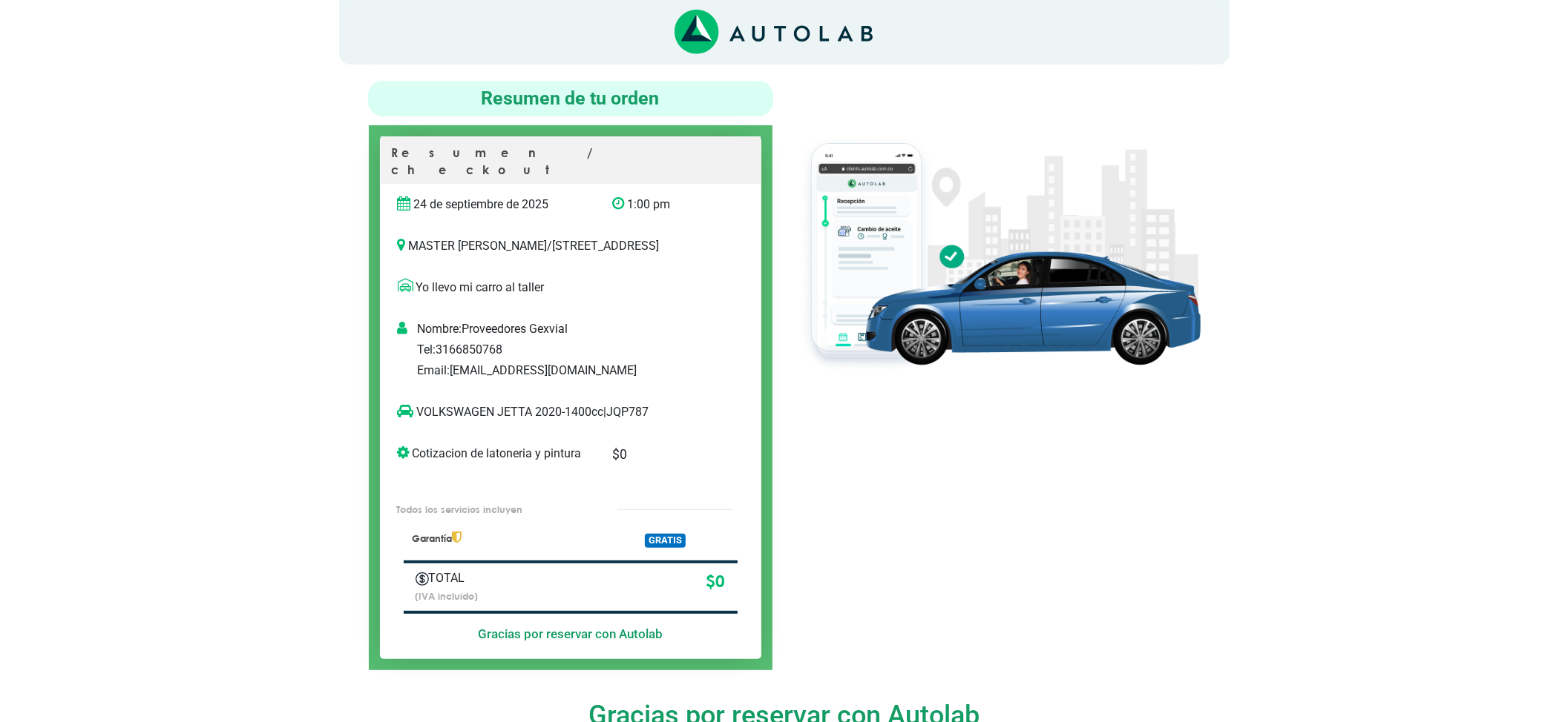
click at [640, 415] on p "VOLKSWAGEN JETTA 2020-1400cc | JQP787" at bounding box center [555, 412] width 316 height 18
click at [638, 415] on p "VOLKSWAGEN JETTA 2020-1400cc | JQP787" at bounding box center [555, 412] width 316 height 18
click at [638, 416] on p "VOLKSWAGEN JETTA 2020-1400cc | JQP787" at bounding box center [555, 412] width 316 height 18
copy div "VOLKSWAGEN JETTA 2020-1400cc | JQP787"
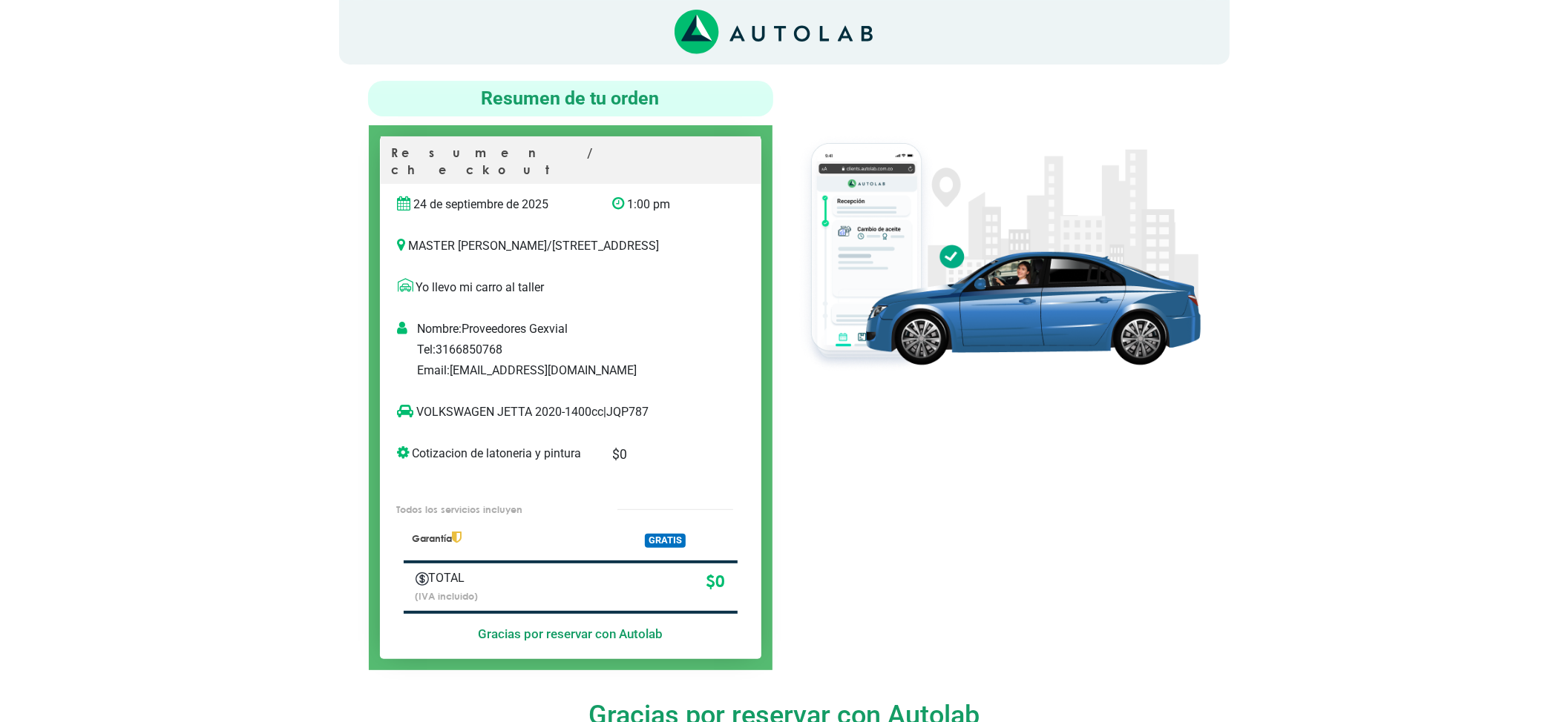
click at [683, 329] on p "Nombre: Proveedores Gexvial" at bounding box center [585, 328] width 338 height 18
click at [632, 410] on p "VOLKSWAGEN JETTA 2020-1400cc | JQP787" at bounding box center [555, 412] width 316 height 18
click at [633, 410] on p "VOLKSWAGEN JETTA 2020-1400cc | JQP787" at bounding box center [555, 412] width 316 height 18
copy p "JQP787"
drag, startPoint x: 494, startPoint y: 416, endPoint x: 404, endPoint y: 417, distance: 90.0
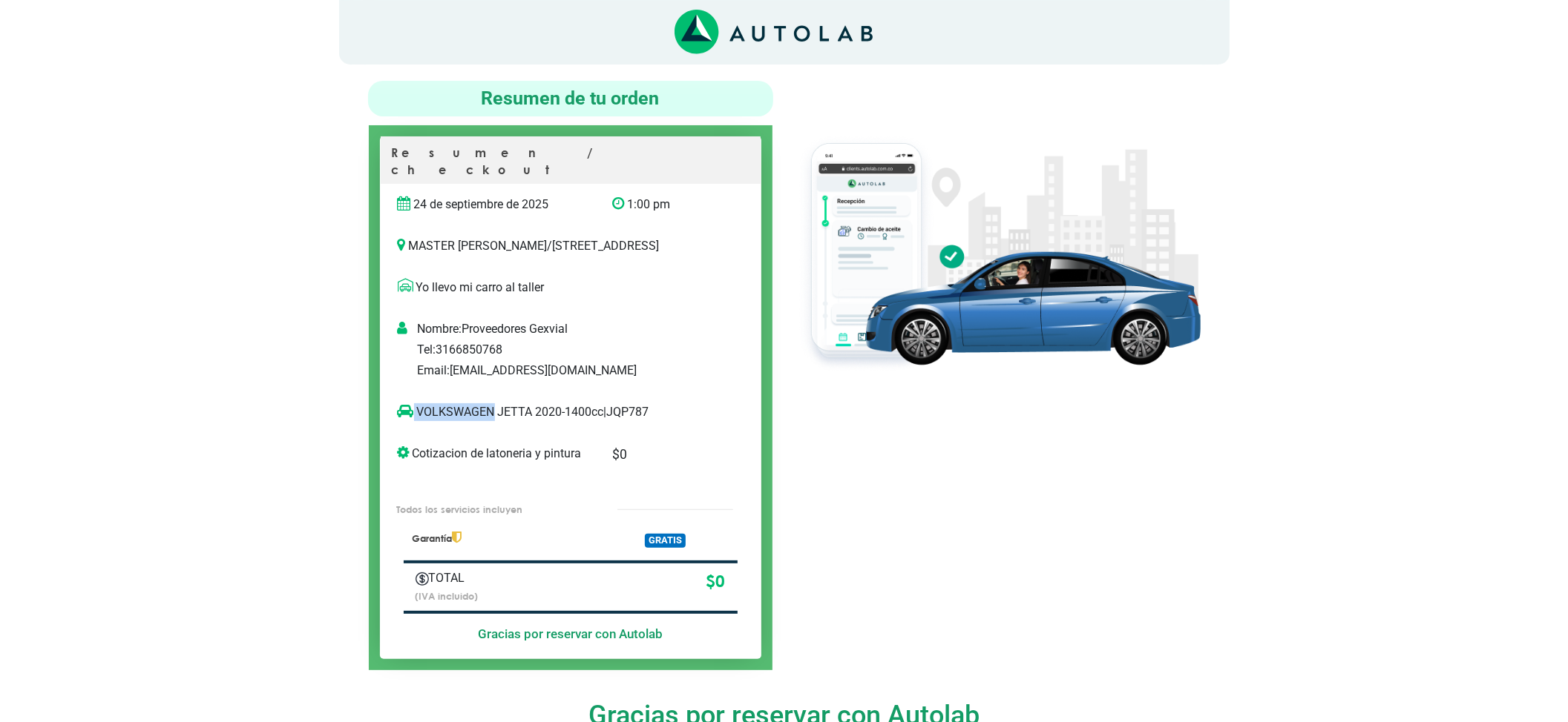
click at [404, 417] on p "VOLKSWAGEN JETTA 2020-1400cc | JQP787" at bounding box center [555, 412] width 316 height 18
drag, startPoint x: 525, startPoint y: 413, endPoint x: 414, endPoint y: 410, distance: 111.0
click at [414, 410] on p "VOLKSWAGEN JETTA 2020-1400cc | JQP787" at bounding box center [555, 412] width 316 height 18
copy p "VOLKSWAGEN JETTA"
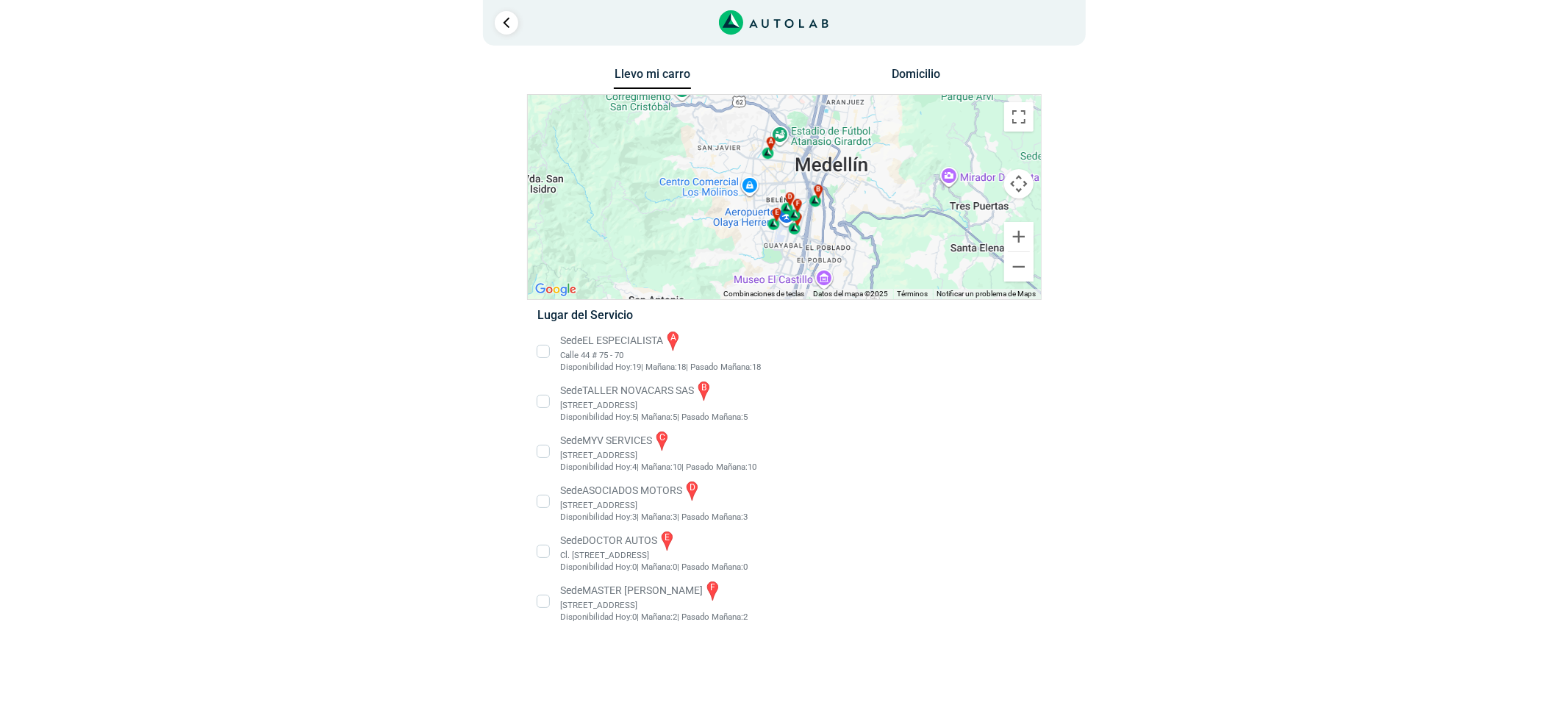
click at [634, 342] on li "Sede EL ESPECIALISTA a Calle 44 # 75 - 70 Disponibilidad Hoy: 19 | Mañana: 18 18" at bounding box center [784, 352] width 515 height 44
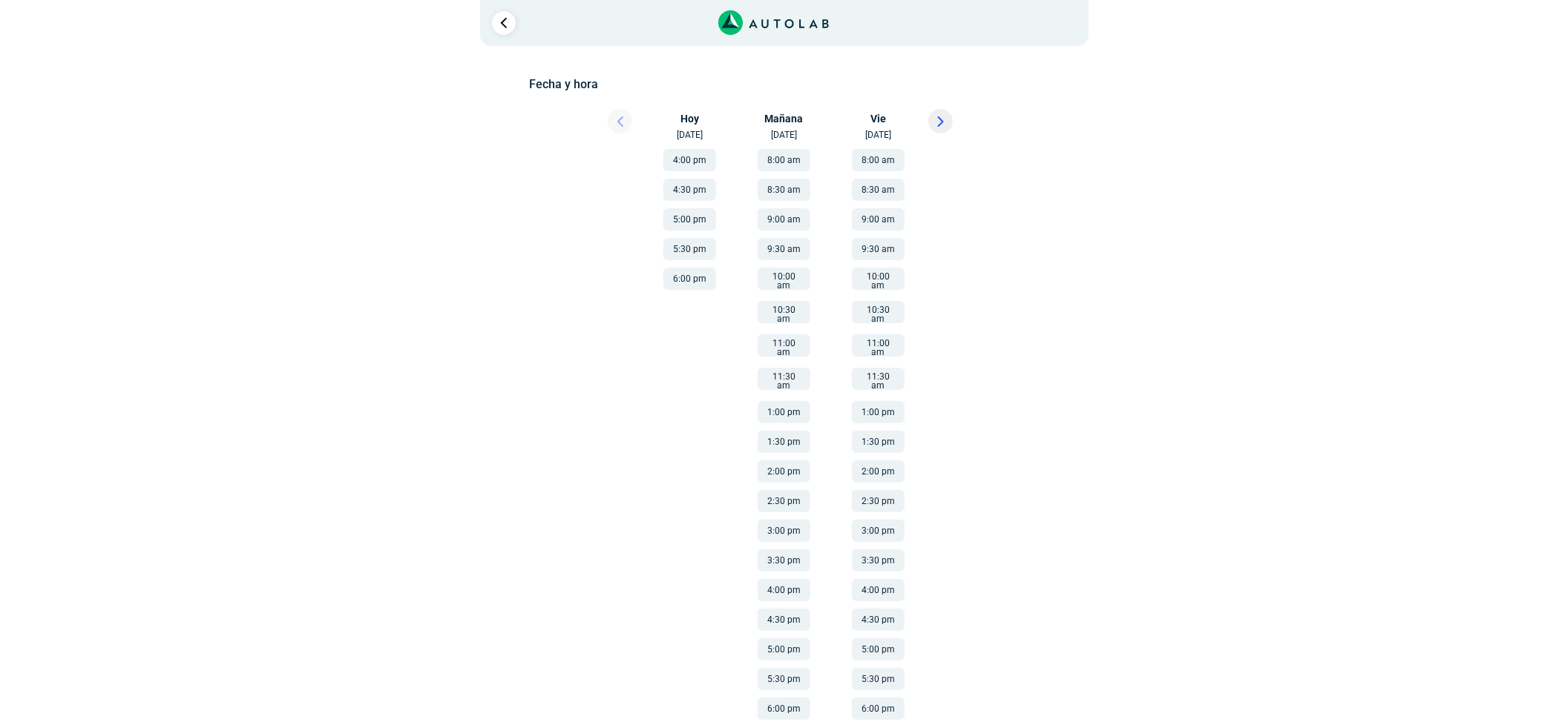
scroll to position [211, 0]
click at [721, 247] on li "5:30 pm" at bounding box center [689, 243] width 100 height 30
click at [707, 247] on button "5:30 pm" at bounding box center [689, 247] width 53 height 22
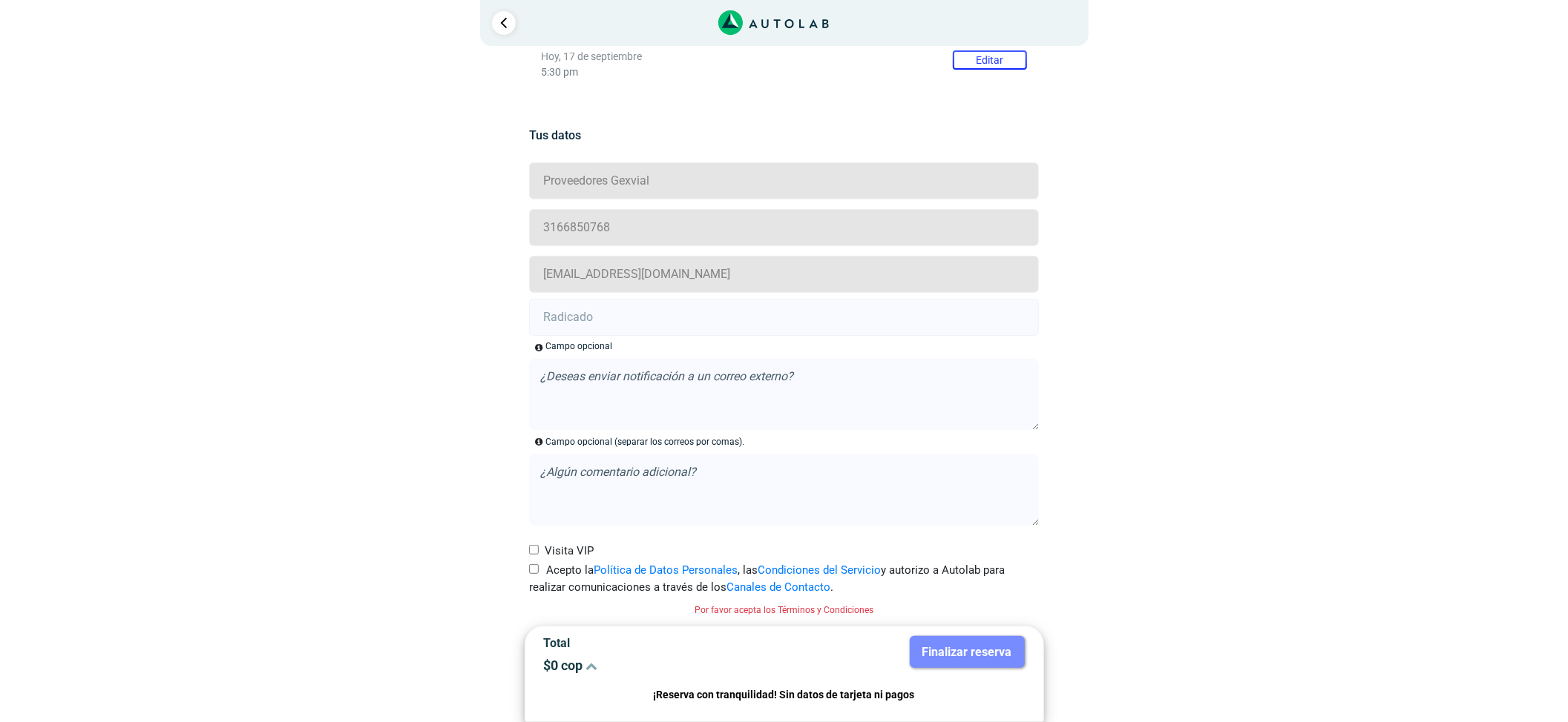
click at [538, 574] on label "Acepto la Política de Datos Personales , las Condiciones del Servicio y autoriz…" at bounding box center [784, 579] width 509 height 34
click at [538, 574] on input "Acepto la Política de Datos Personales , las Condiciones del Servicio y autoriz…" at bounding box center [534, 569] width 10 height 10
checkbox input "true"
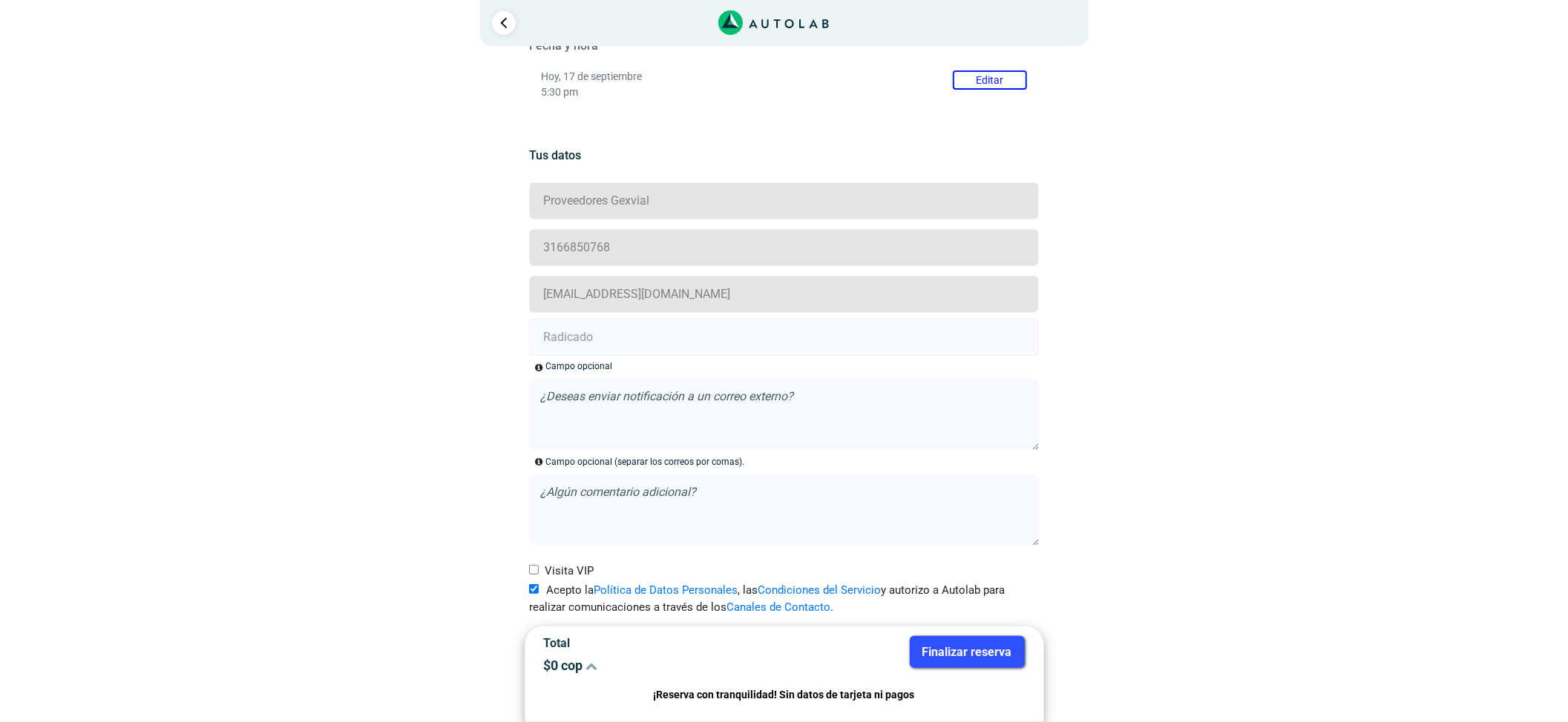
click at [730, 340] on input "text" at bounding box center [784, 337] width 509 height 37
paste input "21008514"
type input "21008514"
click at [958, 644] on button "Finalizar reserva" at bounding box center [967, 652] width 115 height 32
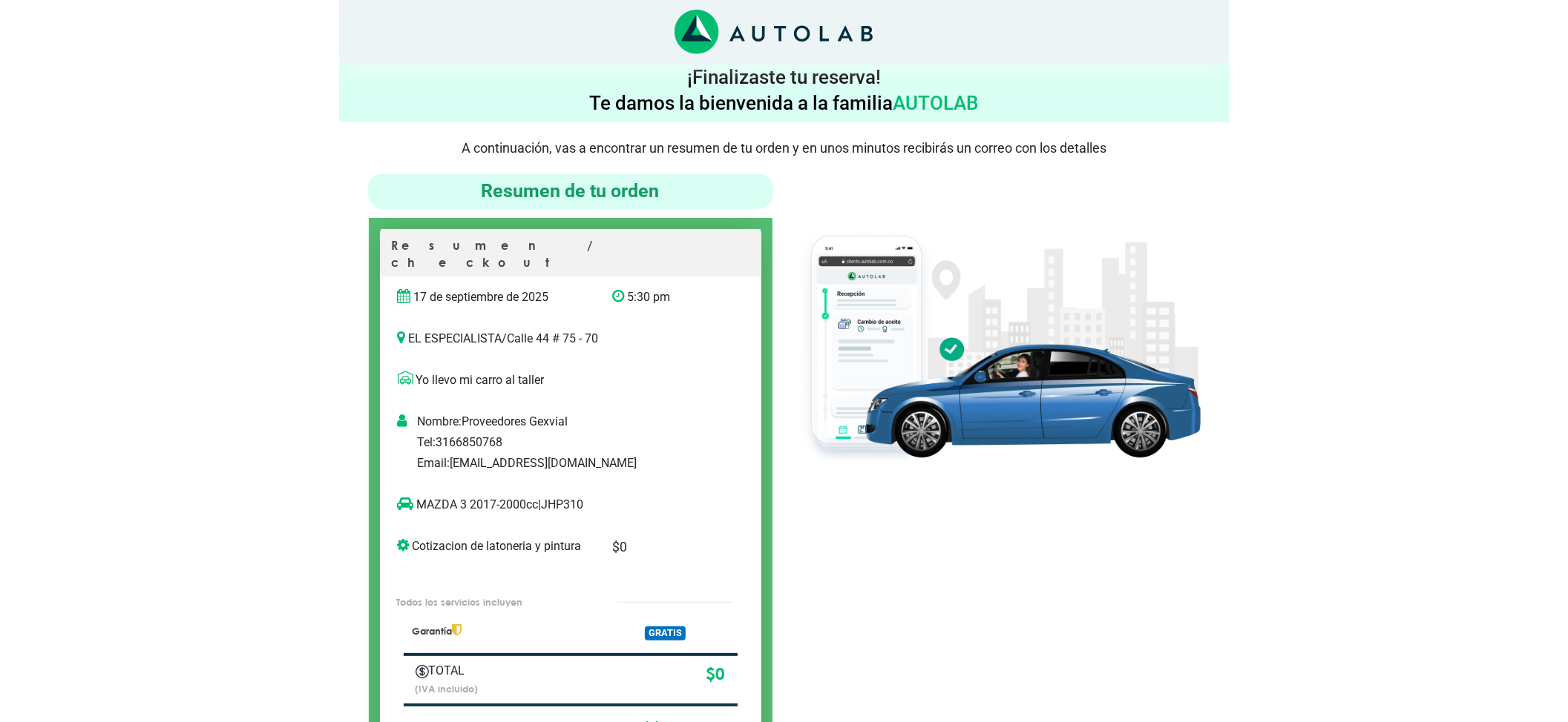
scroll to position [99, 0]
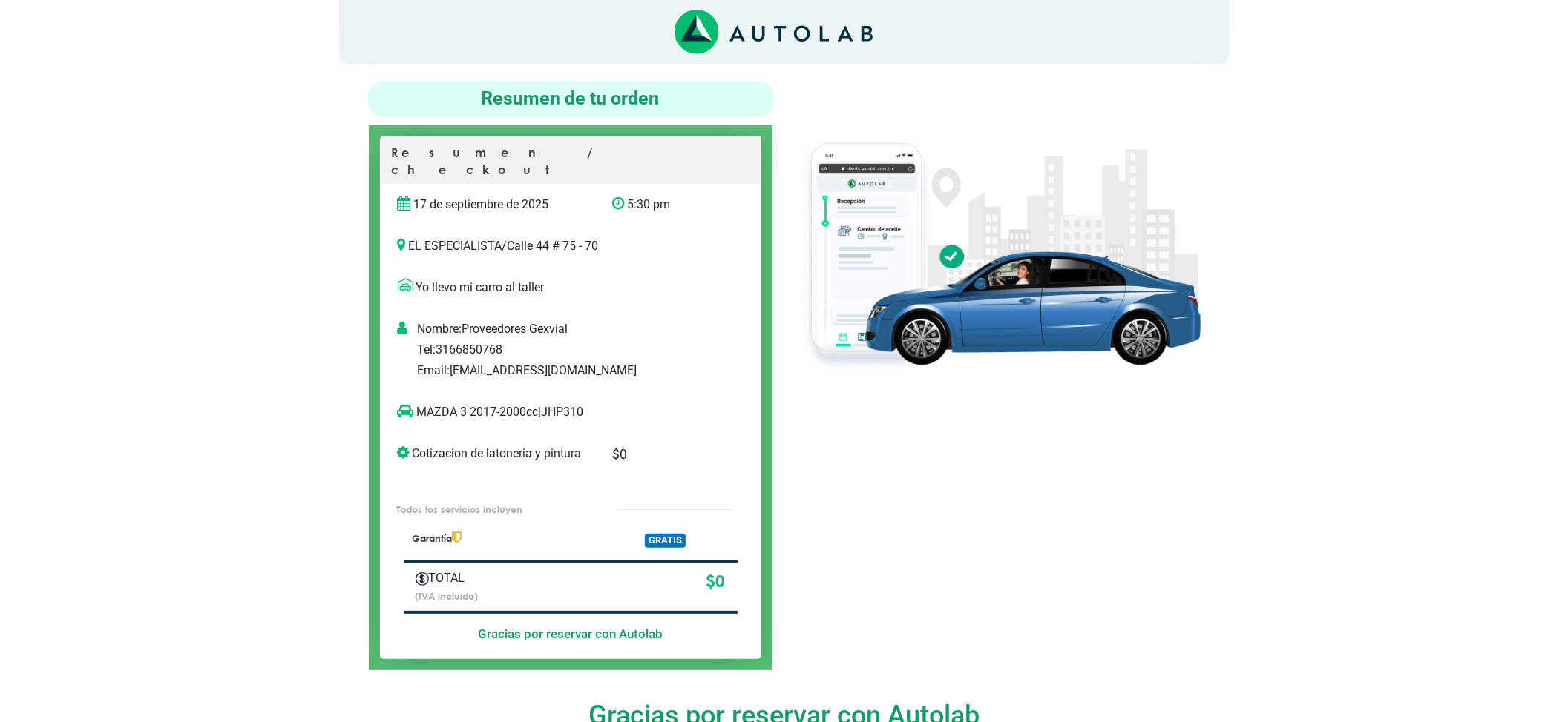
click at [574, 391] on div "MAZDA 3 2017-2000cc | JHP310" at bounding box center [571, 412] width 380 height 41
click at [571, 391] on div "MAZDA 3 2017-2000cc | JHP310" at bounding box center [571, 412] width 380 height 41
click at [571, 403] on p "MAZDA 3 2017-2000cc | JHP310" at bounding box center [555, 412] width 316 height 18
copy p "JHP310"
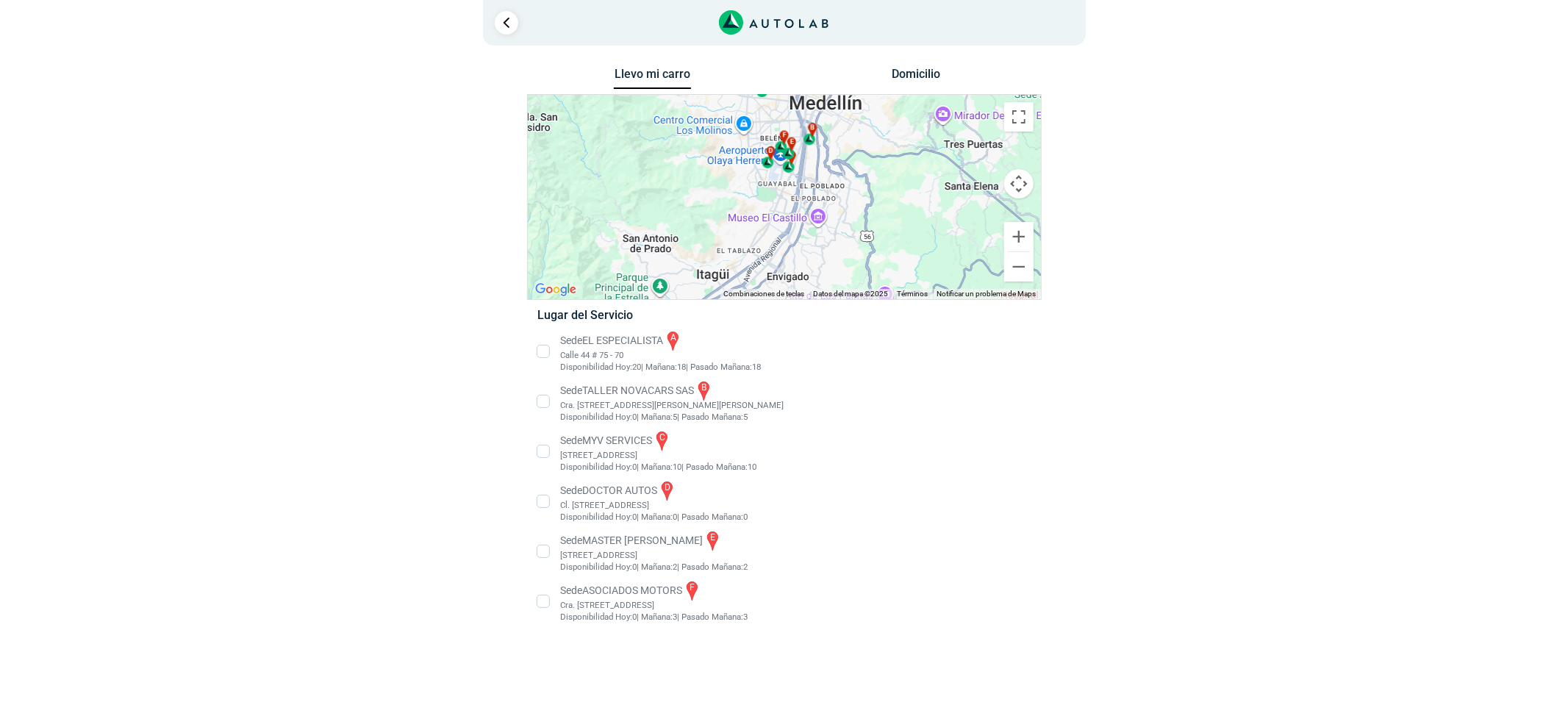
drag, startPoint x: 880, startPoint y: 262, endPoint x: 874, endPoint y: 200, distance: 62.3
click at [874, 200] on div "a b c d e f" at bounding box center [784, 197] width 513 height 204
click at [616, 550] on li "Sede MASTER MOTRIZ e [STREET_ADDRESS]" at bounding box center [784, 551] width 515 height 44
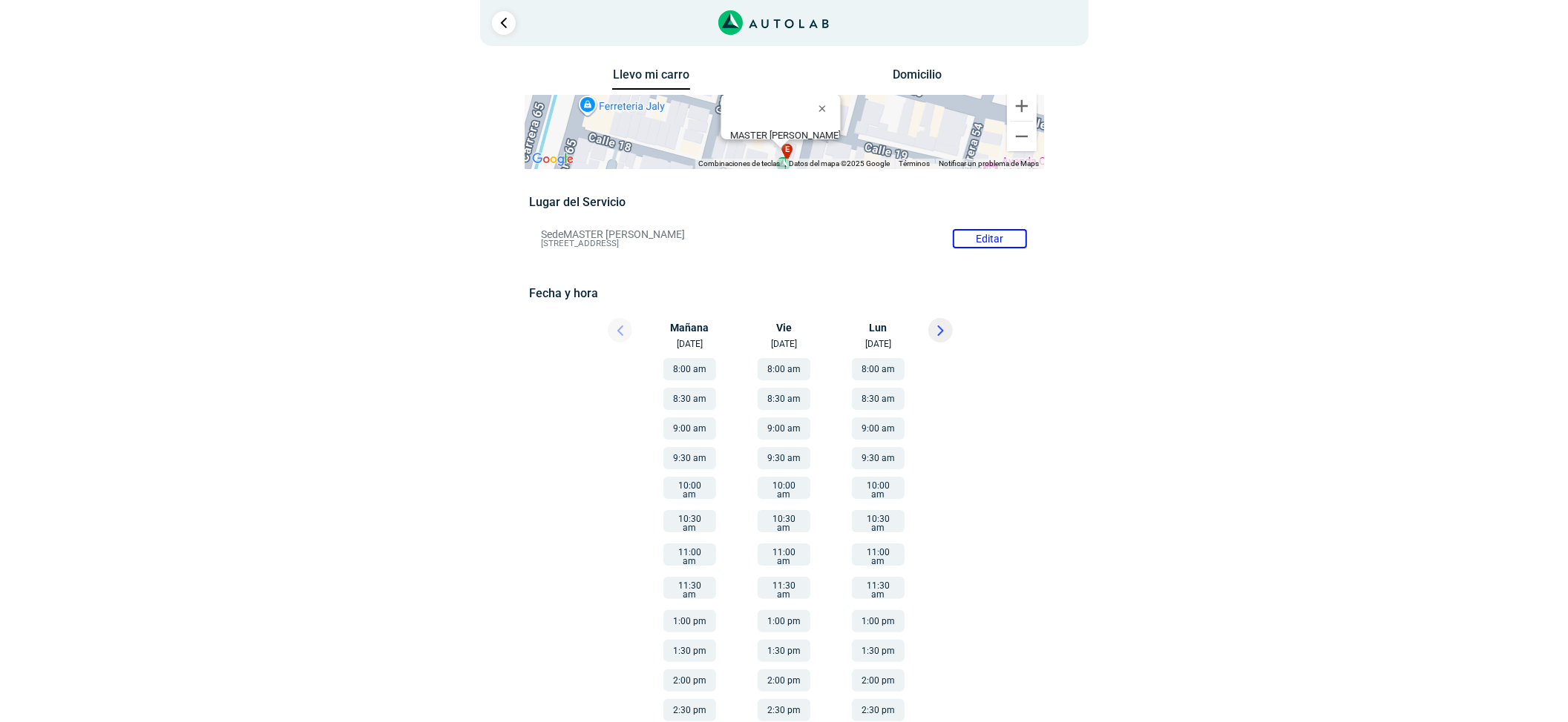
click at [941, 329] on icon at bounding box center [940, 331] width 5 height 9
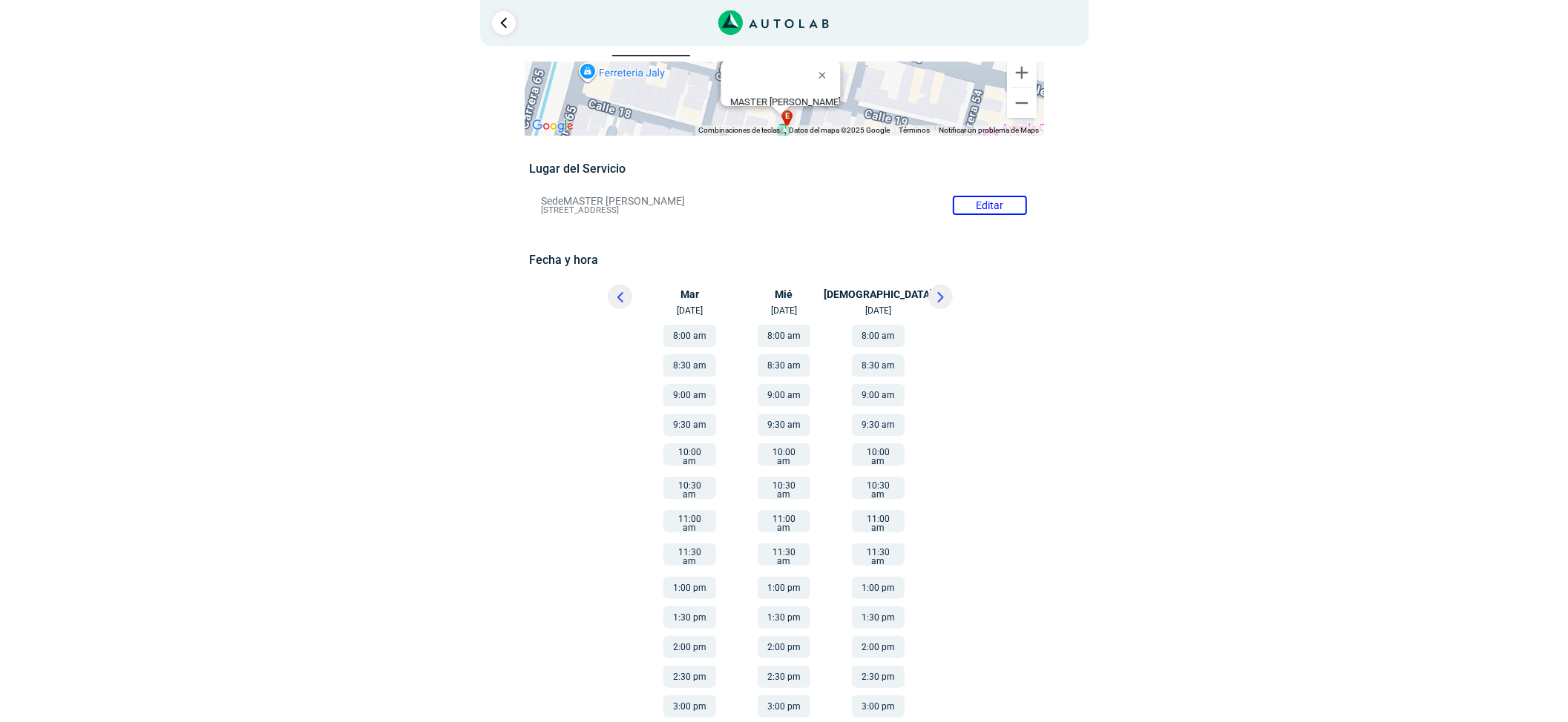
click at [879, 544] on button "11:30 am" at bounding box center [878, 554] width 53 height 22
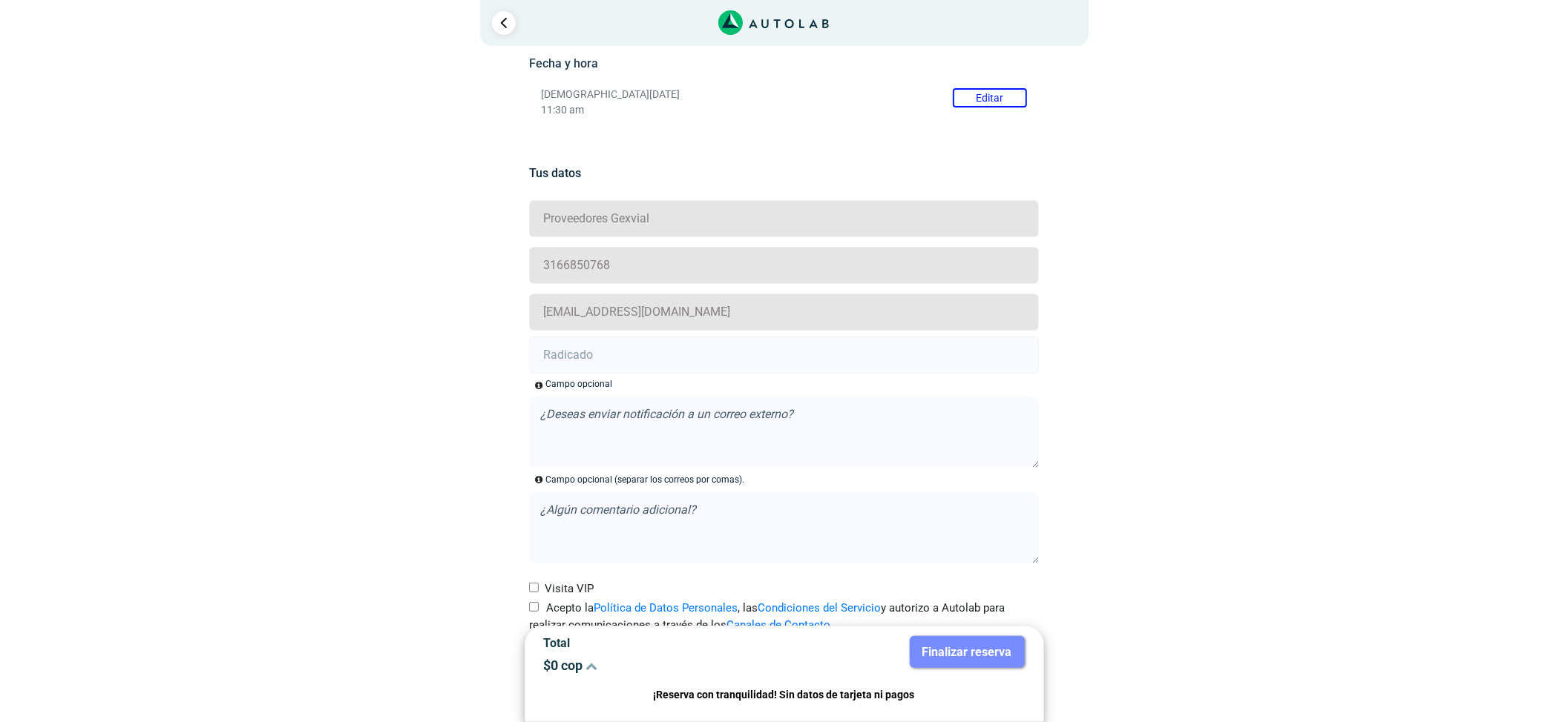
scroll to position [269, 0]
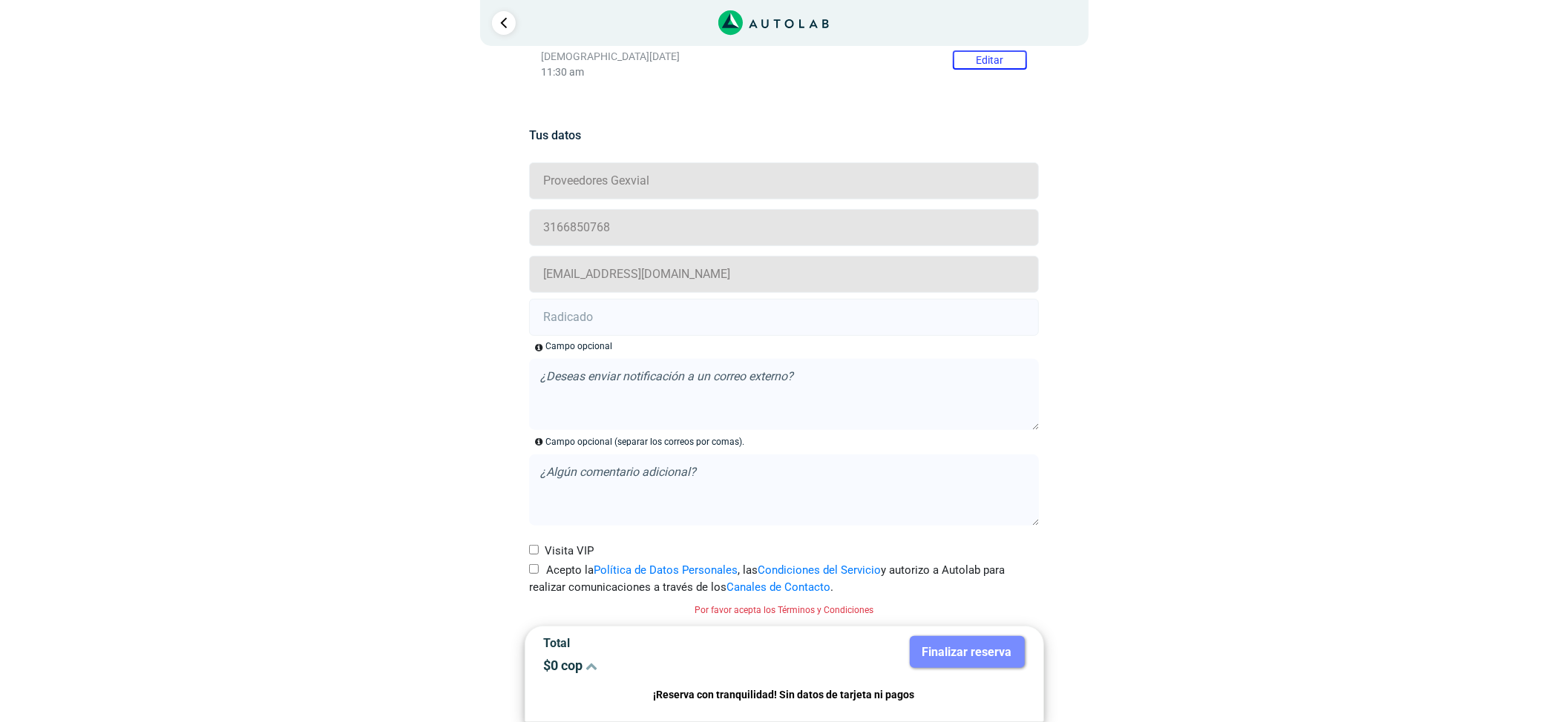
click at [732, 319] on input "text" at bounding box center [784, 317] width 509 height 37
paste input "21005597"
type input "21005597"
click at [540, 567] on label "Acepto la Política de Datos Personales , las Condiciones del Servicio y autoriz…" at bounding box center [784, 579] width 509 height 34
click at [538, 567] on input "Acepto la Política de Datos Personales , las Condiciones del Servicio y autoriz…" at bounding box center [534, 569] width 10 height 10
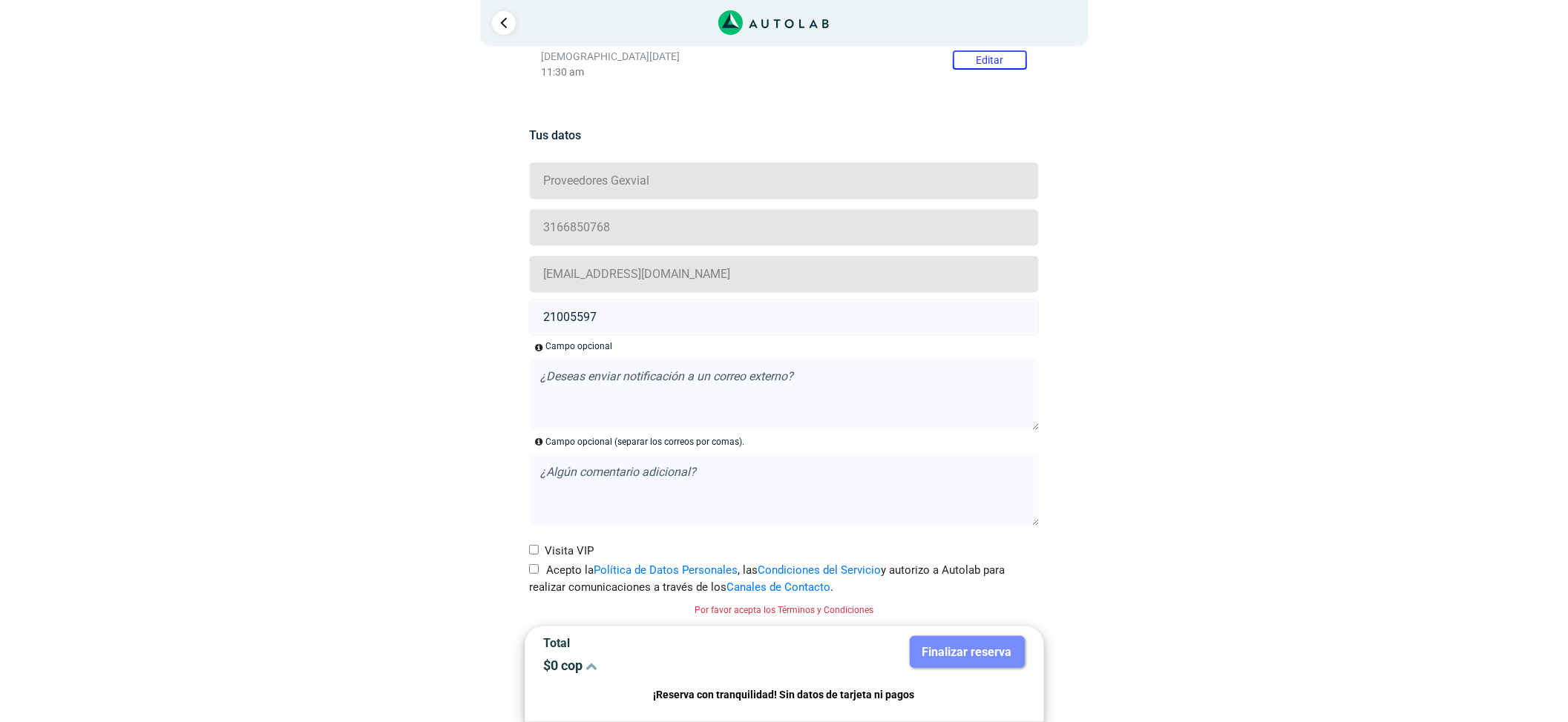
checkbox input "true"
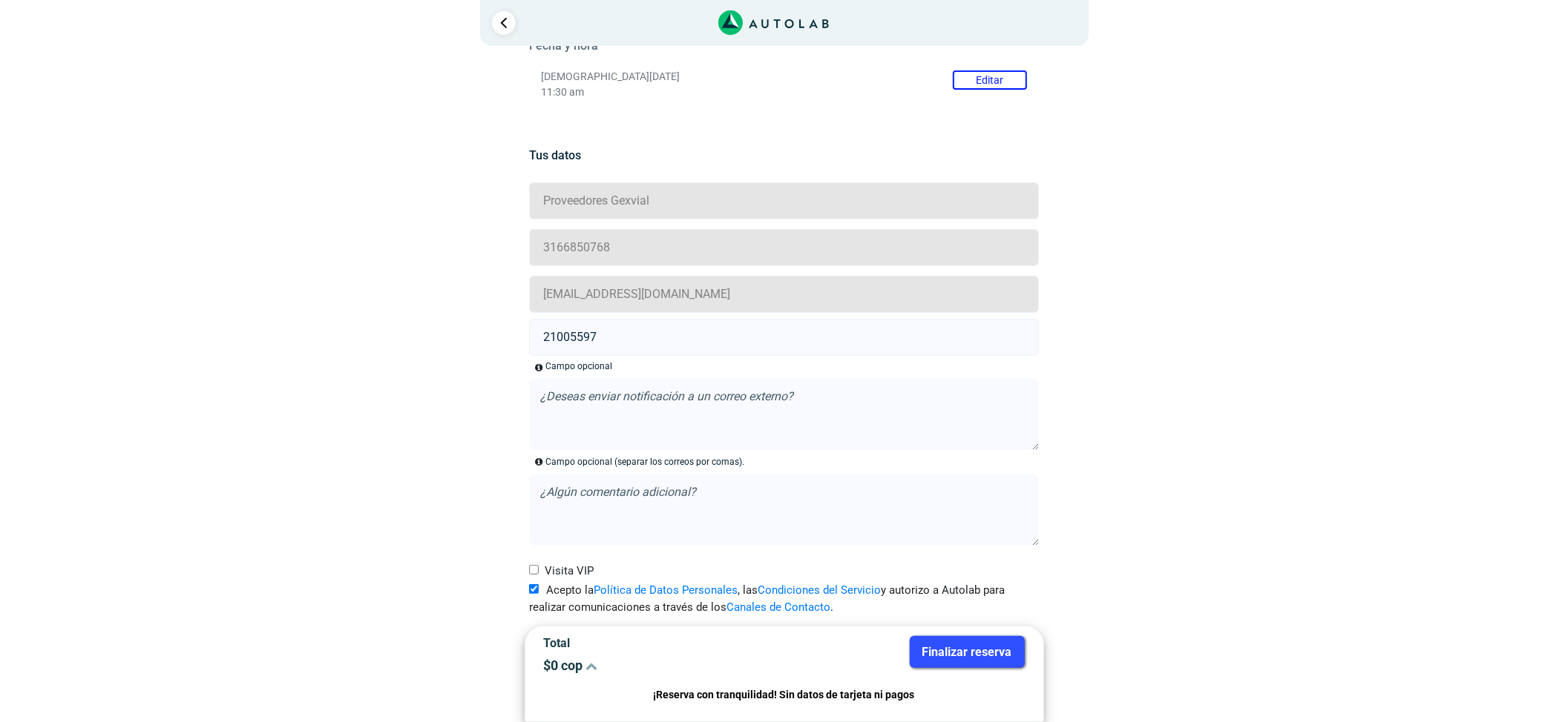
click at [954, 639] on button "Finalizar reserva" at bounding box center [967, 652] width 115 height 32
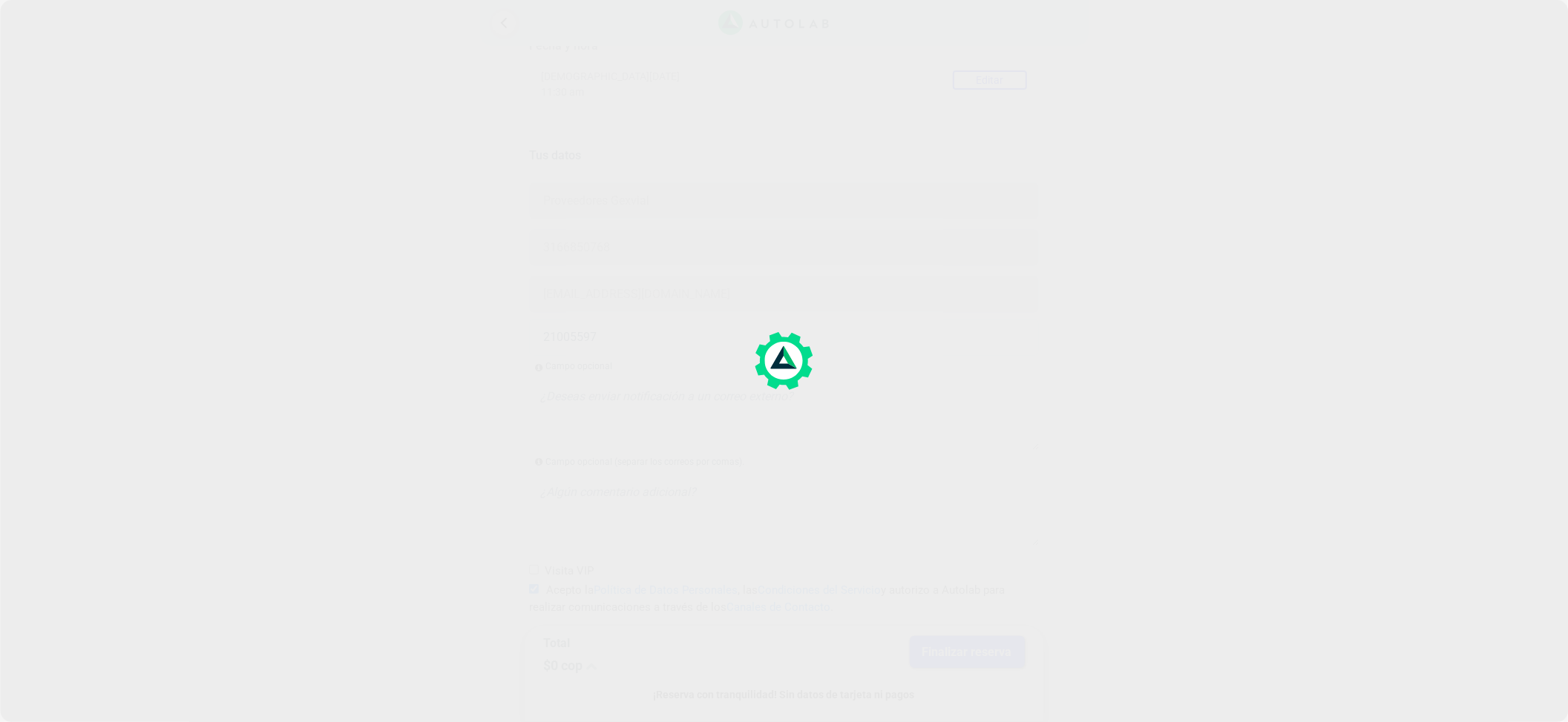
scroll to position [0, 0]
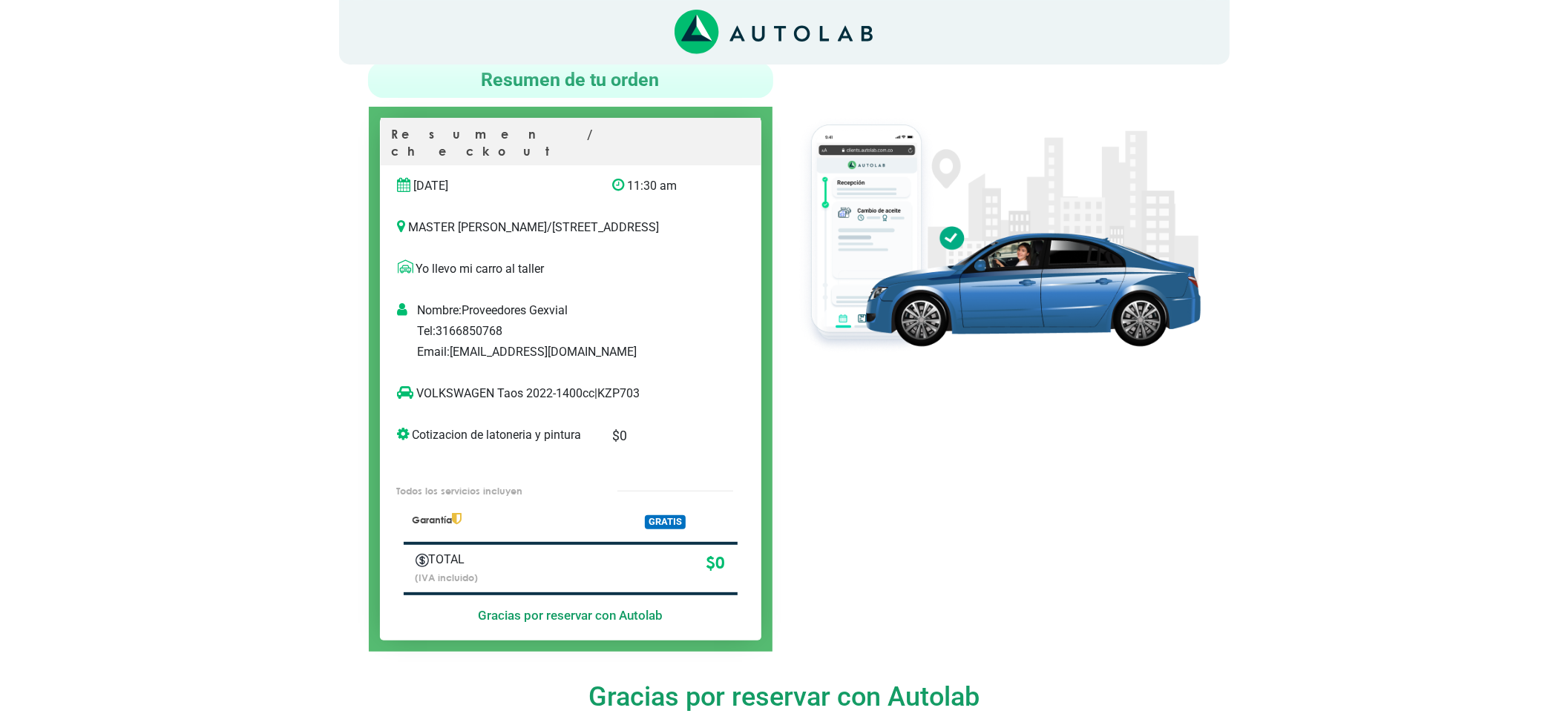
scroll to position [99, 0]
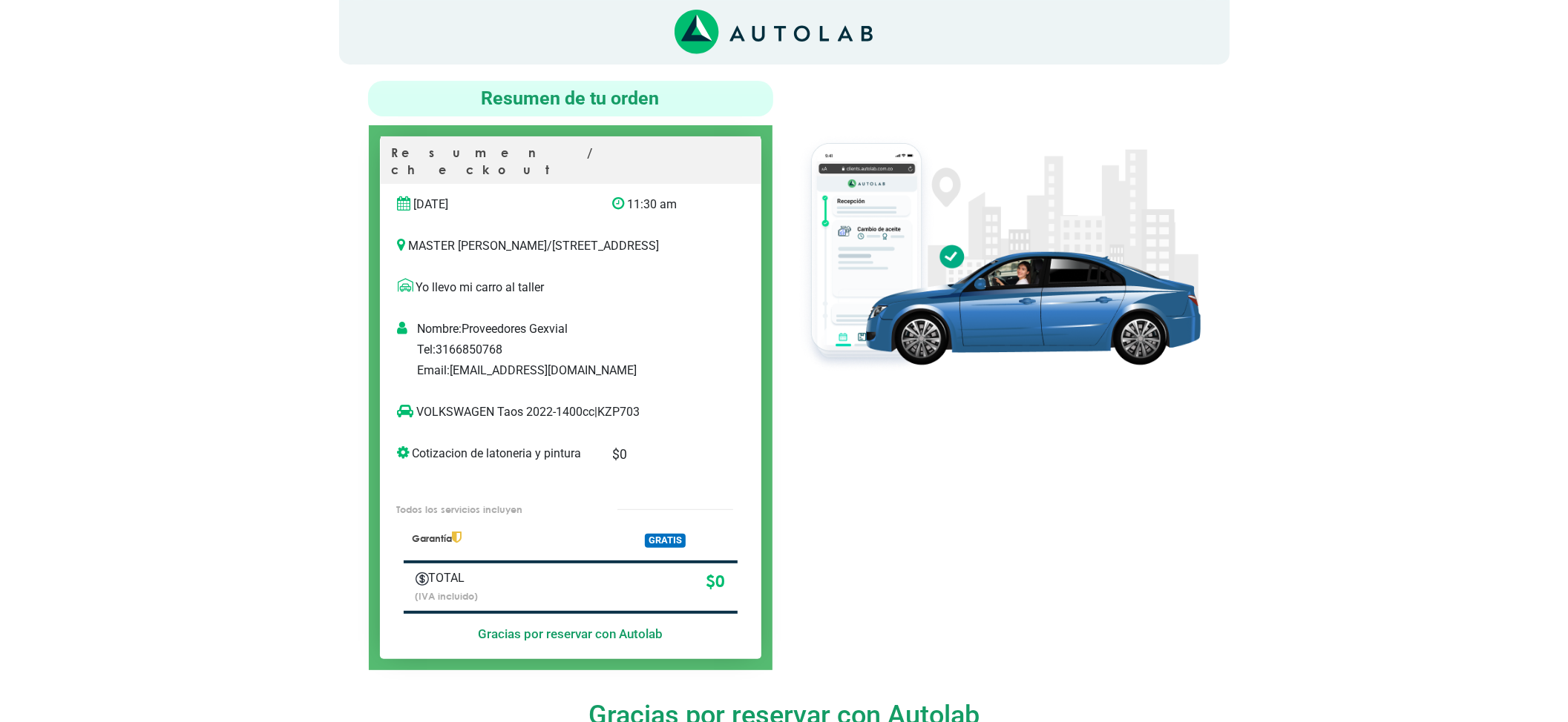
click at [629, 410] on p "VOLKSWAGEN Taos 2022-1400cc | KZP703" at bounding box center [555, 412] width 316 height 18
copy p "KZP703"
